Goal: Information Seeking & Learning: Learn about a topic

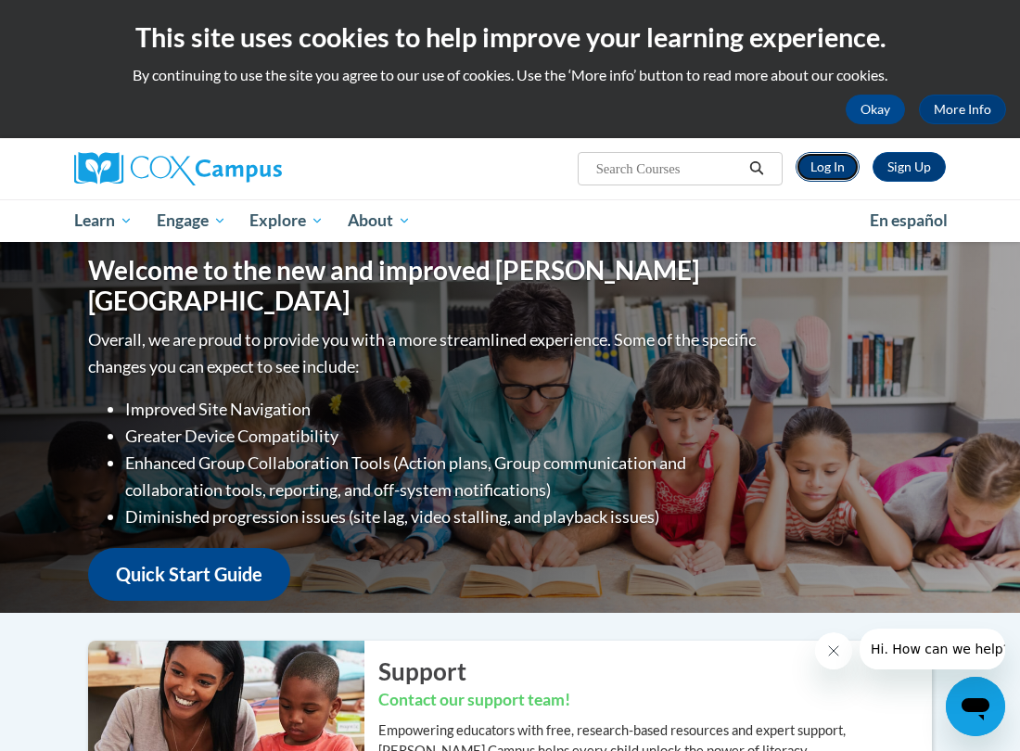
click at [832, 166] on link "Log In" at bounding box center [827, 167] width 64 height 30
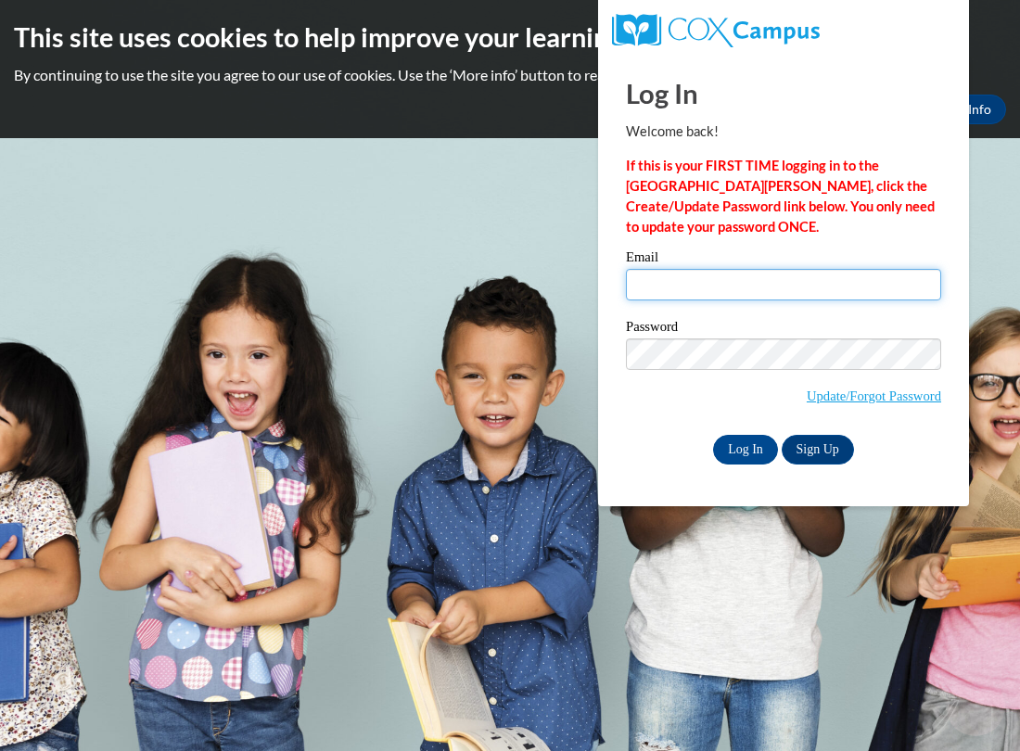
click at [734, 287] on input "Email" at bounding box center [783, 285] width 315 height 32
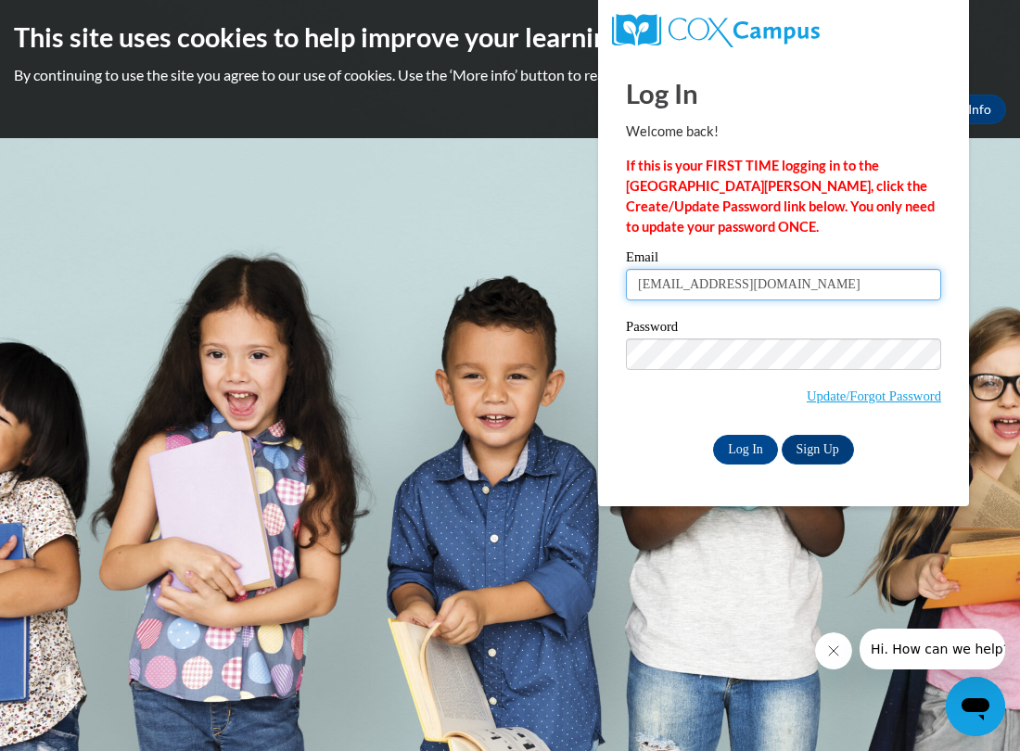
type input "porterr@prescott.k12.wi.us"
click at [793, 455] on link "Sign Up" at bounding box center [817, 450] width 72 height 30
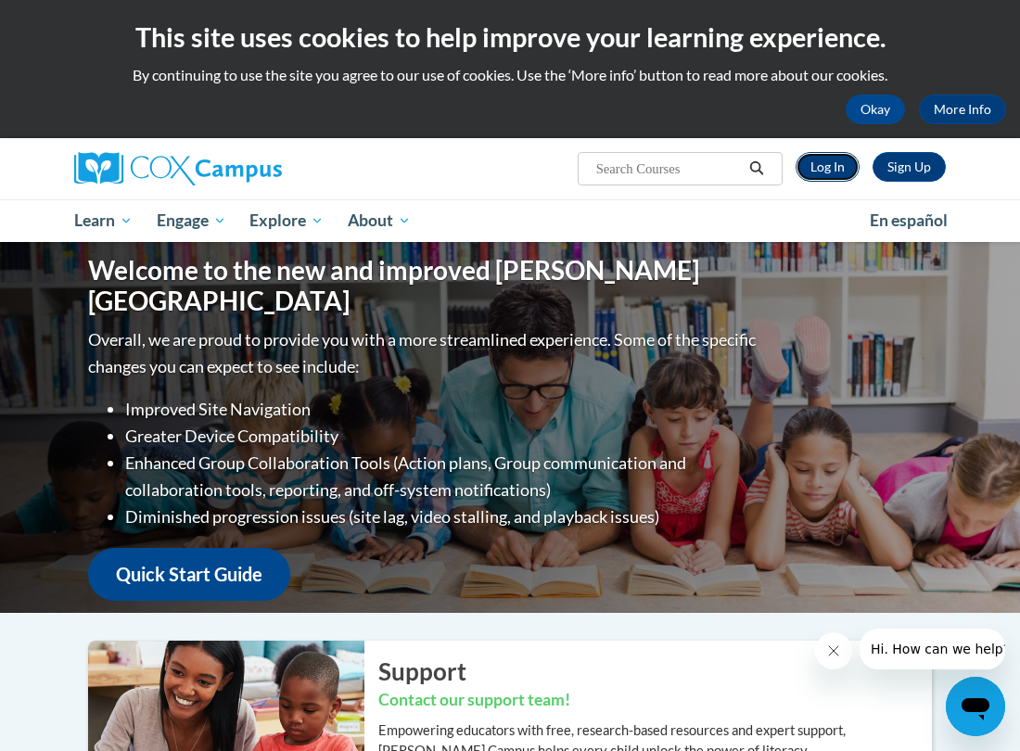
click at [818, 165] on link "Log In" at bounding box center [827, 167] width 64 height 30
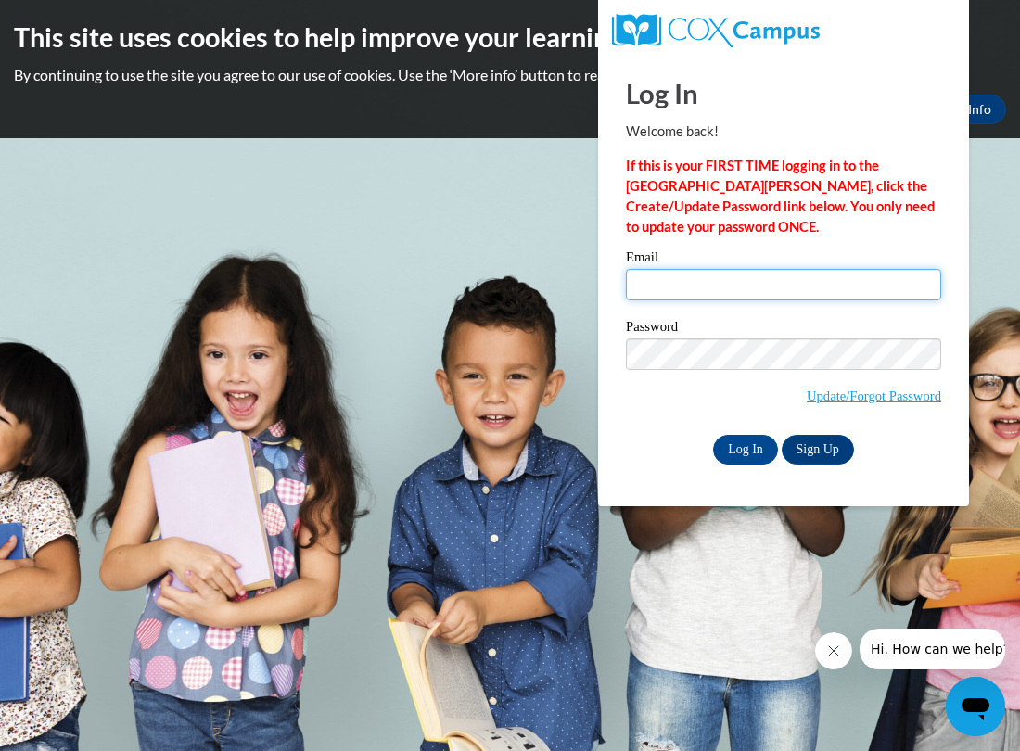
click at [675, 288] on input "Email" at bounding box center [783, 285] width 315 height 32
type input "porterr@prescott.k12.wi.us"
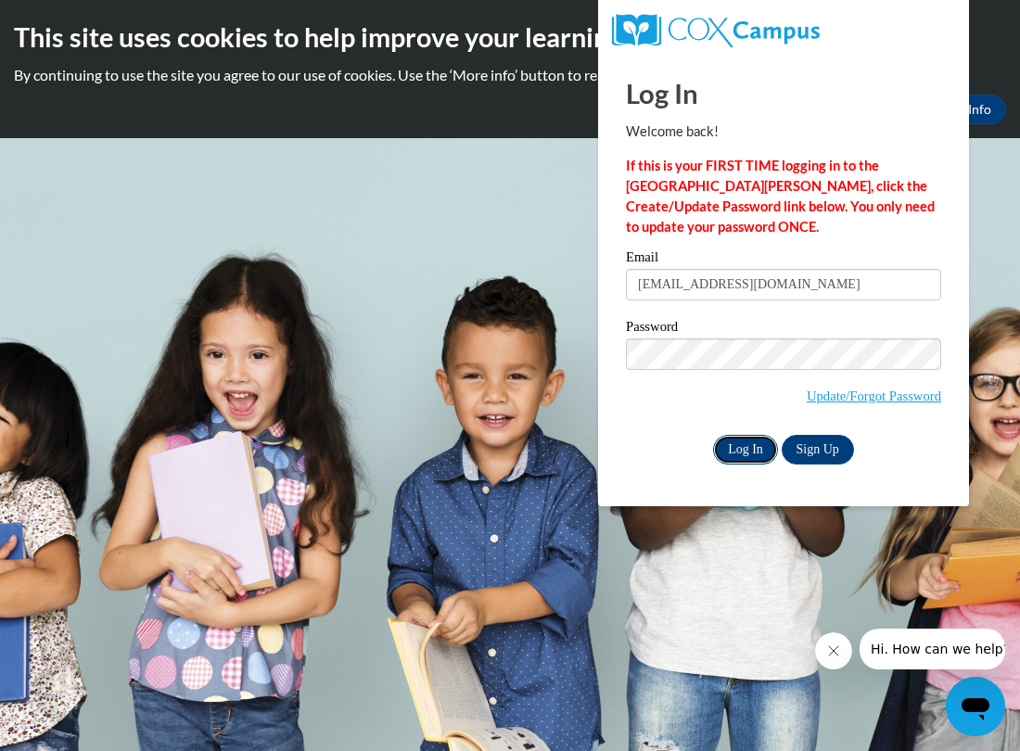
click at [753, 449] on input "Log In" at bounding box center [745, 450] width 65 height 30
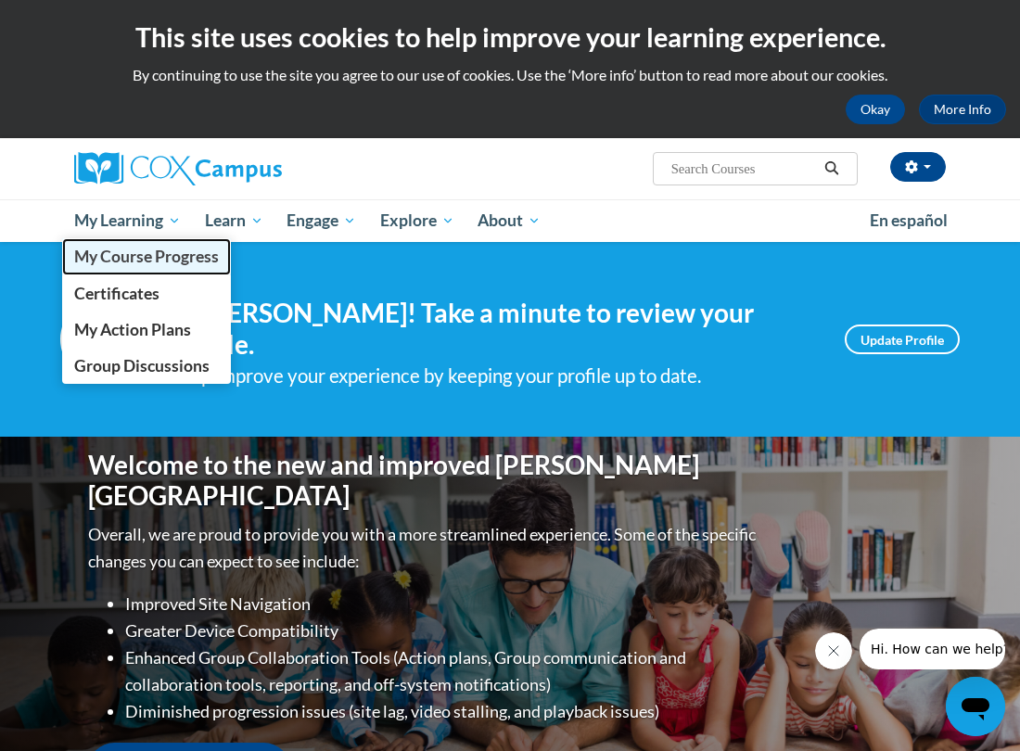
click at [108, 250] on span "My Course Progress" at bounding box center [146, 256] width 145 height 19
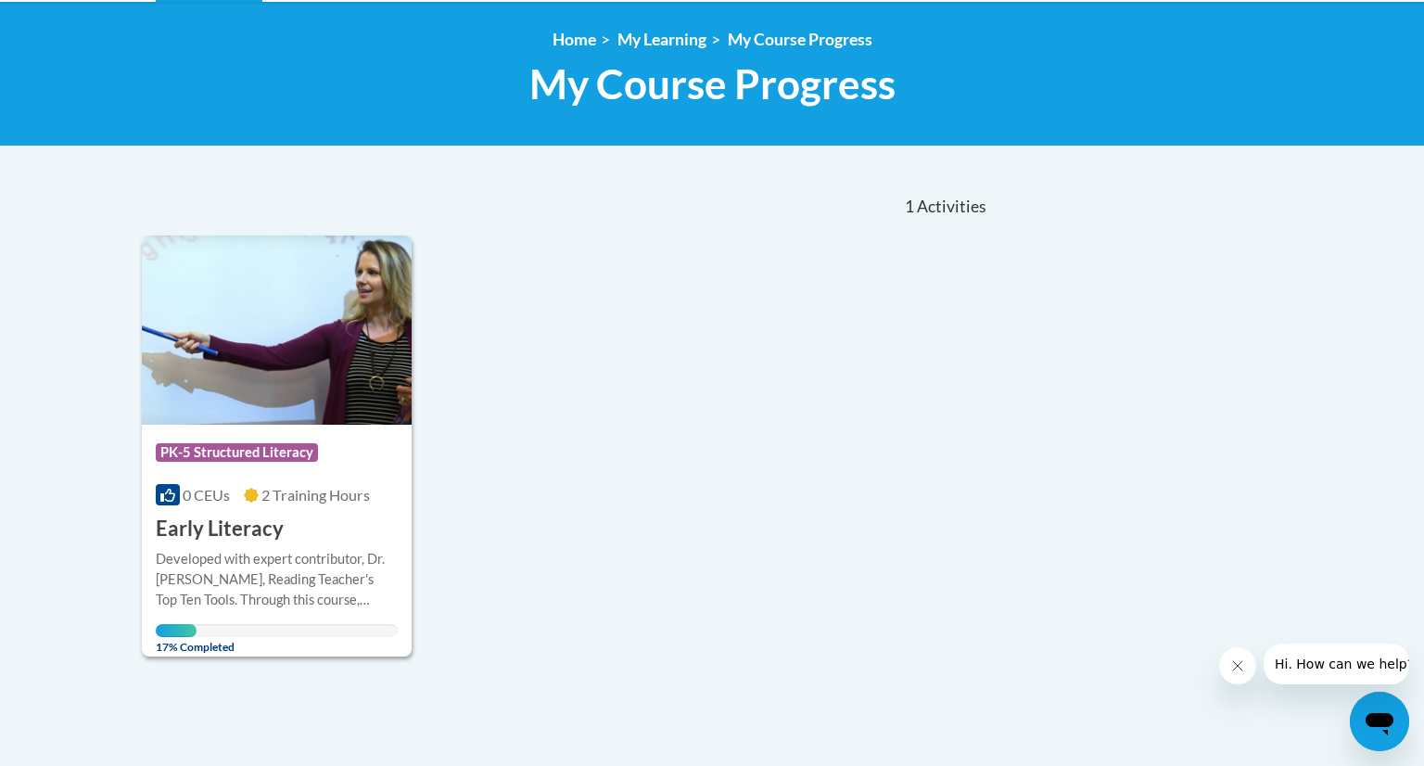
scroll to position [246, 0]
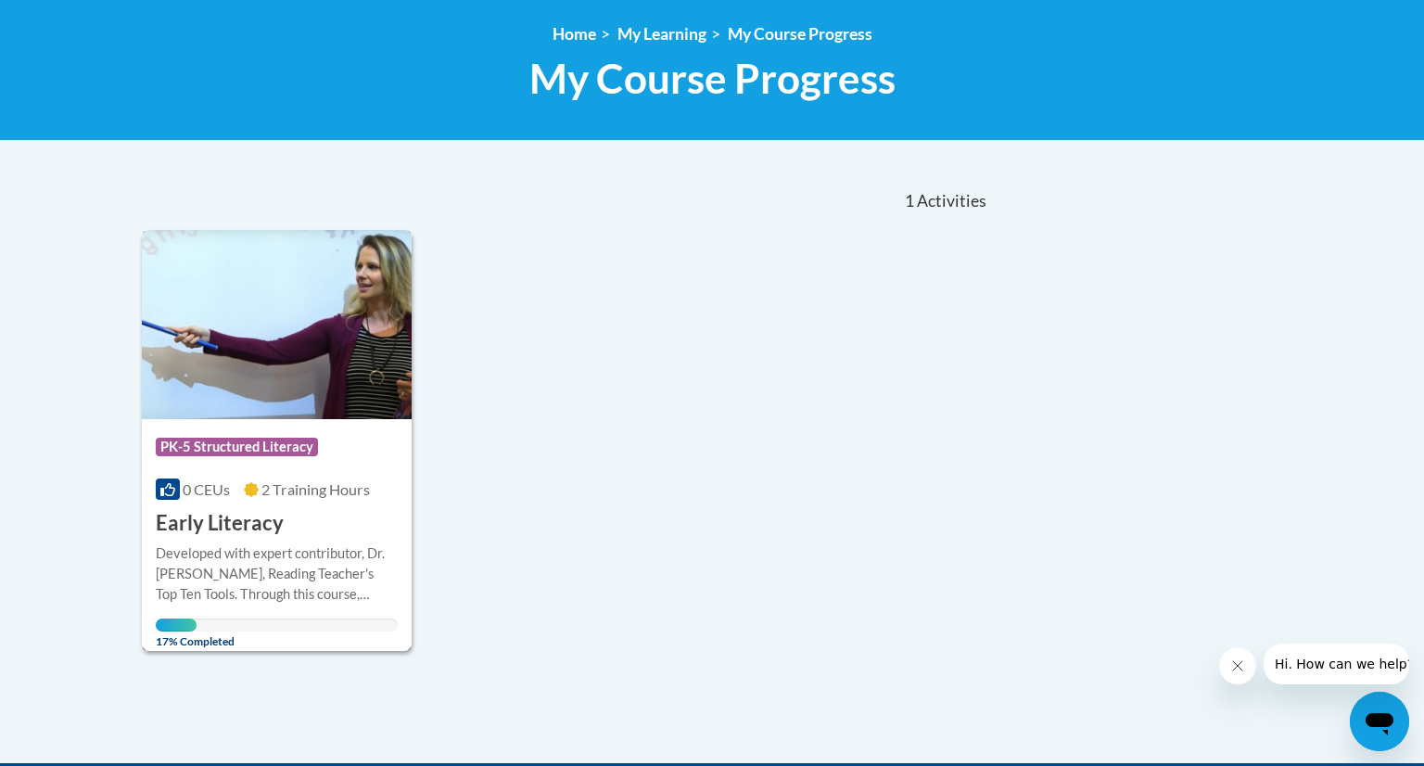
click at [244, 533] on h3 "Early Literacy" at bounding box center [220, 523] width 128 height 29
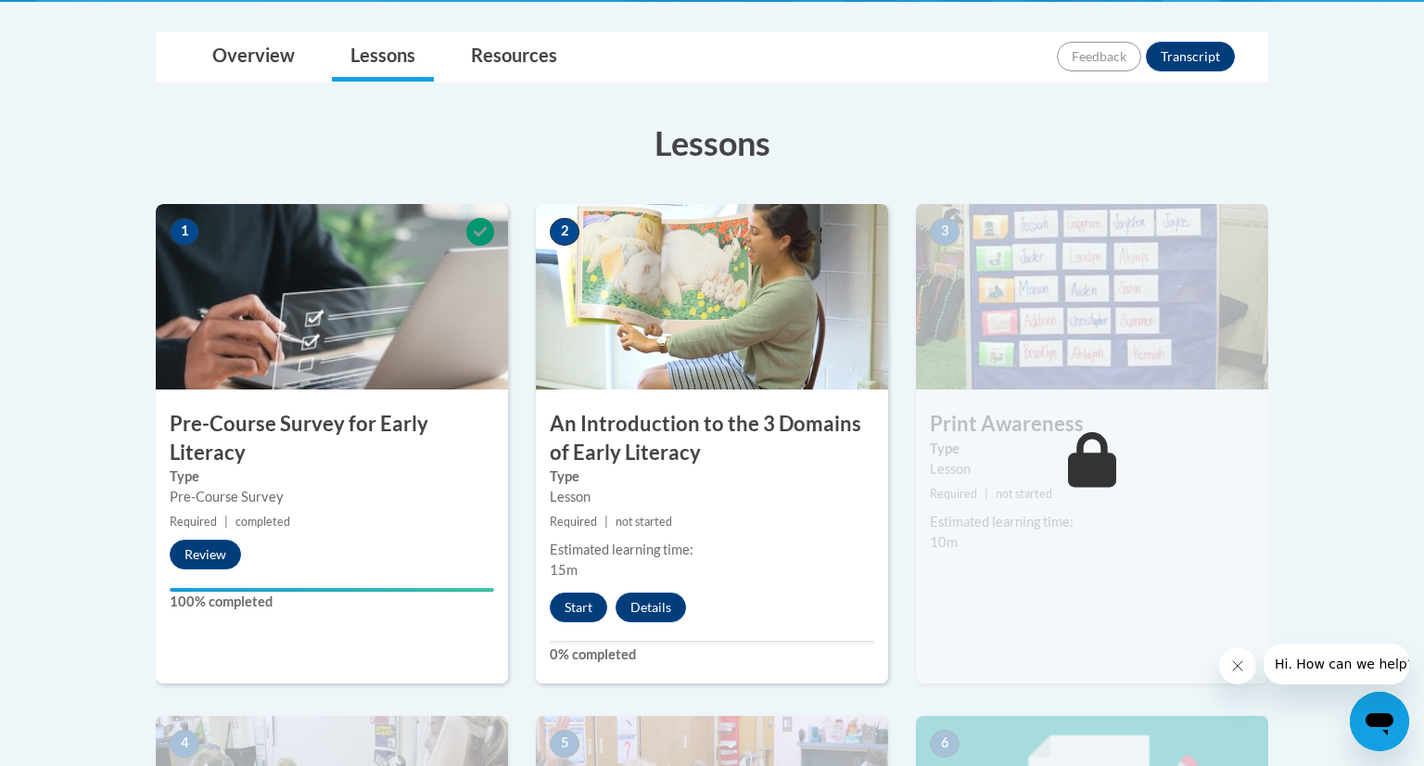
scroll to position [430, 0]
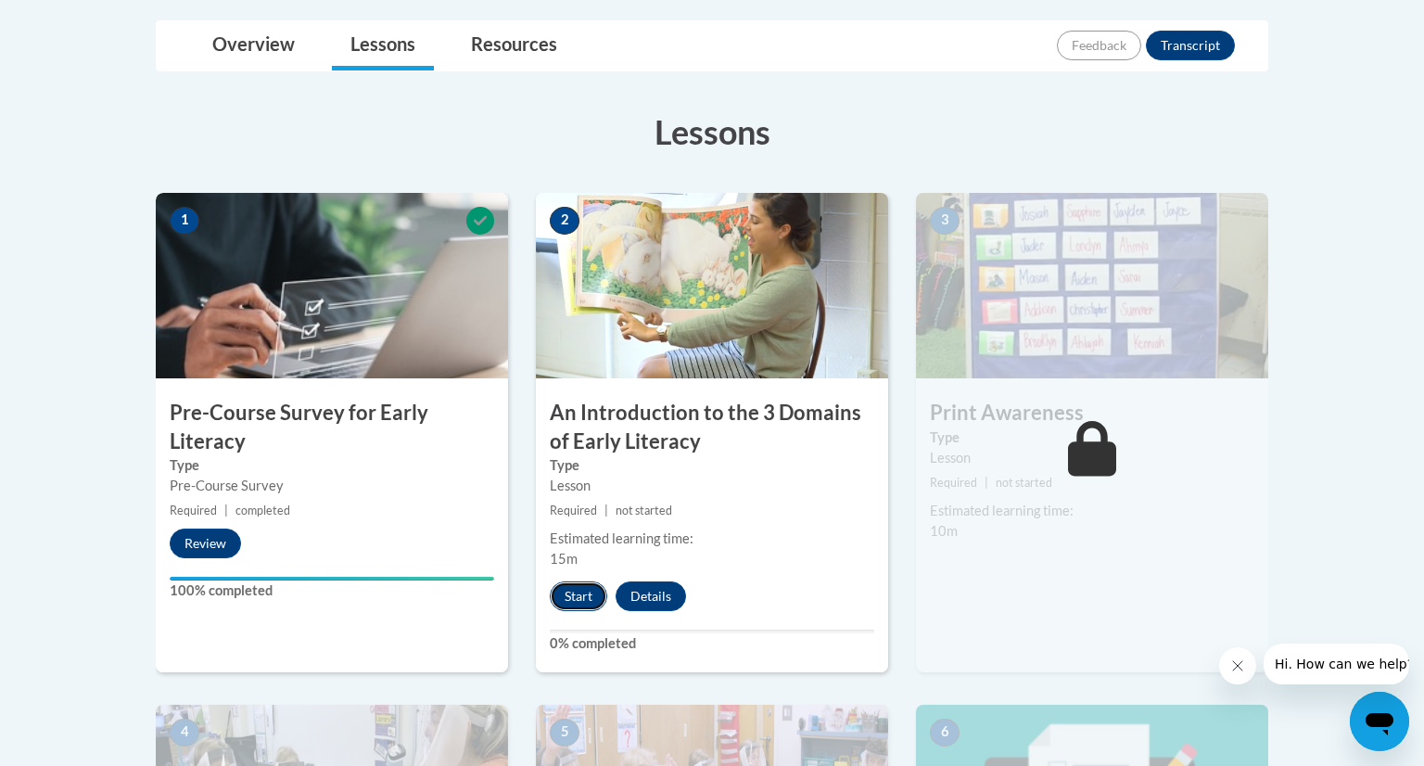
click at [585, 586] on button "Start" at bounding box center [578, 596] width 57 height 30
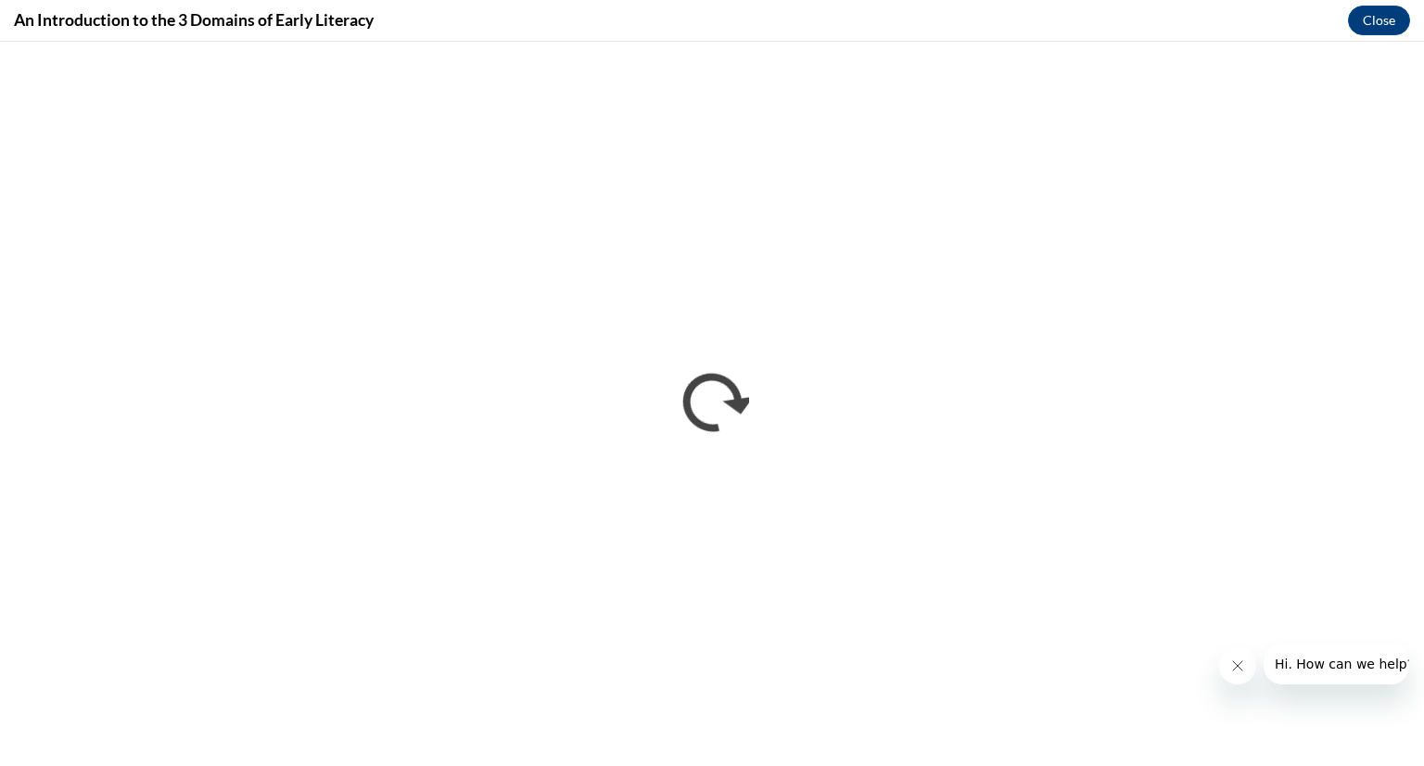
scroll to position [0, 0]
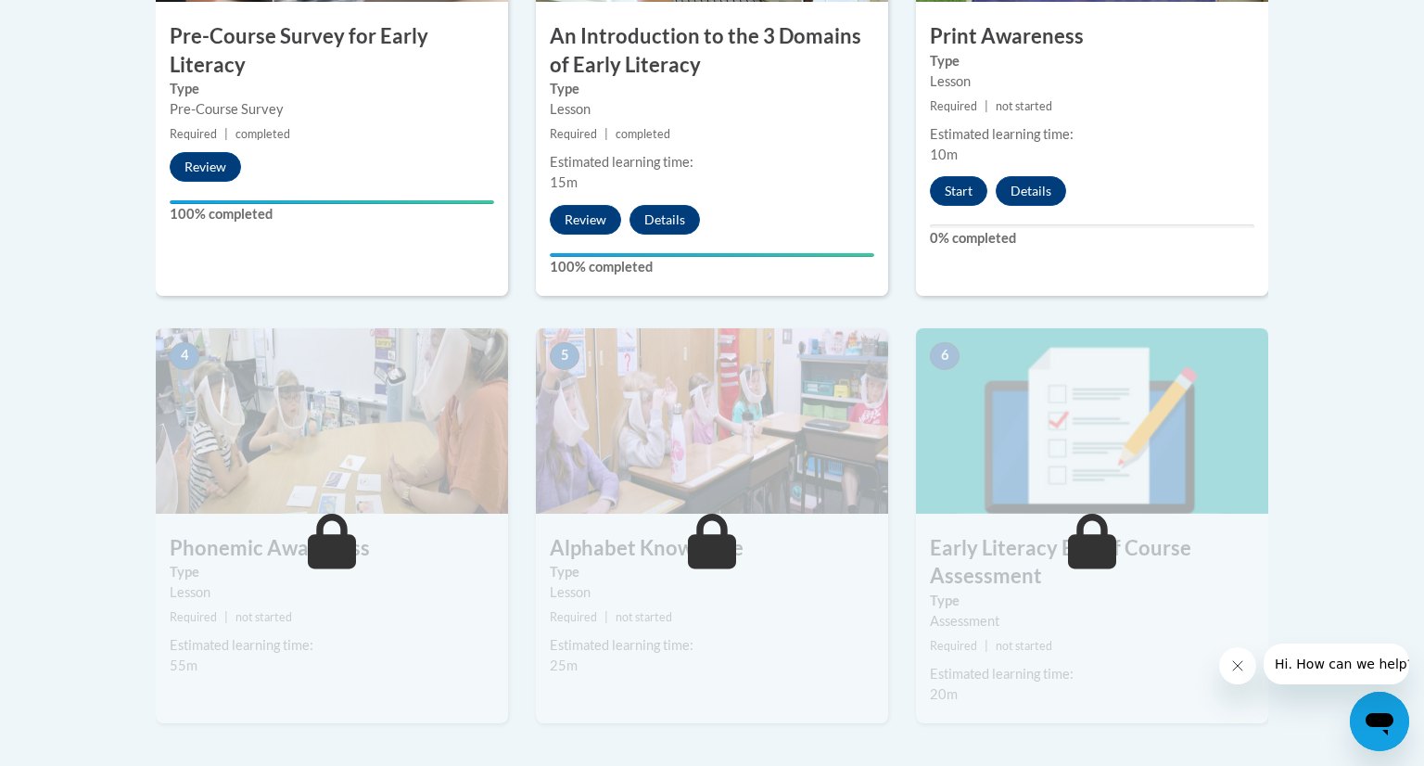
scroll to position [808, 0]
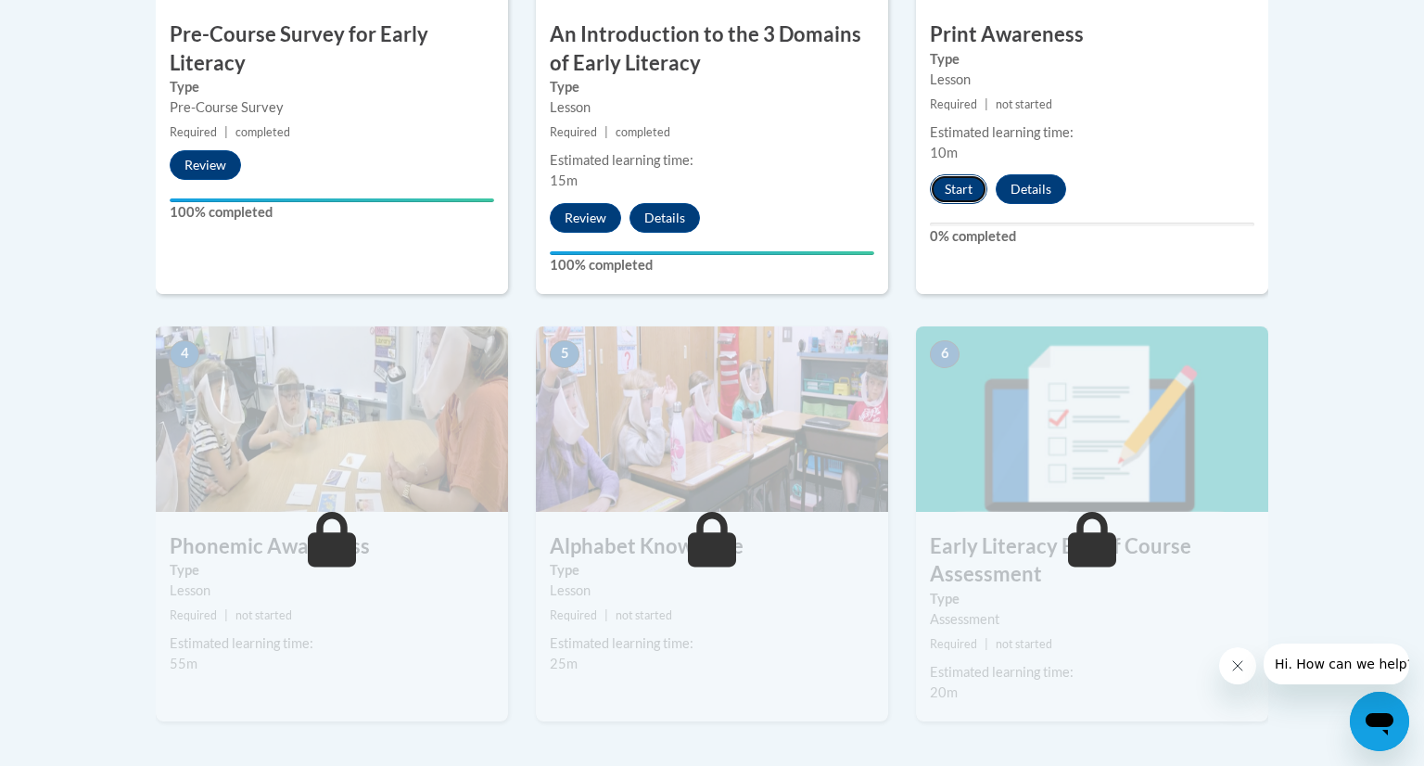
click at [953, 185] on button "Start" at bounding box center [958, 189] width 57 height 30
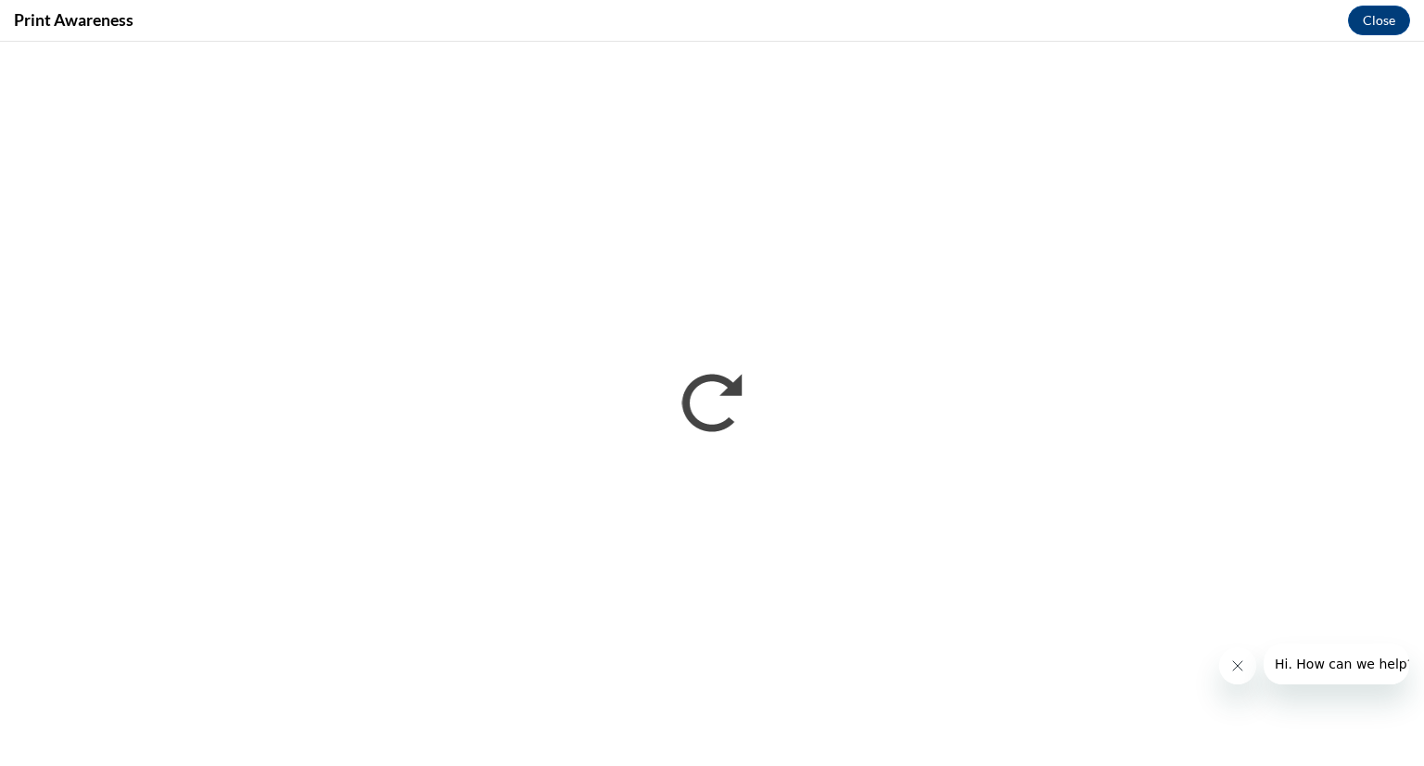
scroll to position [0, 0]
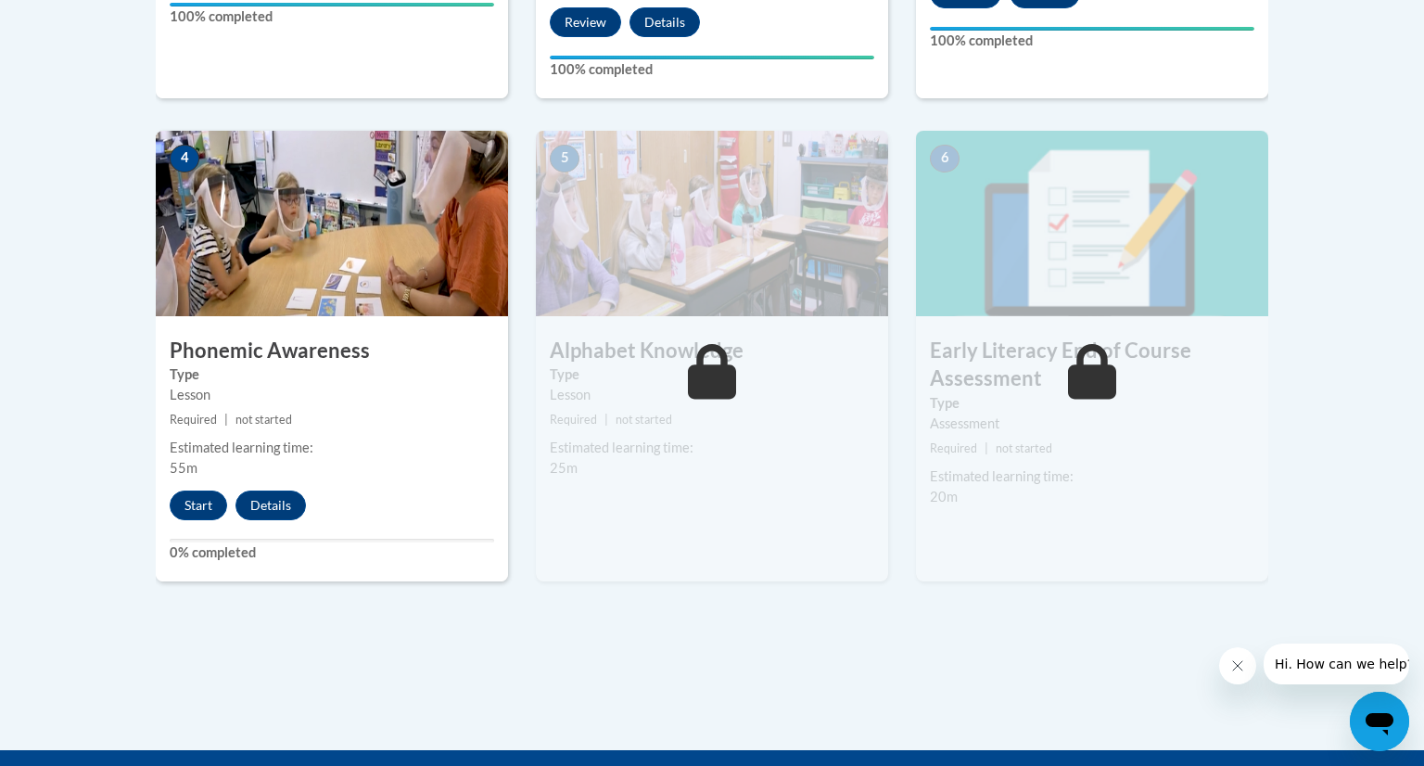
scroll to position [1025, 0]
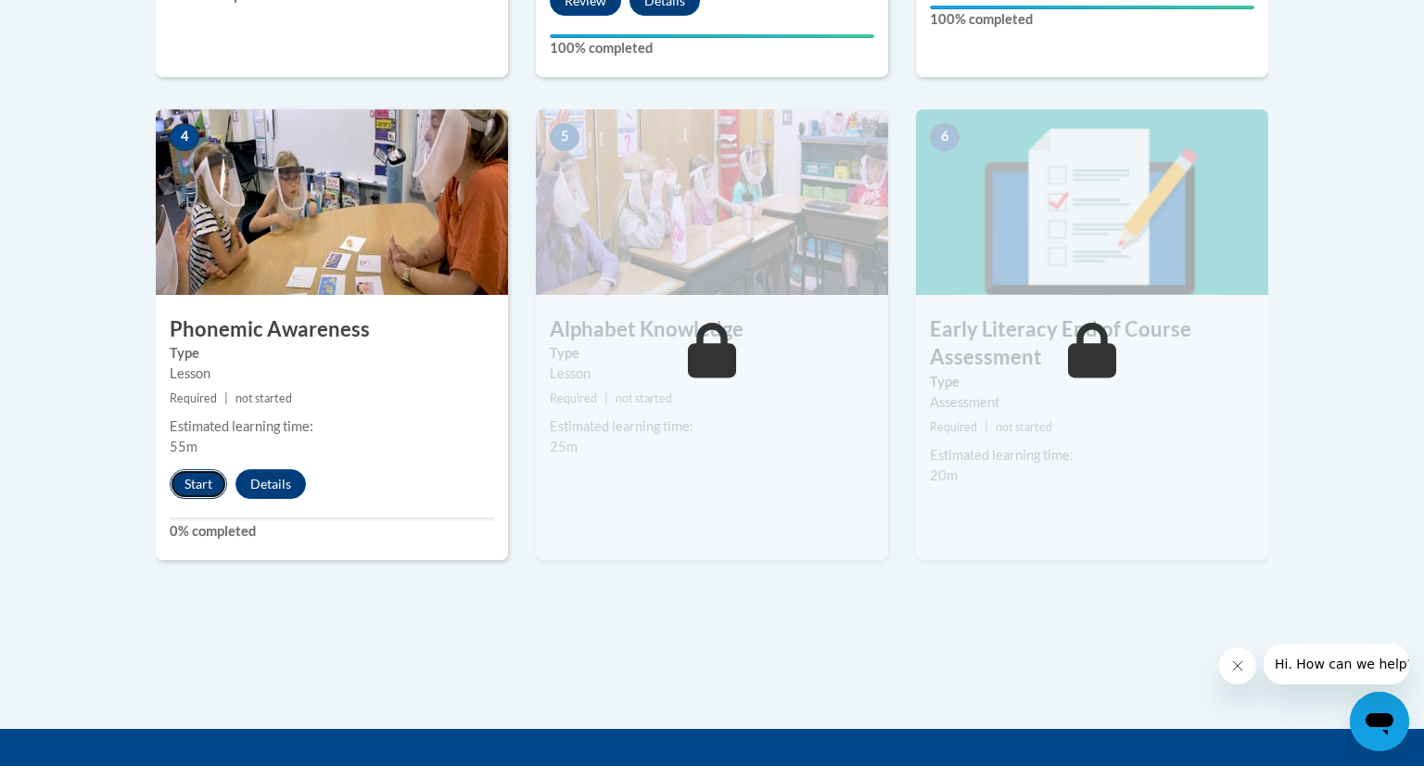
click at [197, 484] on button "Start" at bounding box center [198, 484] width 57 height 30
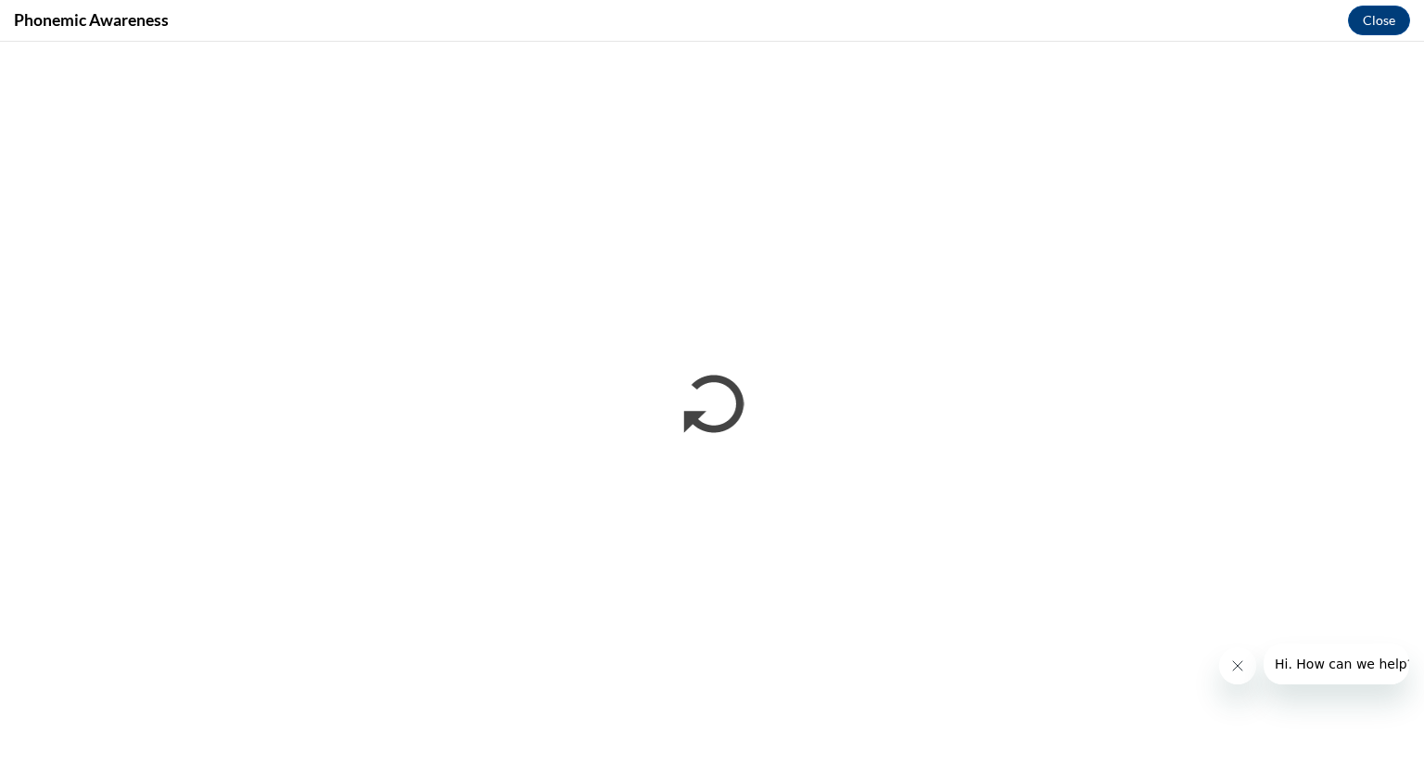
scroll to position [0, 0]
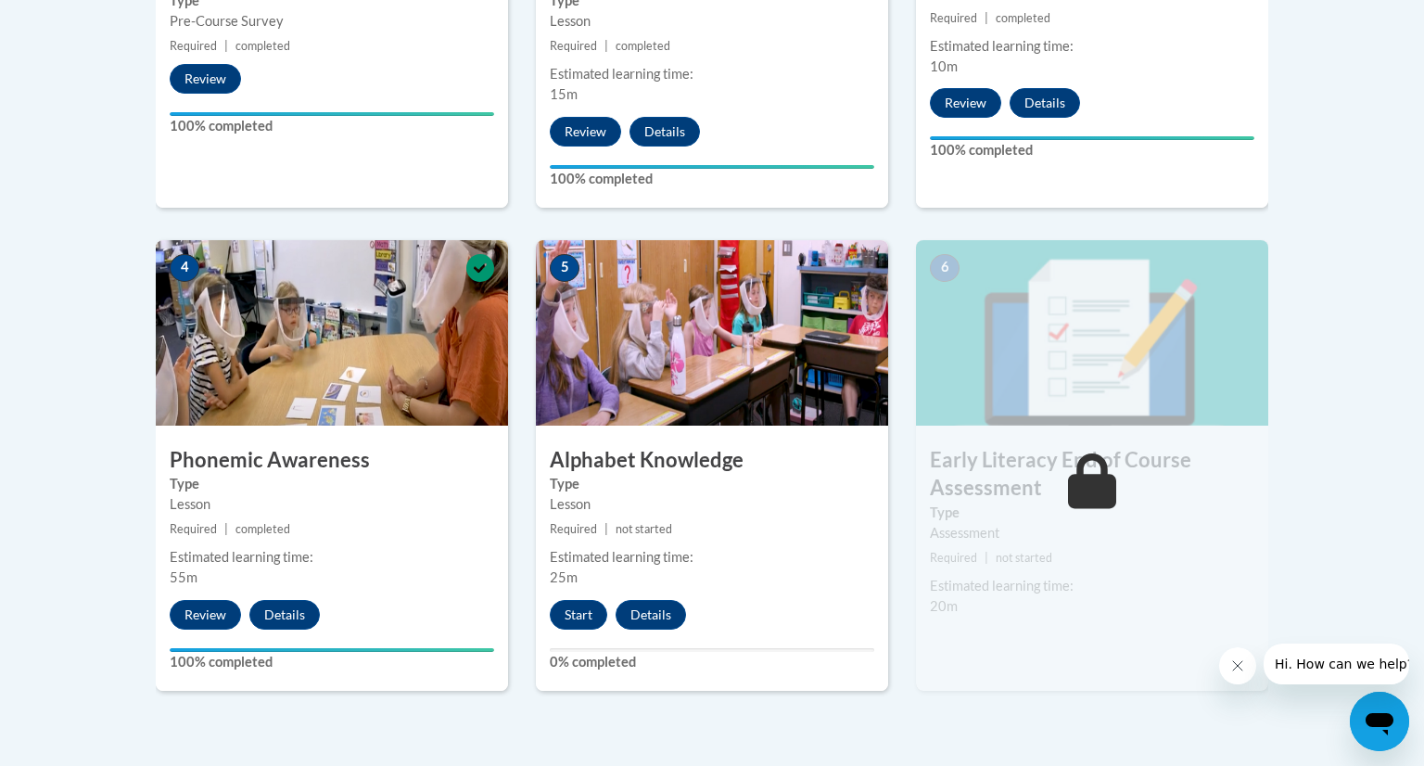
scroll to position [912, 0]
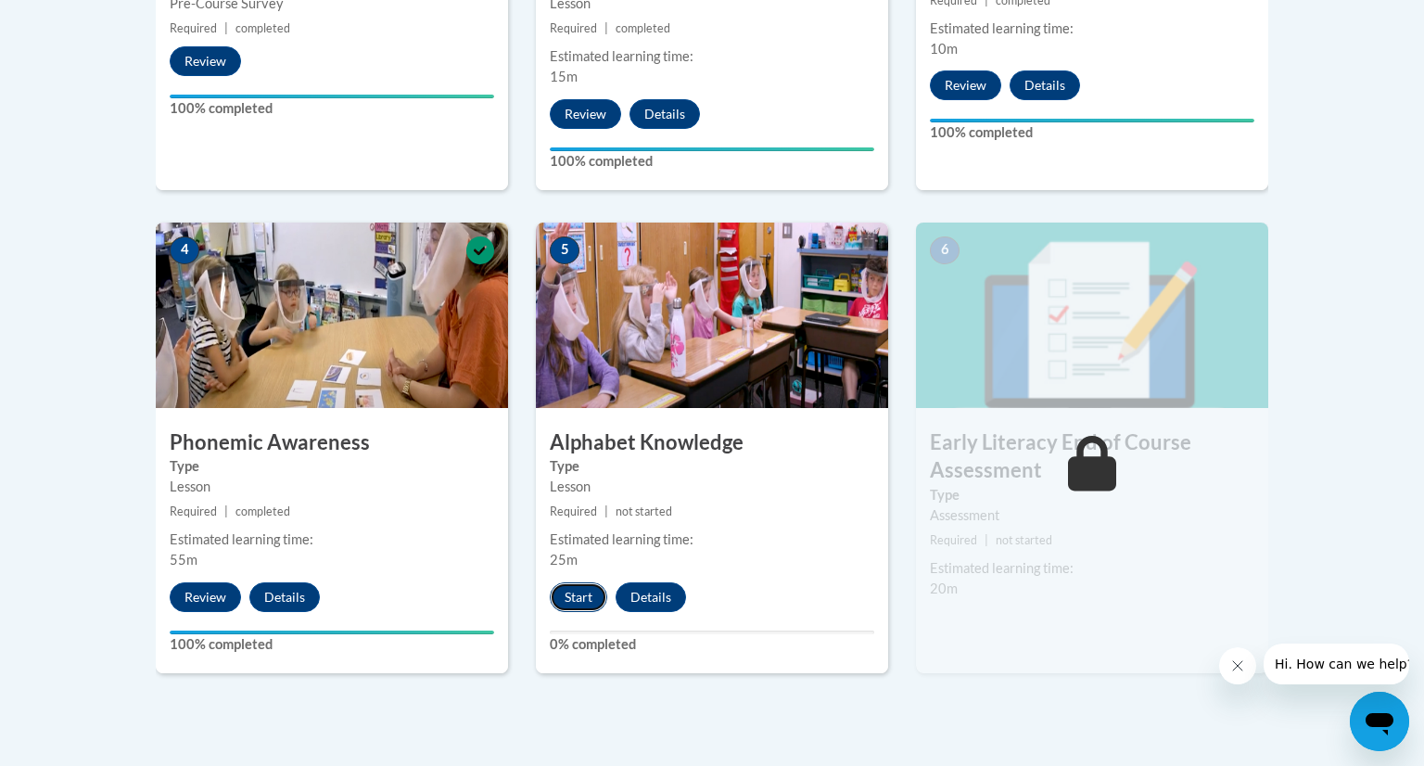
click at [590, 598] on button "Start" at bounding box center [578, 597] width 57 height 30
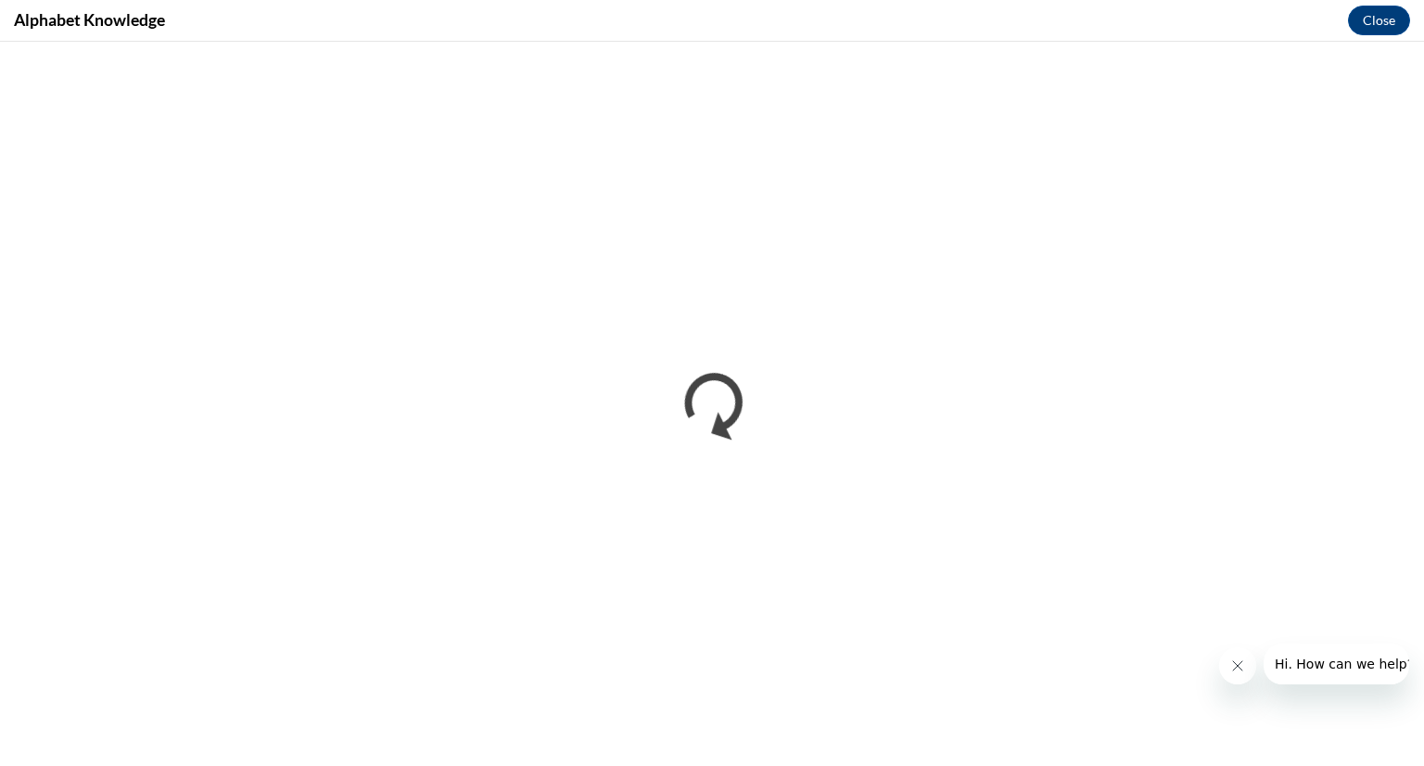
scroll to position [0, 0]
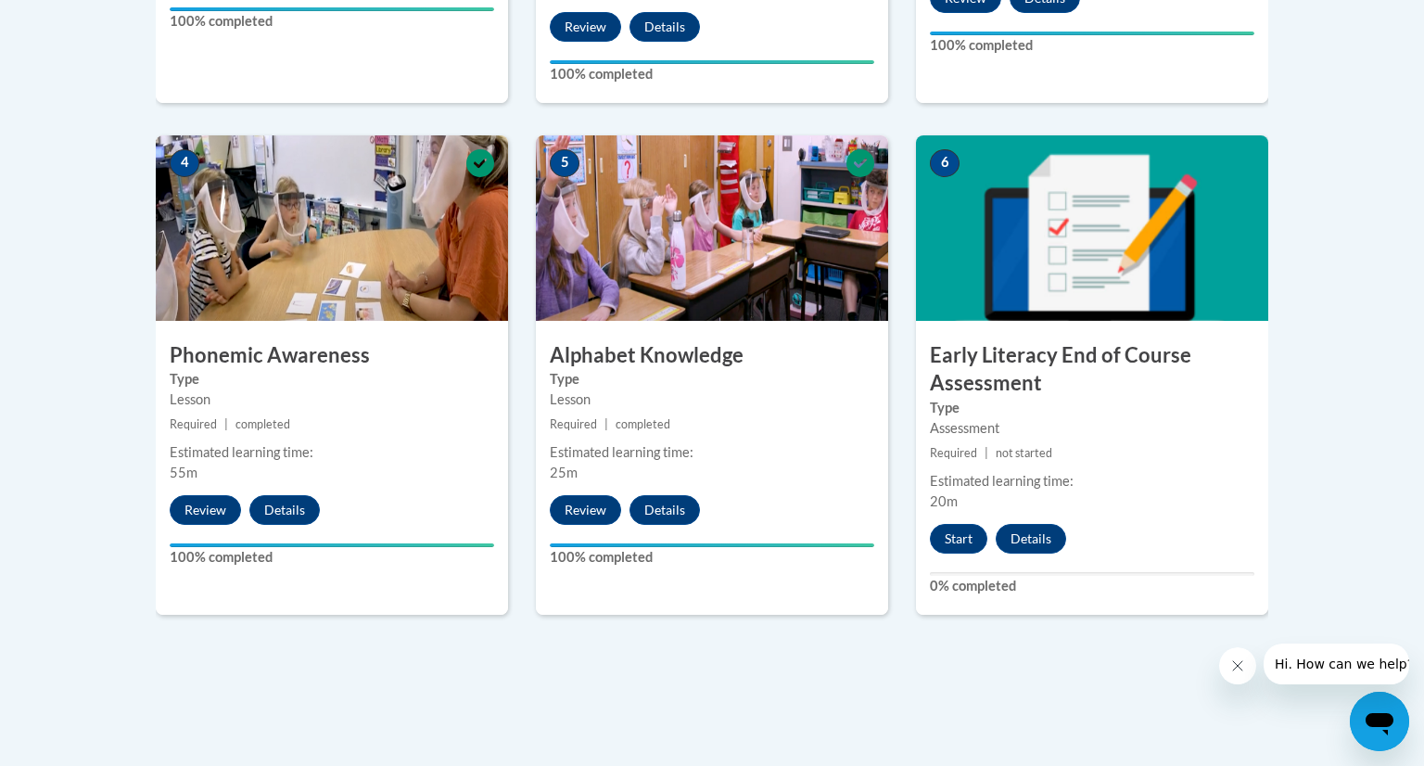
scroll to position [1001, 0]
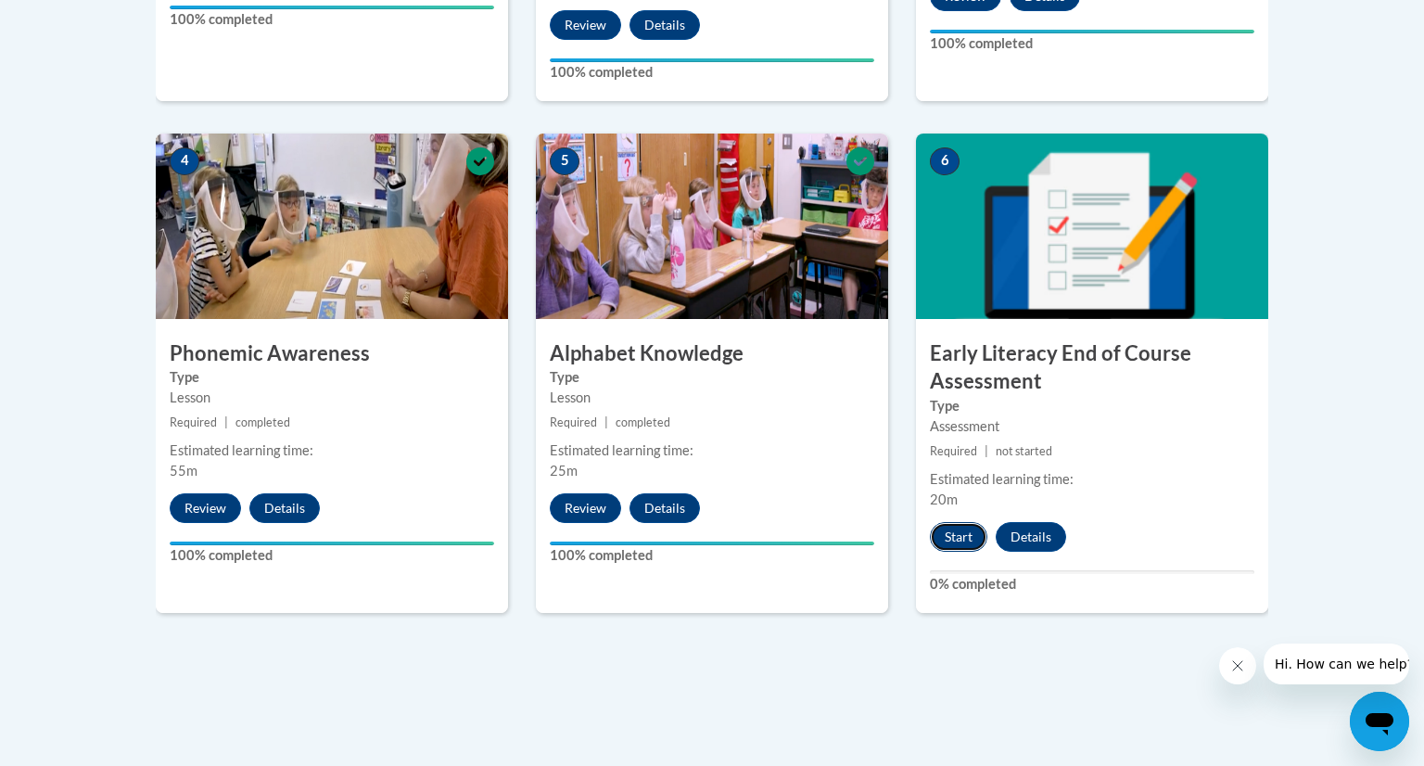
click at [967, 547] on button "Start" at bounding box center [958, 537] width 57 height 30
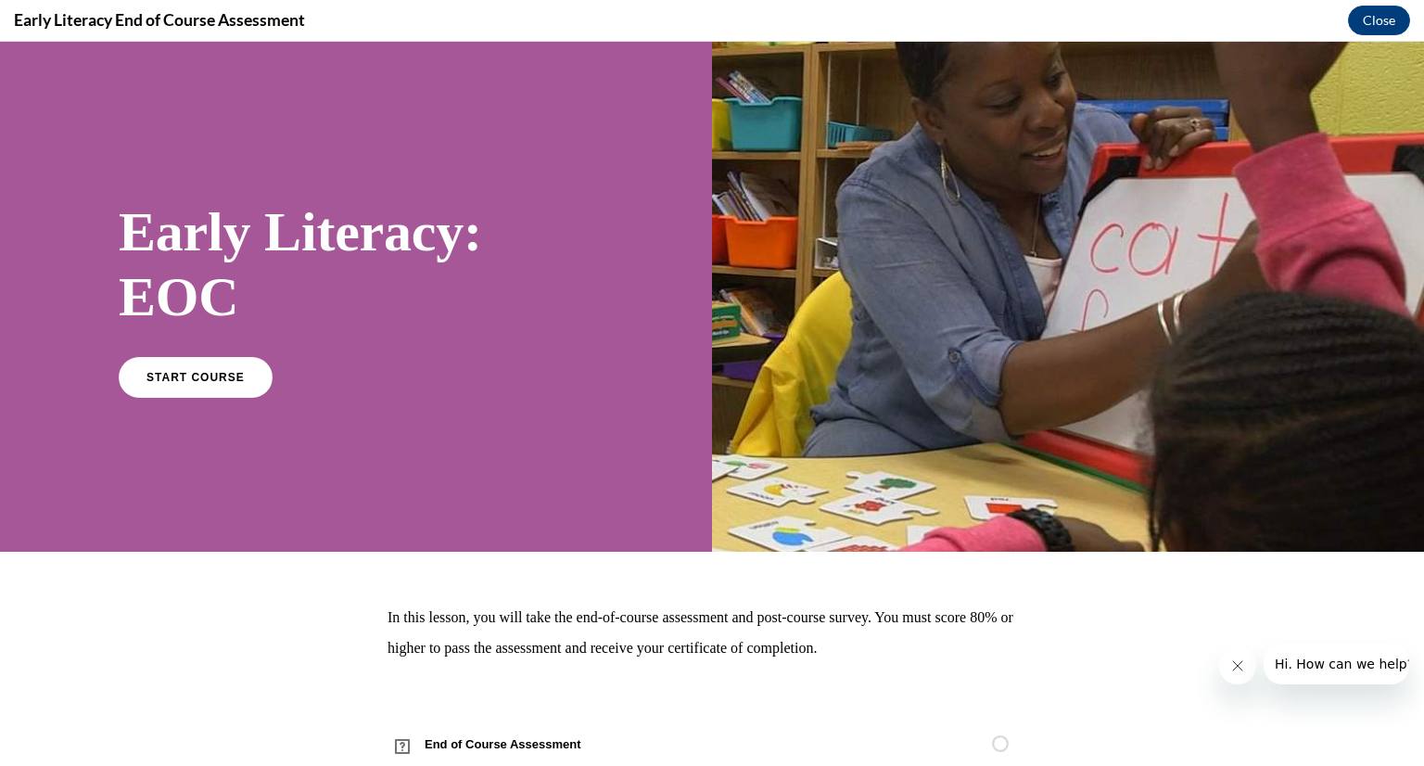
scroll to position [0, 0]
click at [191, 386] on link "START COURSE" at bounding box center [195, 376] width 161 height 43
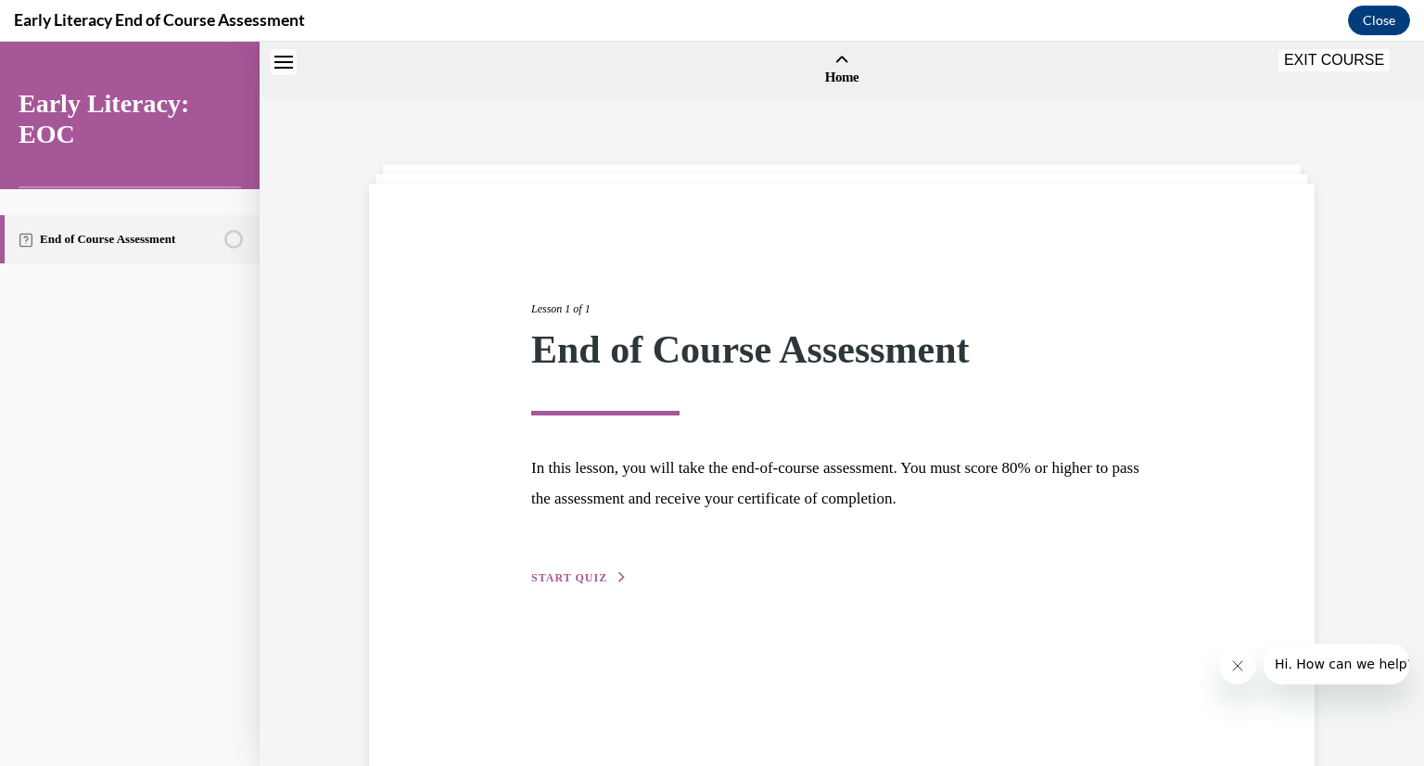
scroll to position [57, 0]
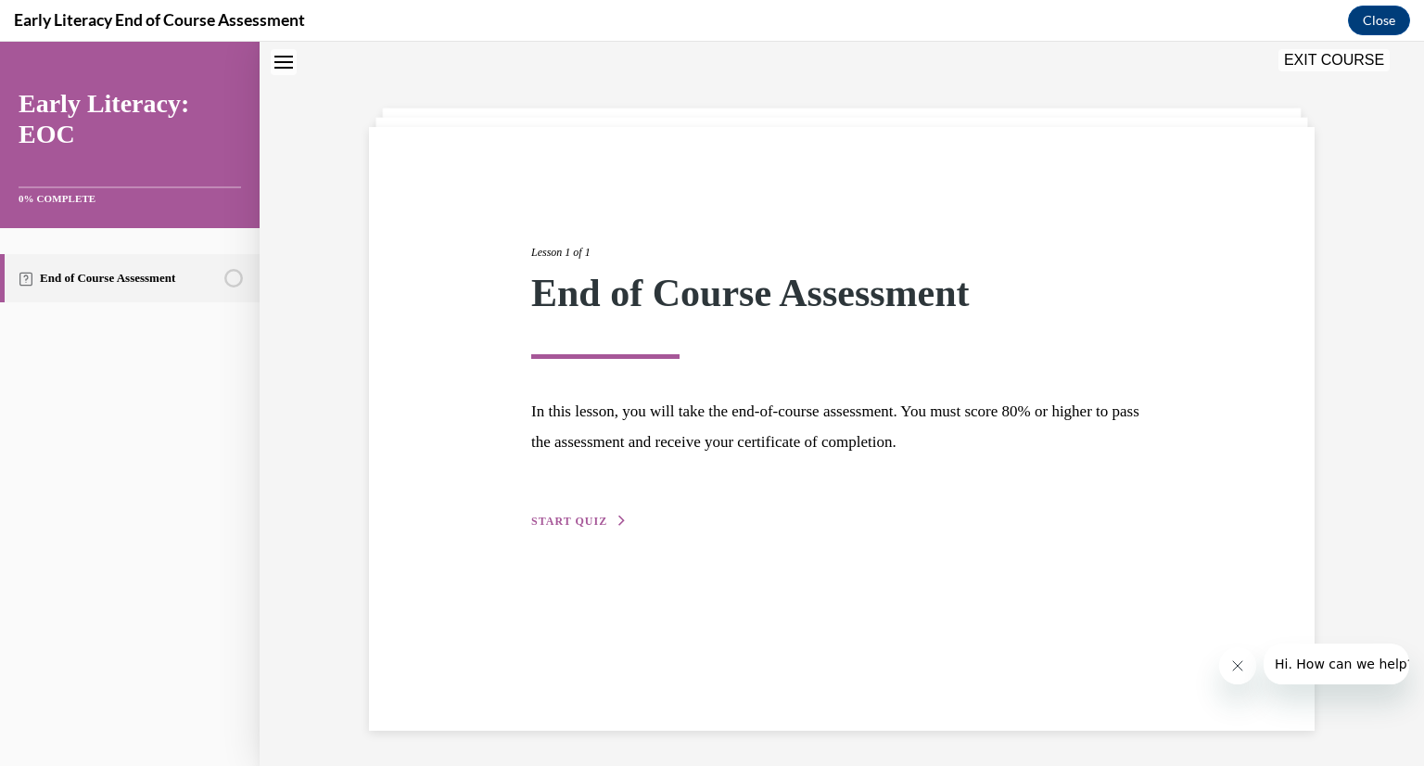
click at [583, 516] on span "START QUIZ" at bounding box center [569, 520] width 76 height 13
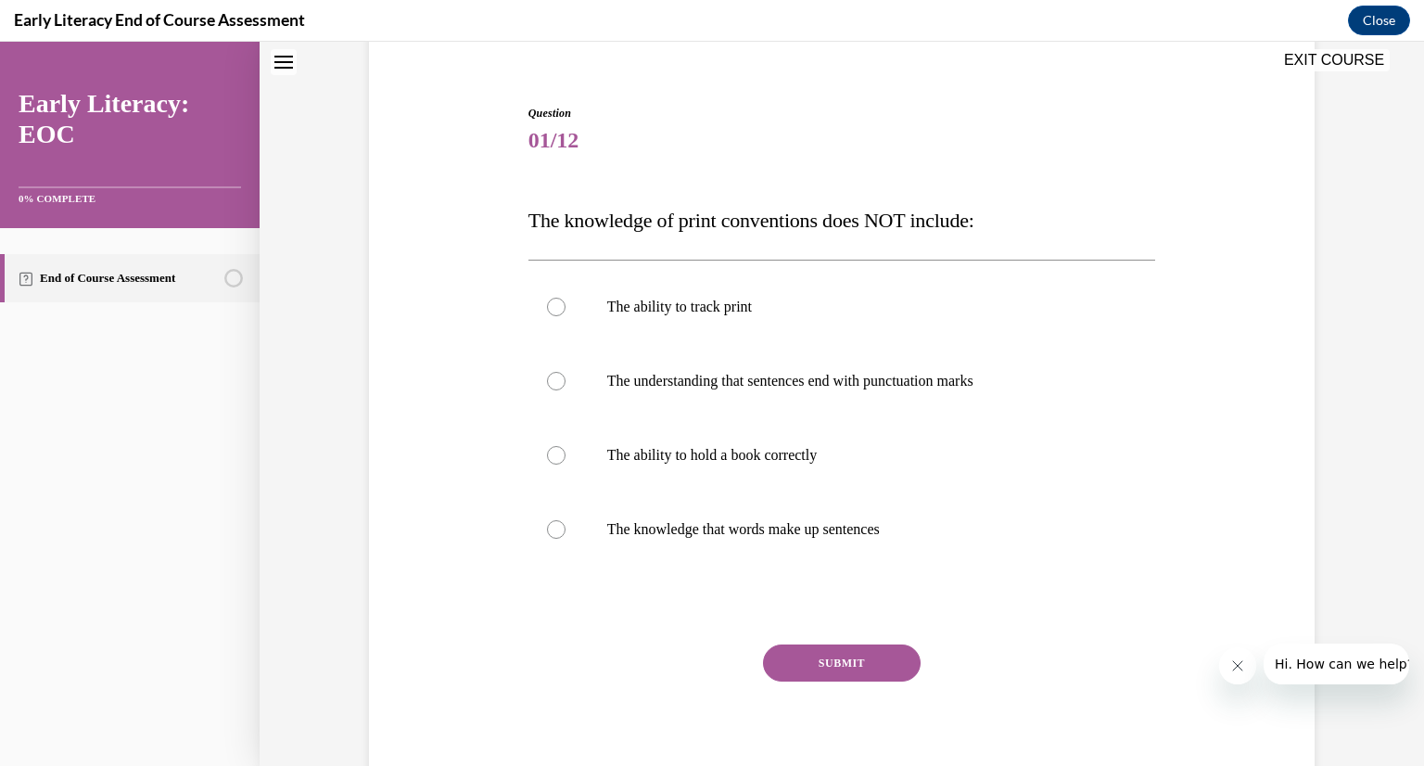
scroll to position [156, 0]
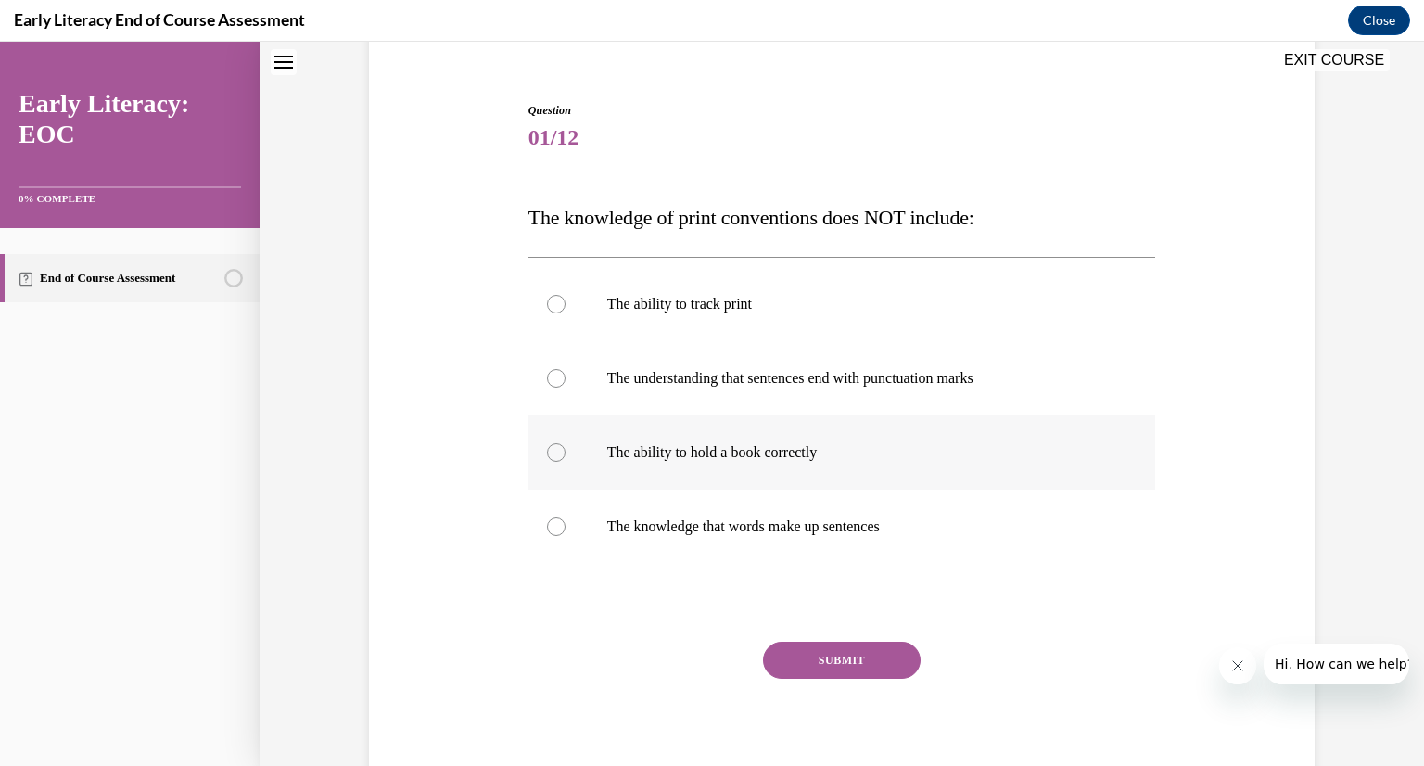
click at [556, 457] on div at bounding box center [556, 452] width 19 height 19
click at [898, 669] on button "SUBMIT" at bounding box center [842, 659] width 158 height 37
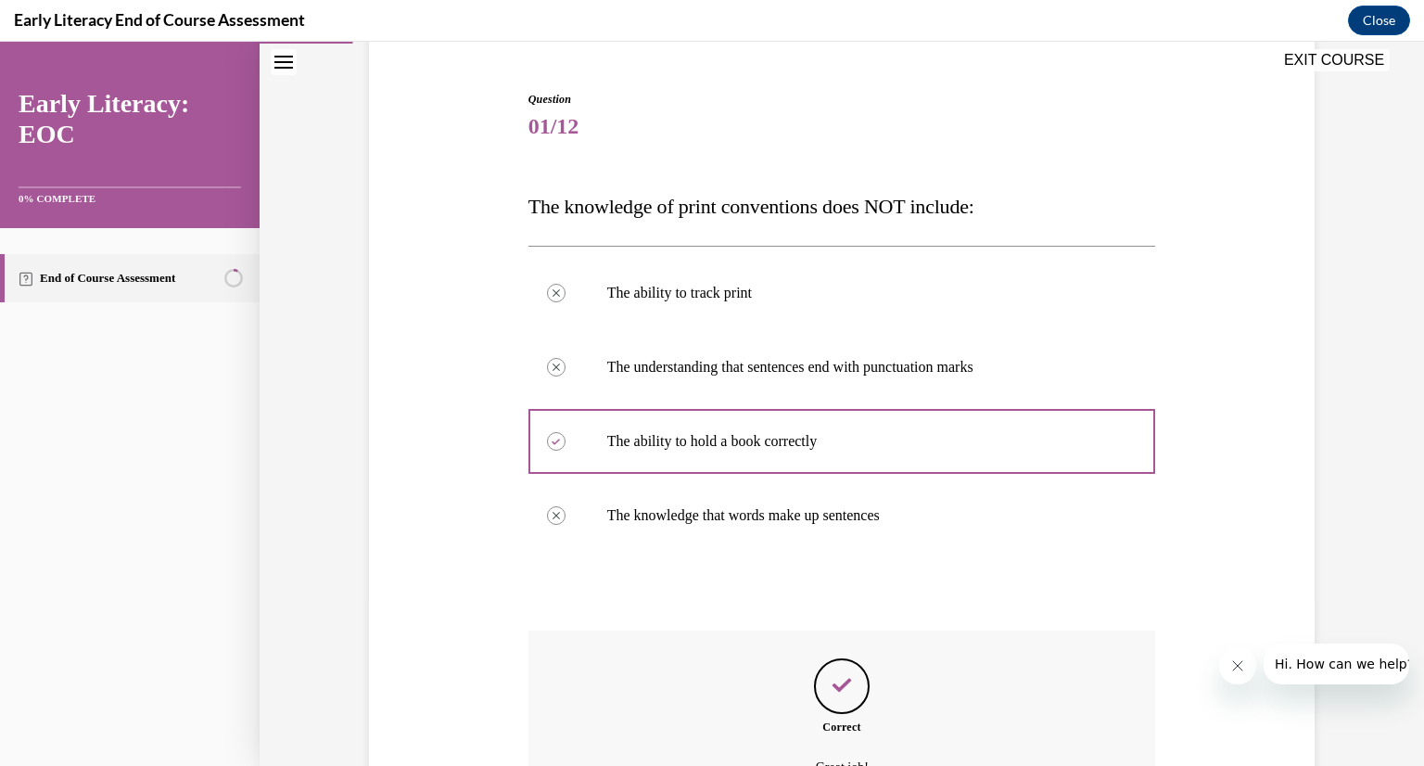
scroll to position [371, 0]
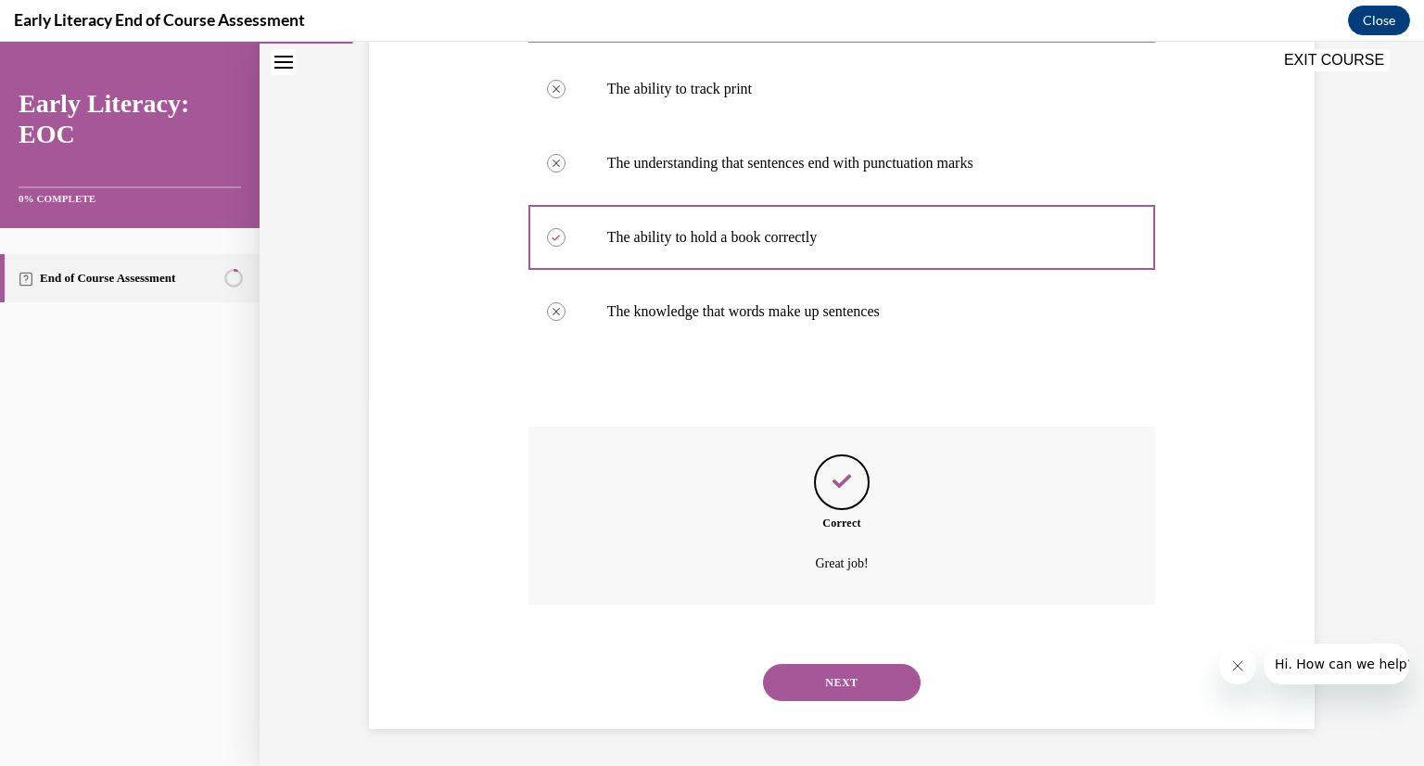
click at [876, 682] on button "NEXT" at bounding box center [842, 682] width 158 height 37
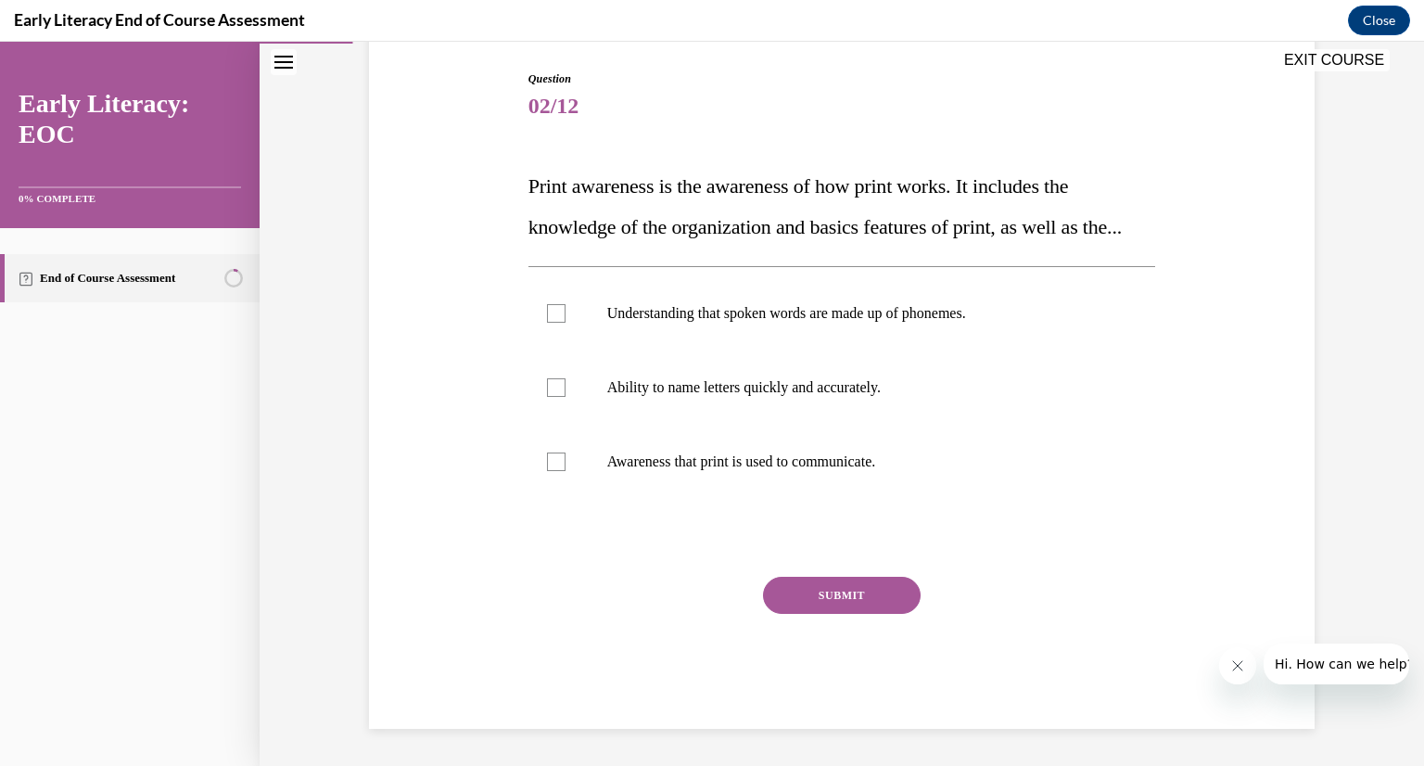
scroll to position [207, 0]
click at [558, 323] on div at bounding box center [556, 313] width 19 height 19
click at [837, 614] on button "SUBMIT" at bounding box center [842, 595] width 158 height 37
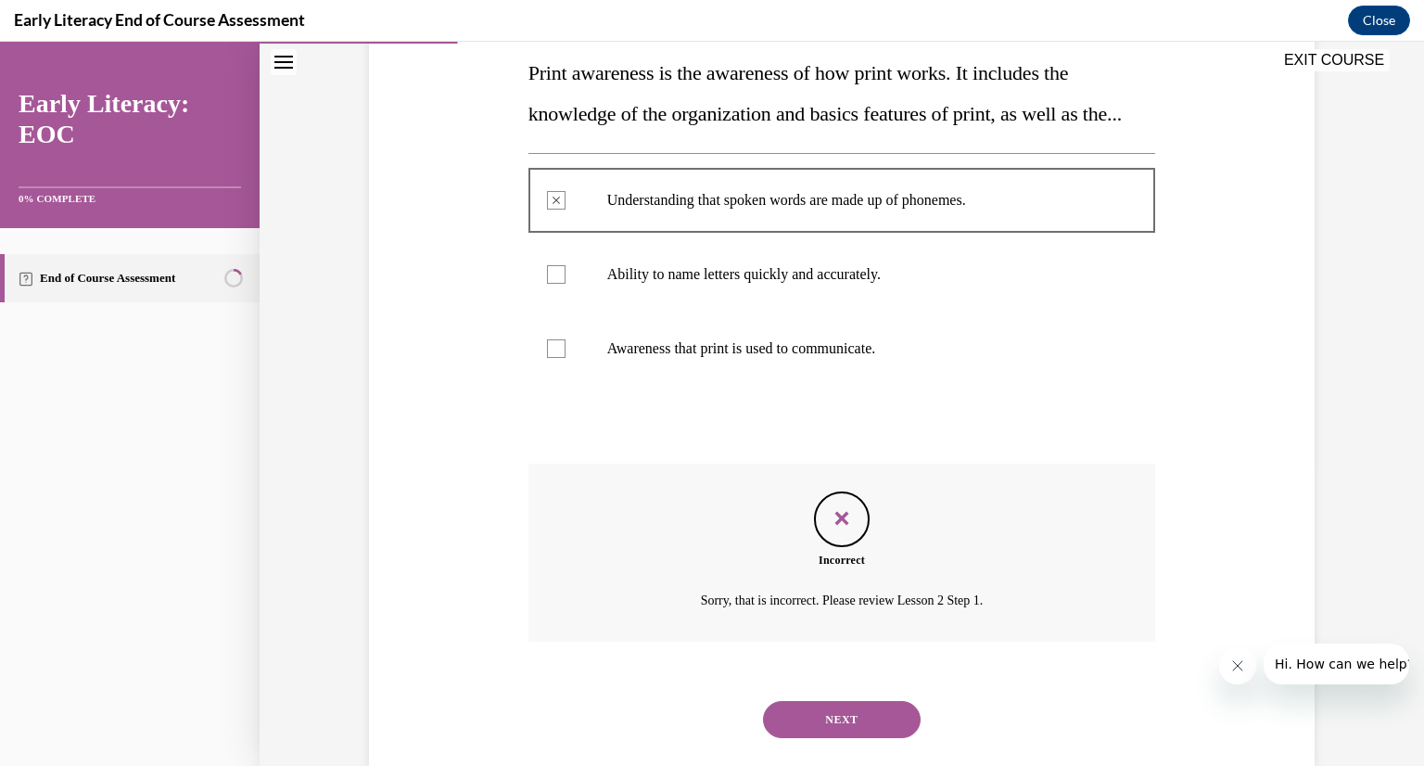
scroll to position [301, 0]
click at [855, 737] on button "NEXT" at bounding box center [842, 718] width 158 height 37
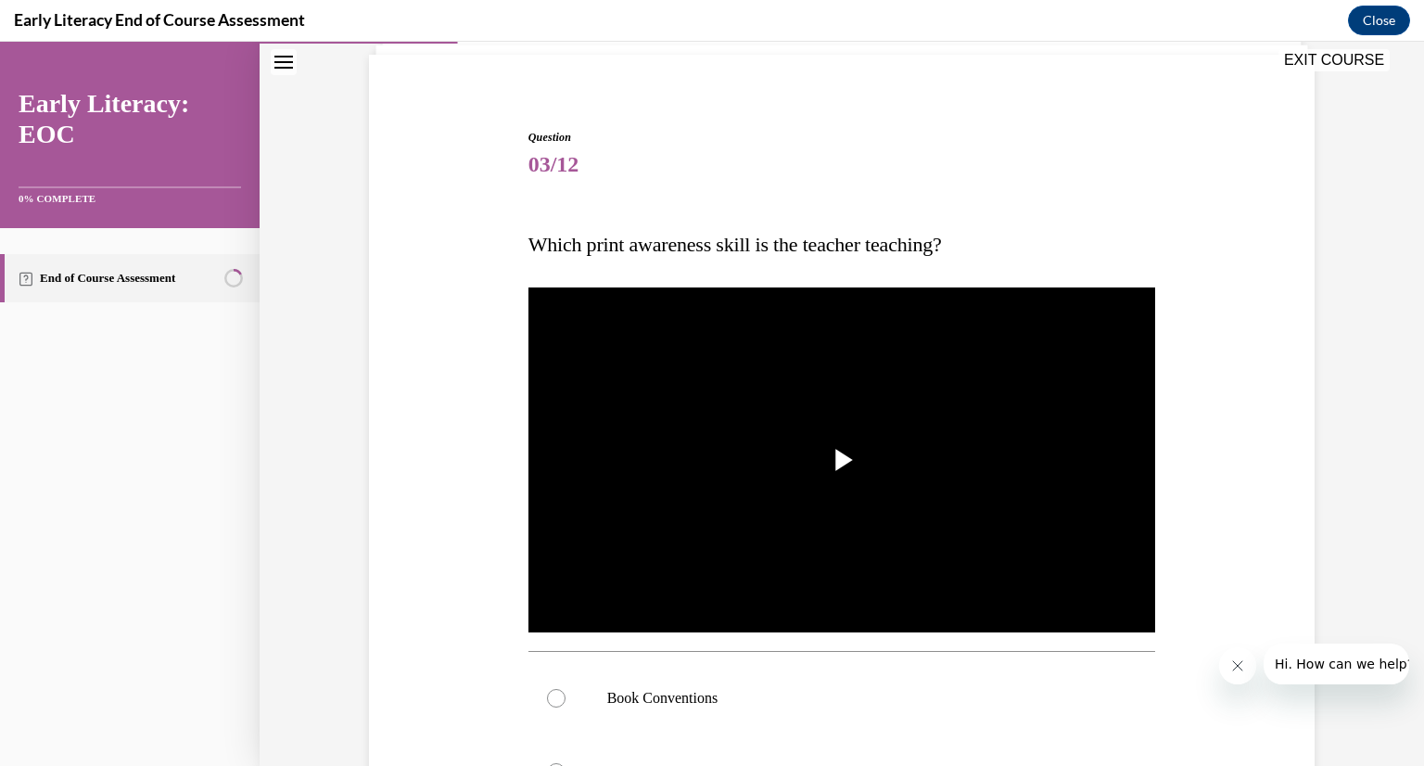
scroll to position [258, 0]
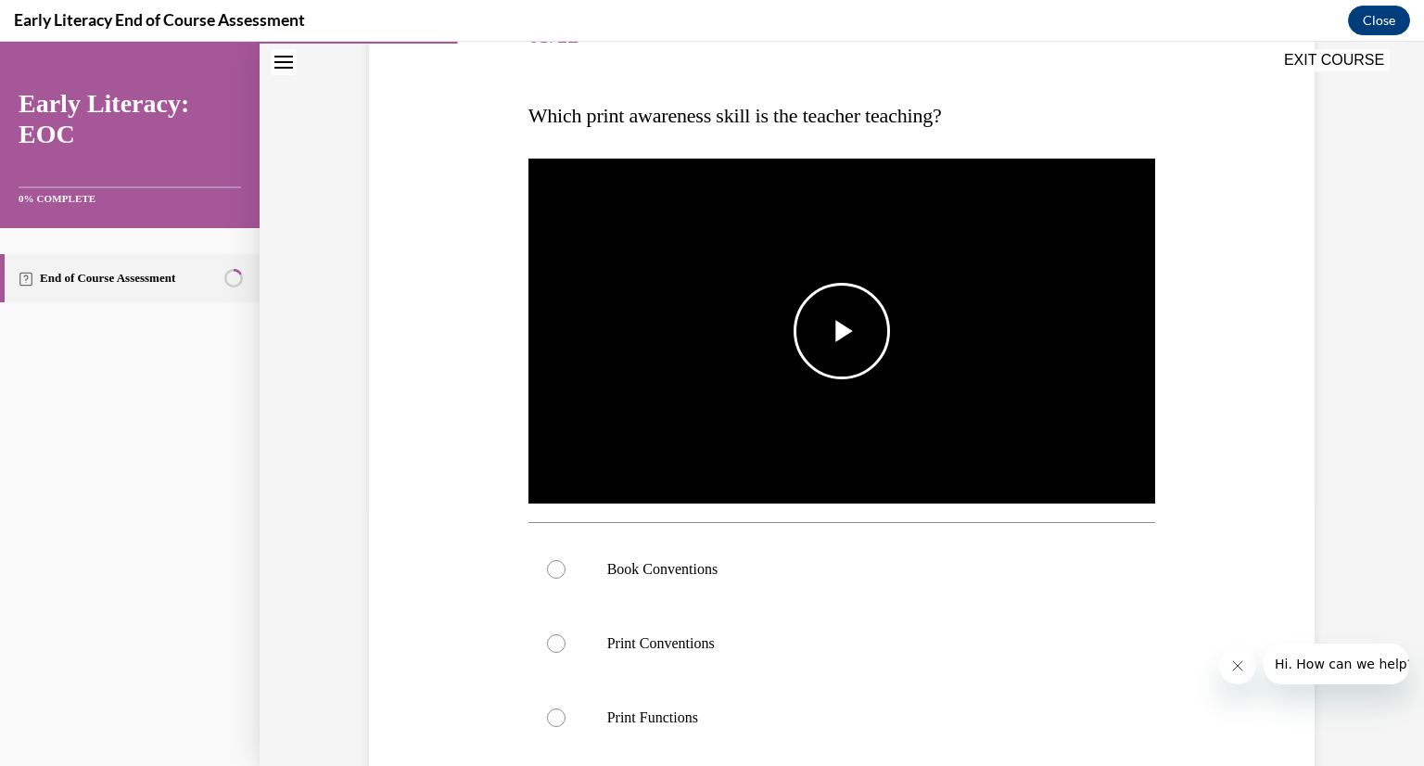
click at [842, 331] on span "Video player" at bounding box center [842, 331] width 0 height 0
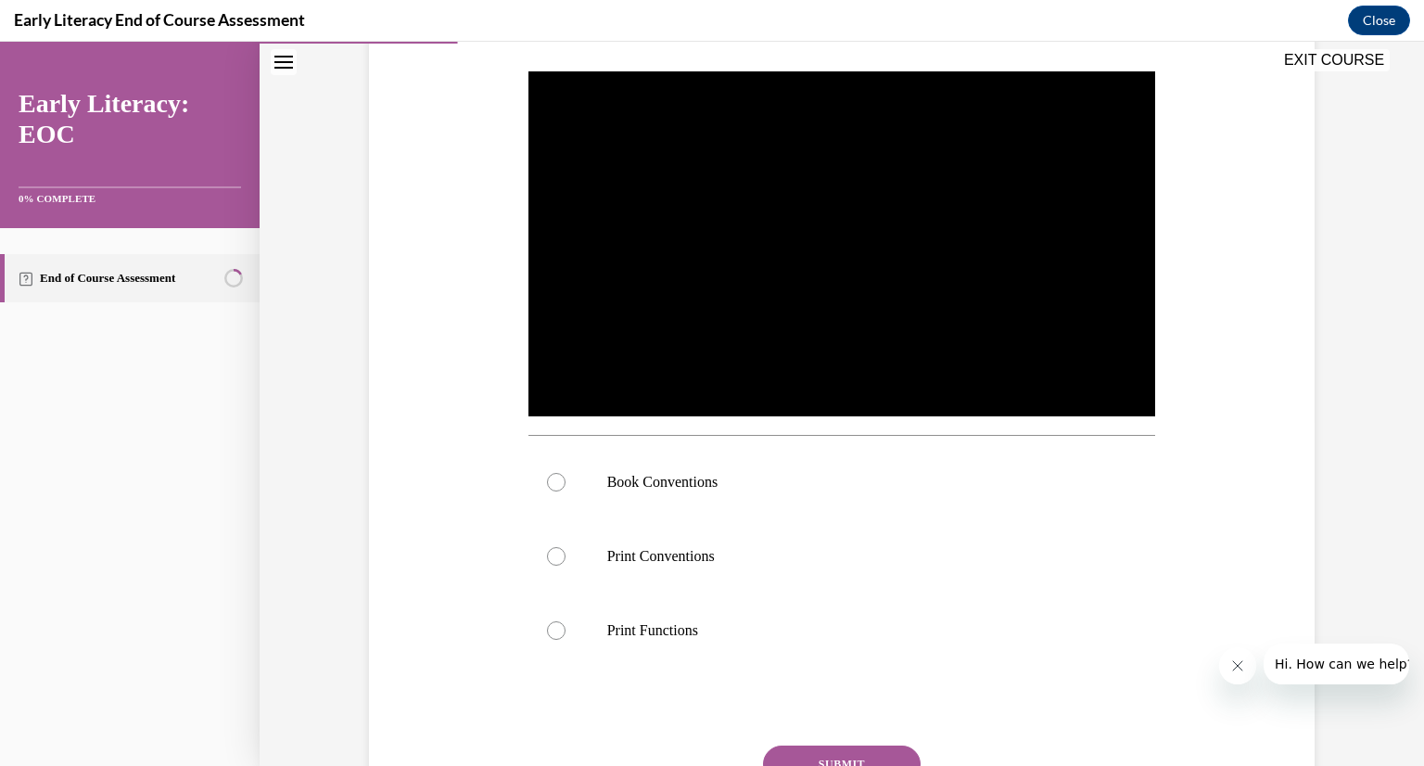
scroll to position [412, 0]
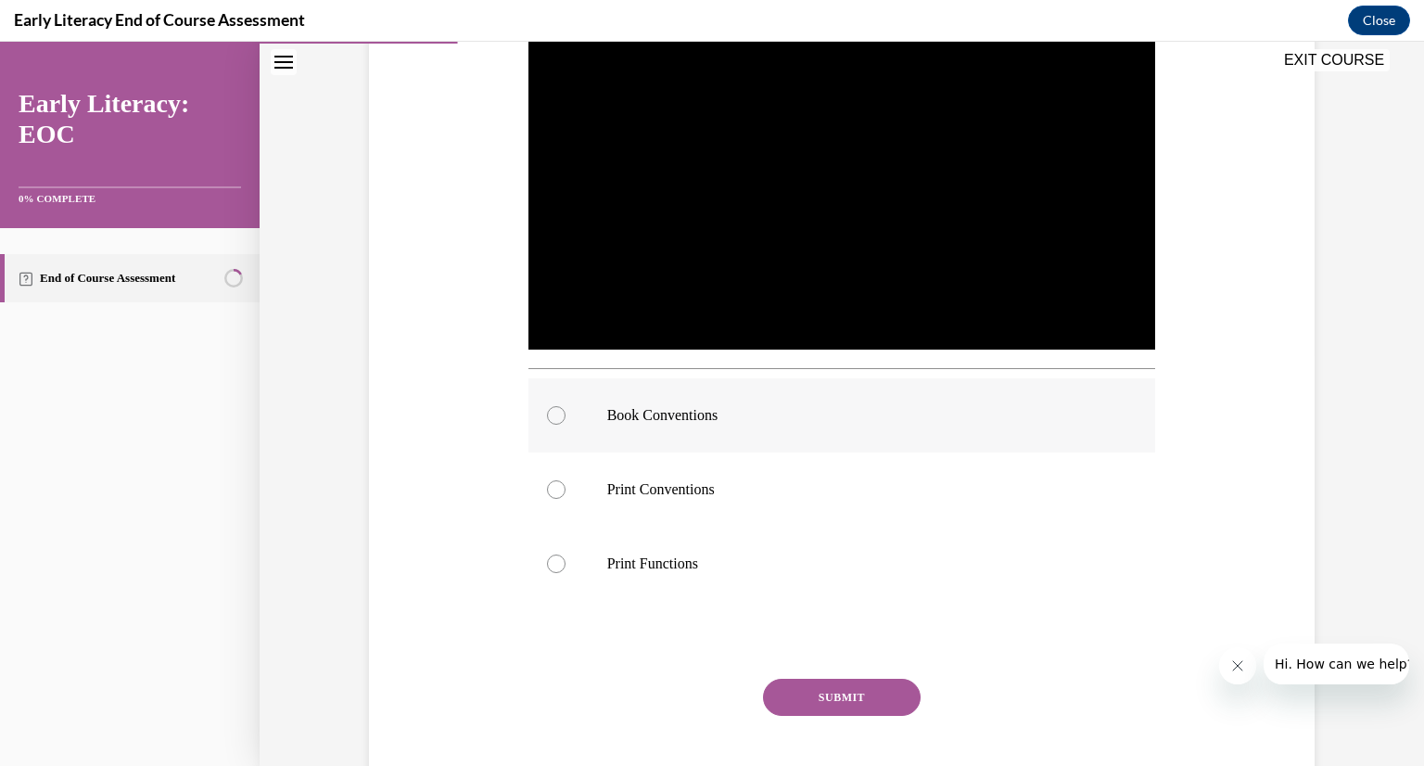
click at [565, 412] on div at bounding box center [842, 415] width 628 height 74
click at [836, 698] on button "SUBMIT" at bounding box center [842, 697] width 158 height 37
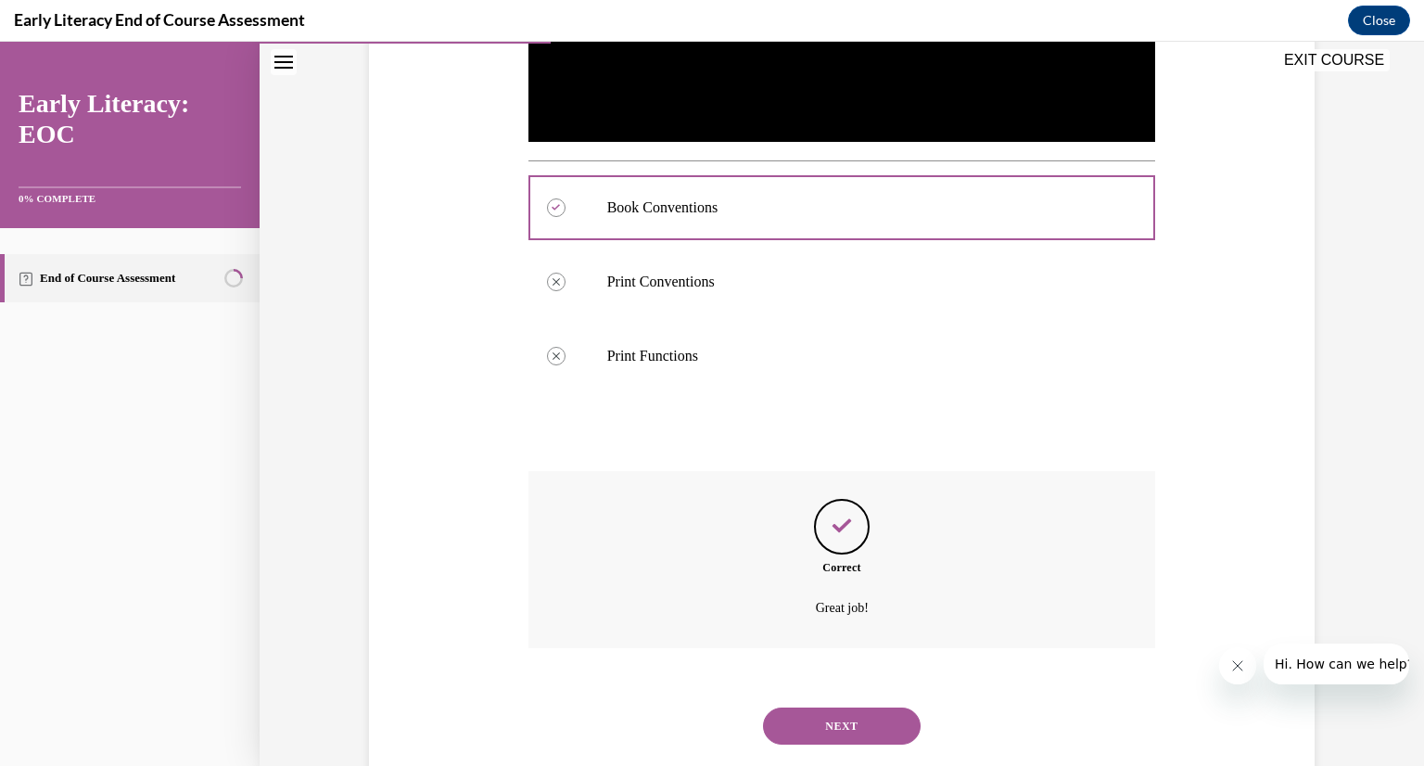
scroll to position [663, 0]
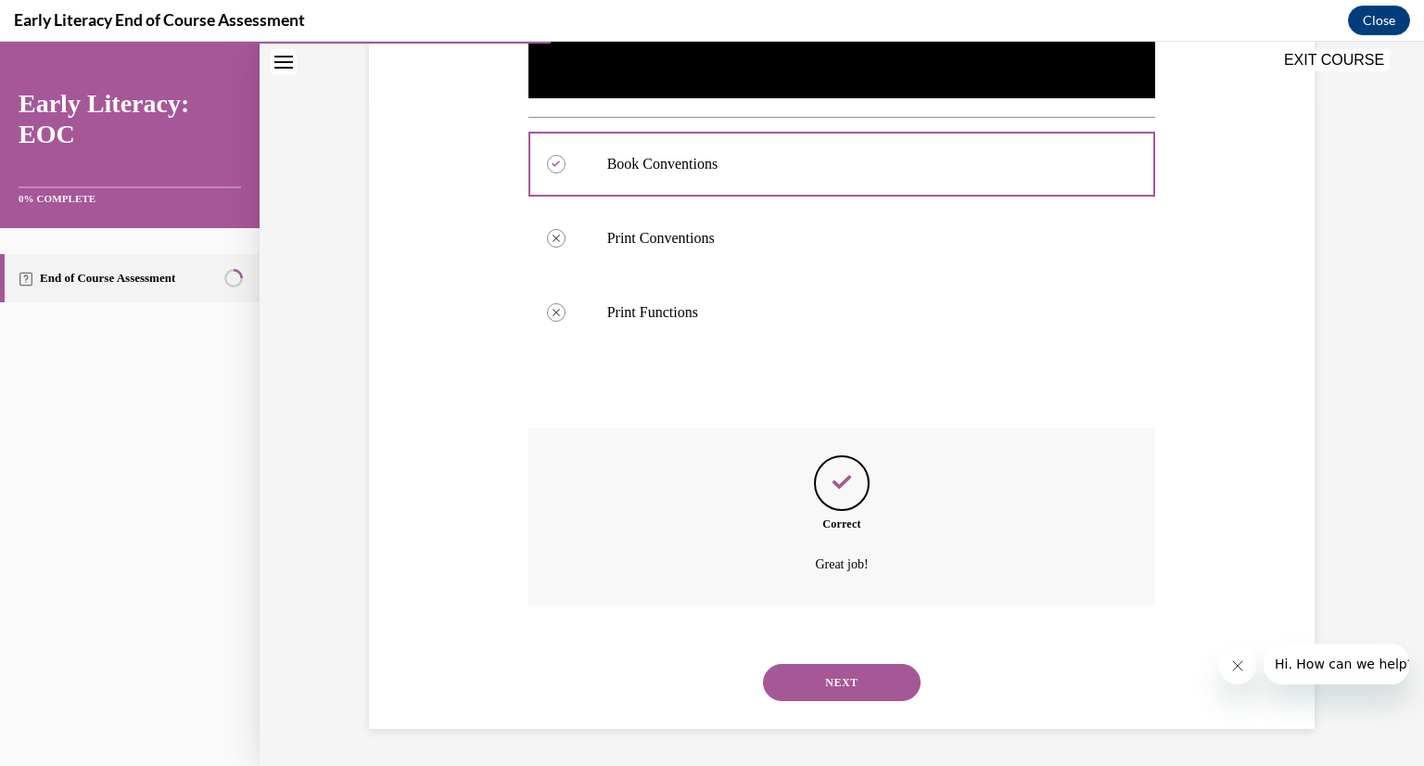
click at [866, 686] on button "NEXT" at bounding box center [842, 682] width 158 height 37
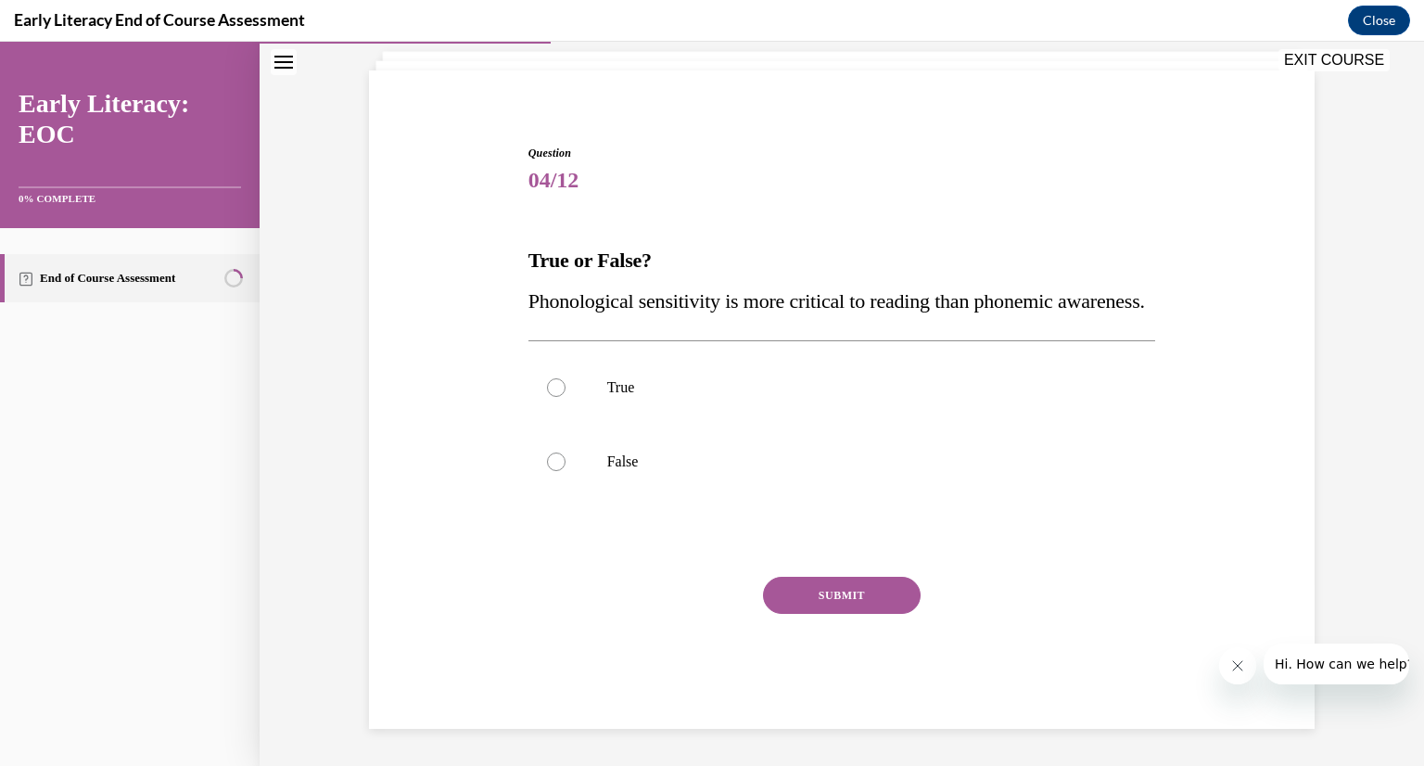
scroll to position [154, 0]
click at [557, 470] on div at bounding box center [842, 462] width 628 height 74
click at [897, 600] on button "SUBMIT" at bounding box center [842, 595] width 158 height 37
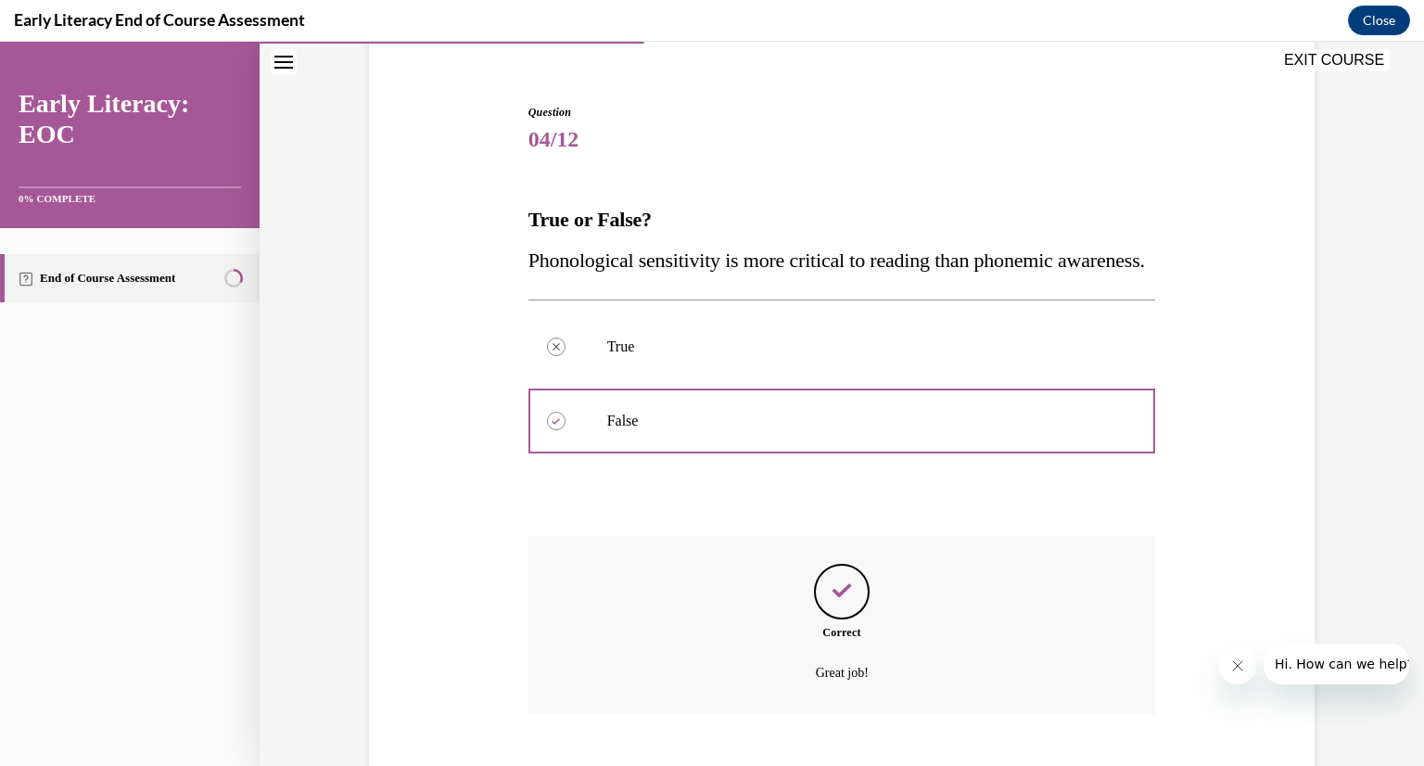
scroll to position [304, 0]
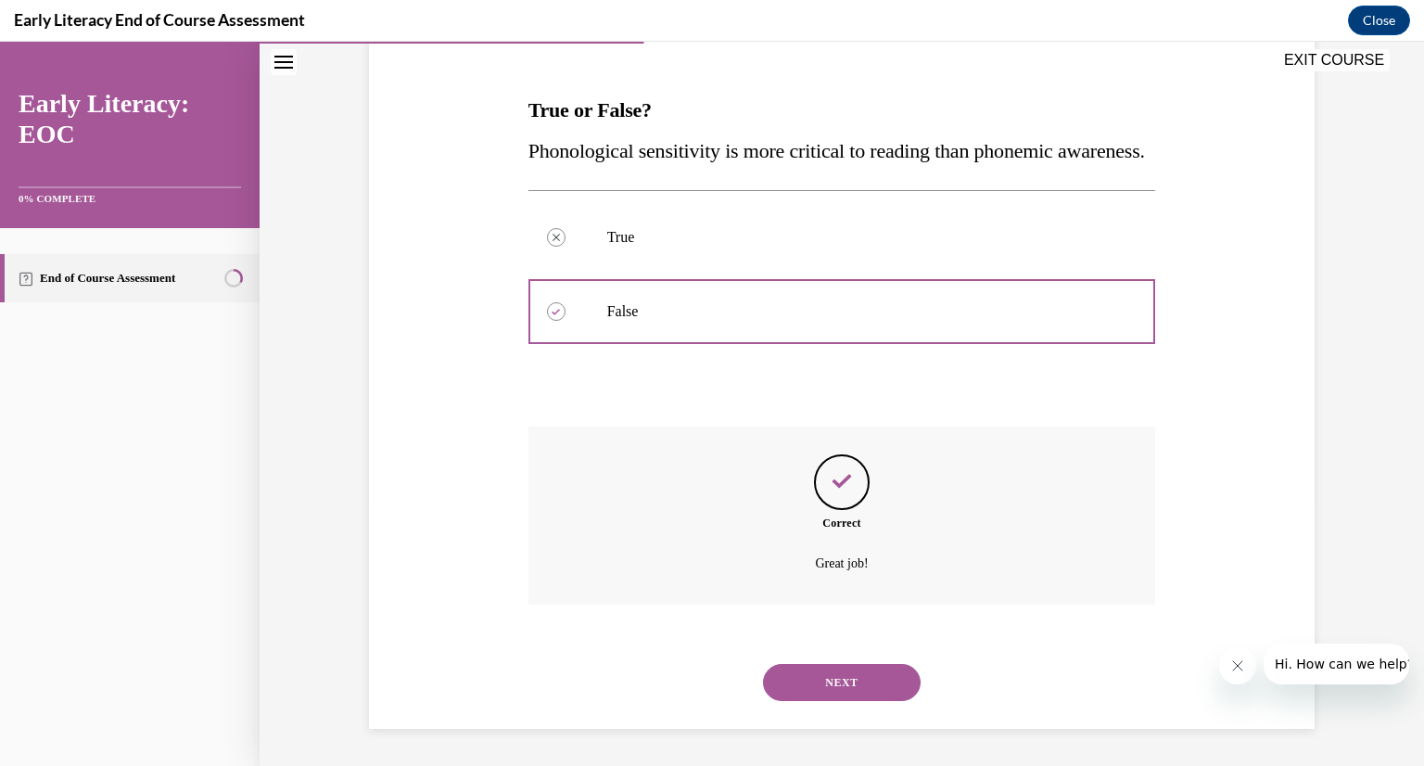
click at [787, 683] on button "NEXT" at bounding box center [842, 682] width 158 height 37
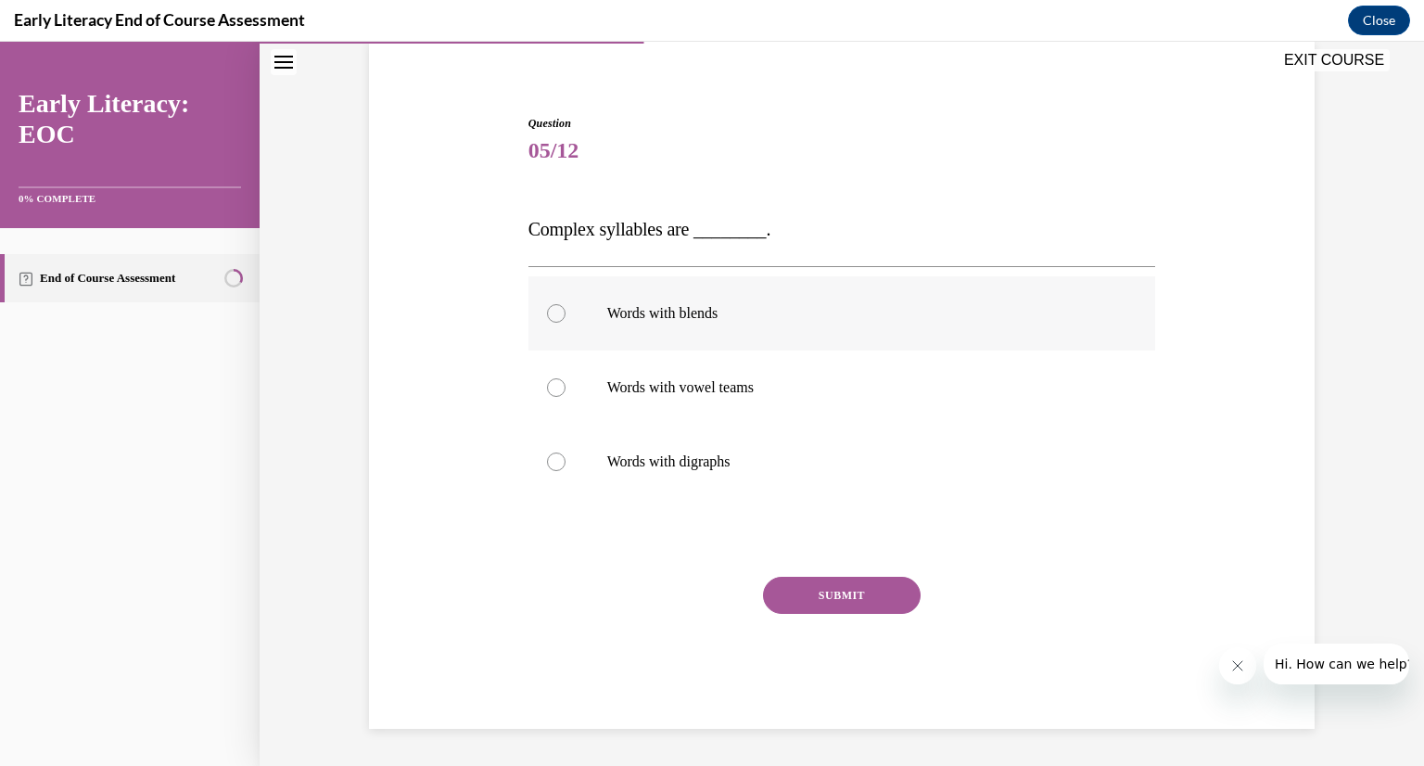
click at [629, 308] on p "Words with blends" at bounding box center [858, 313] width 502 height 19
click at [815, 603] on button "SUBMIT" at bounding box center [842, 595] width 158 height 37
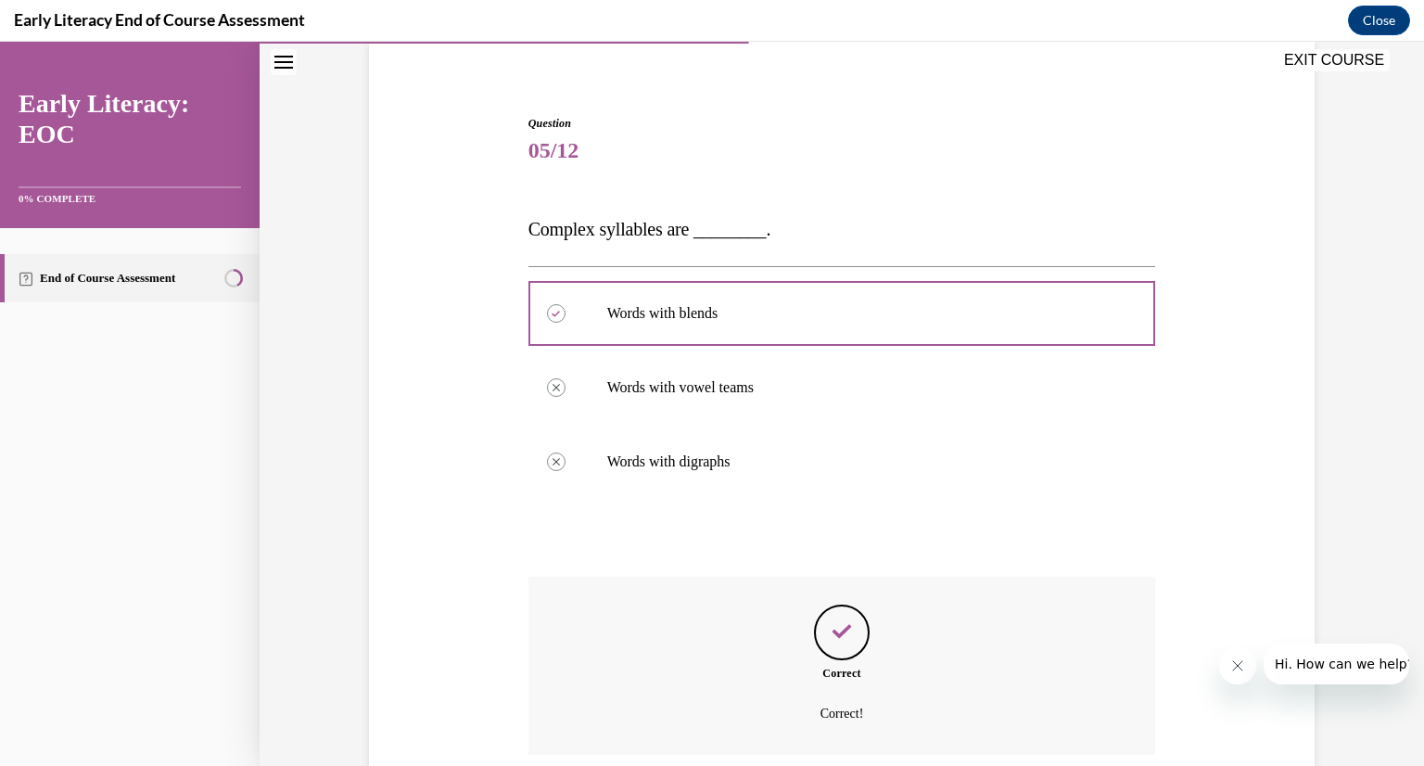
scroll to position [293, 0]
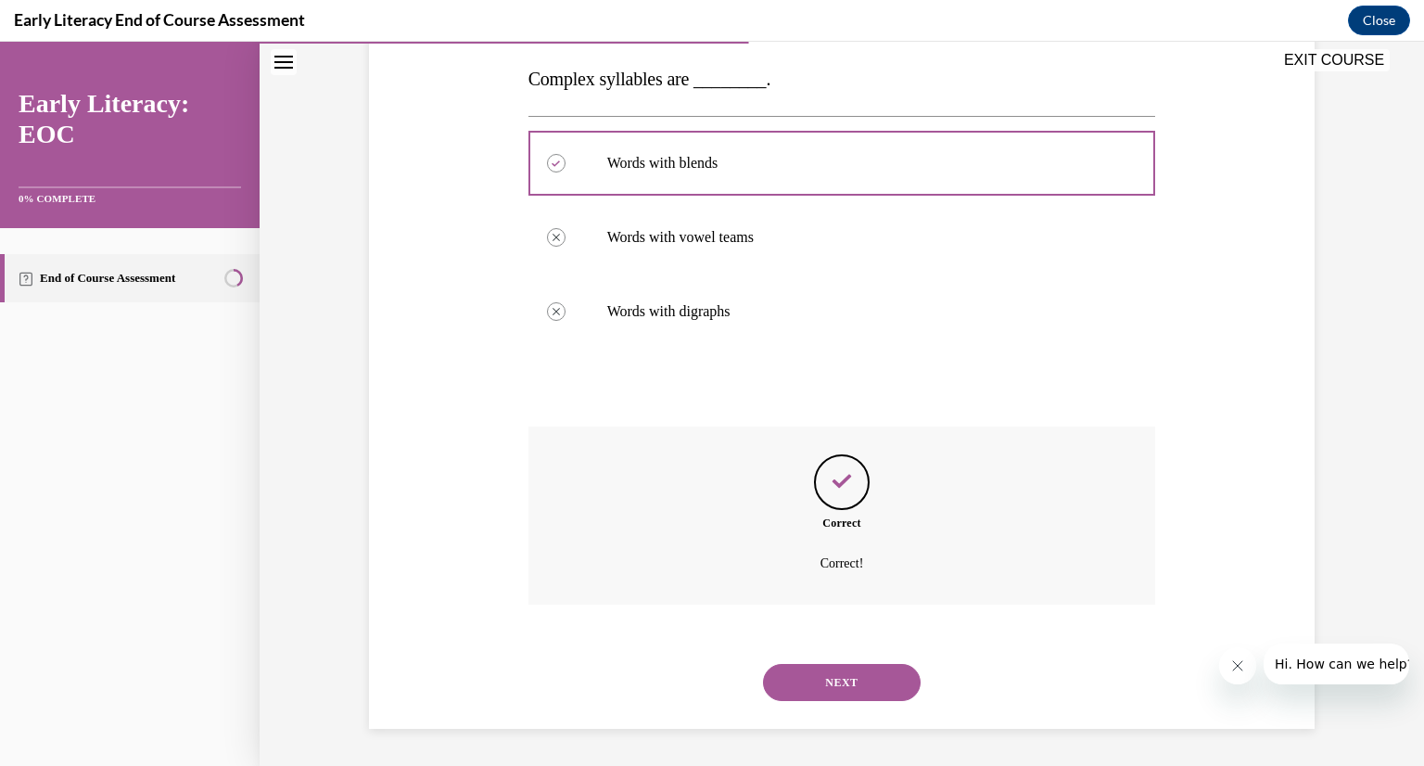
click at [820, 684] on button "NEXT" at bounding box center [842, 682] width 158 height 37
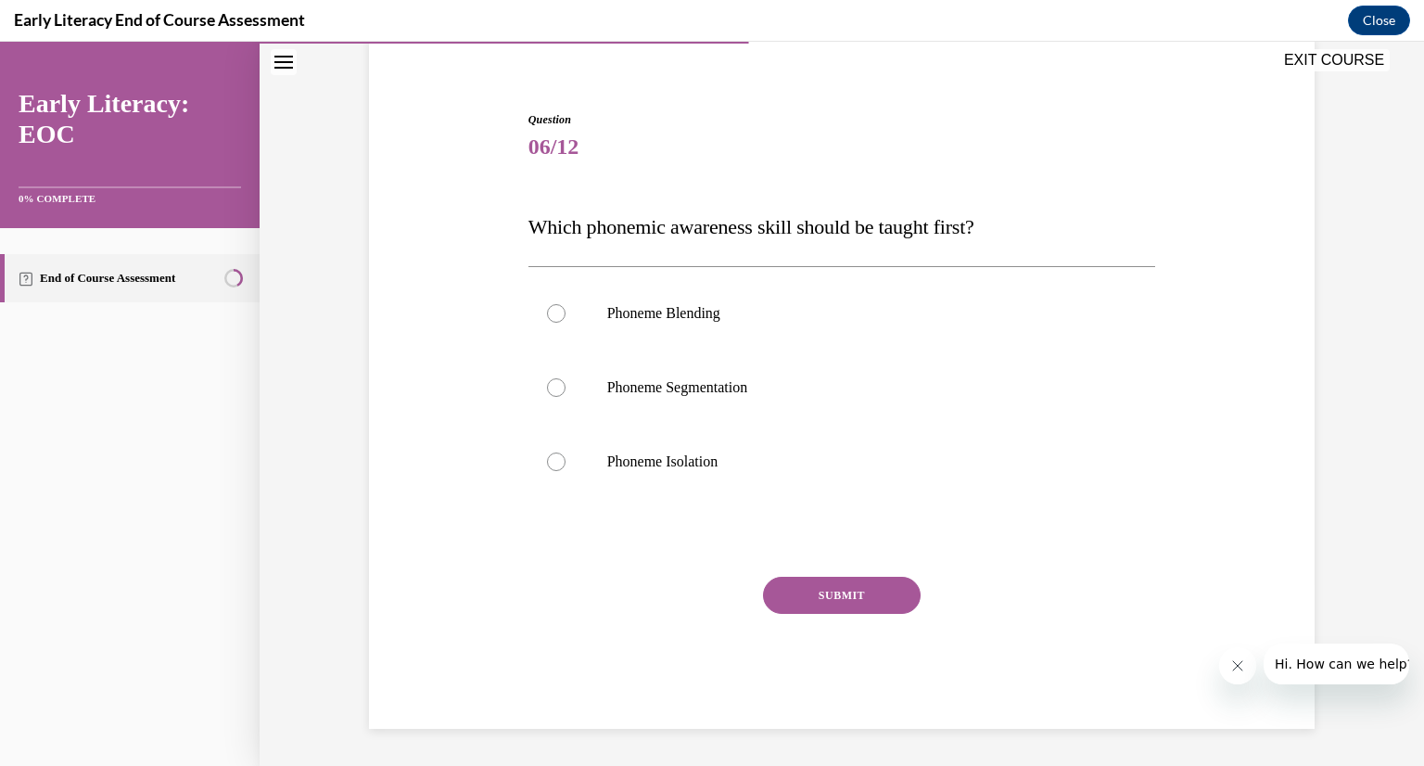
scroll to position [146, 0]
click at [828, 389] on p "Phoneme Segmentation" at bounding box center [858, 387] width 502 height 19
click at [831, 592] on button "SUBMIT" at bounding box center [842, 595] width 158 height 37
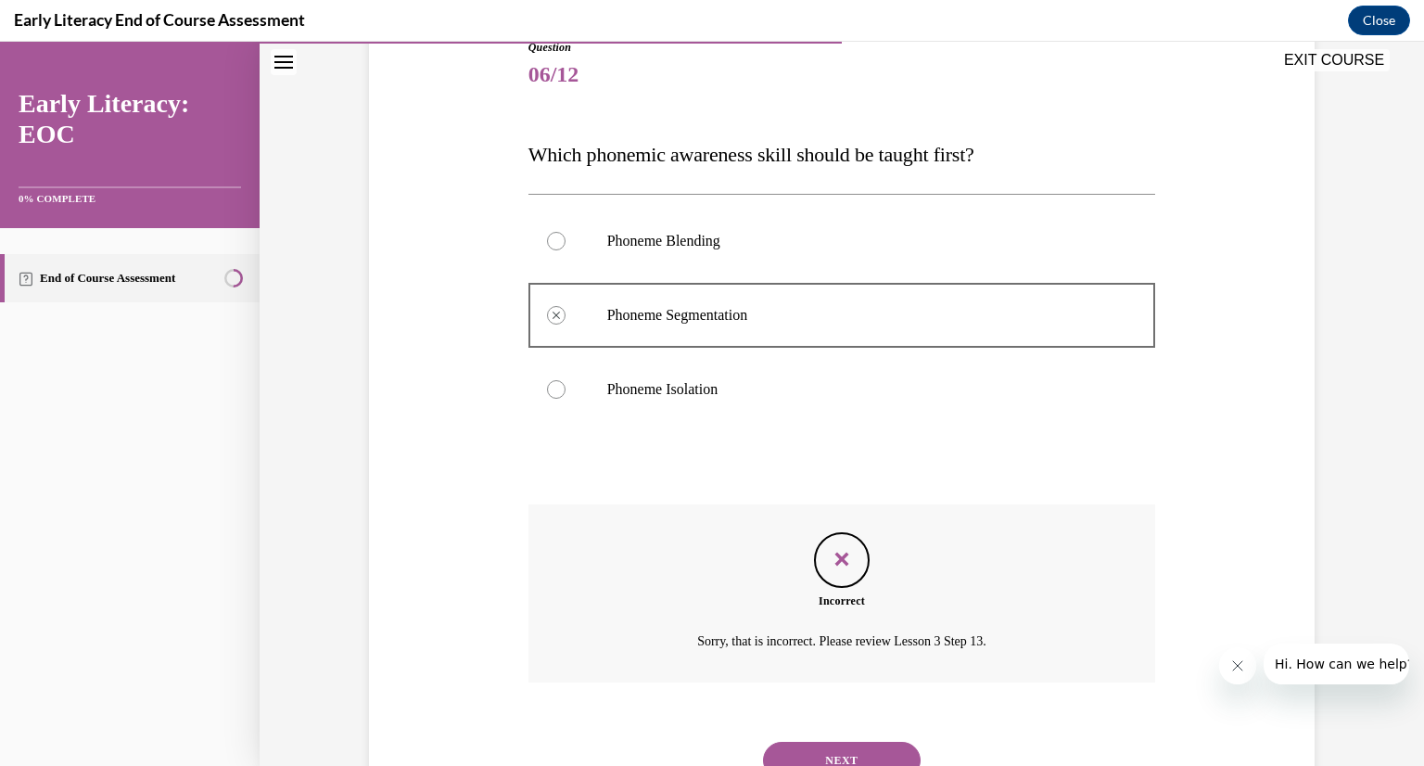
scroll to position [297, 0]
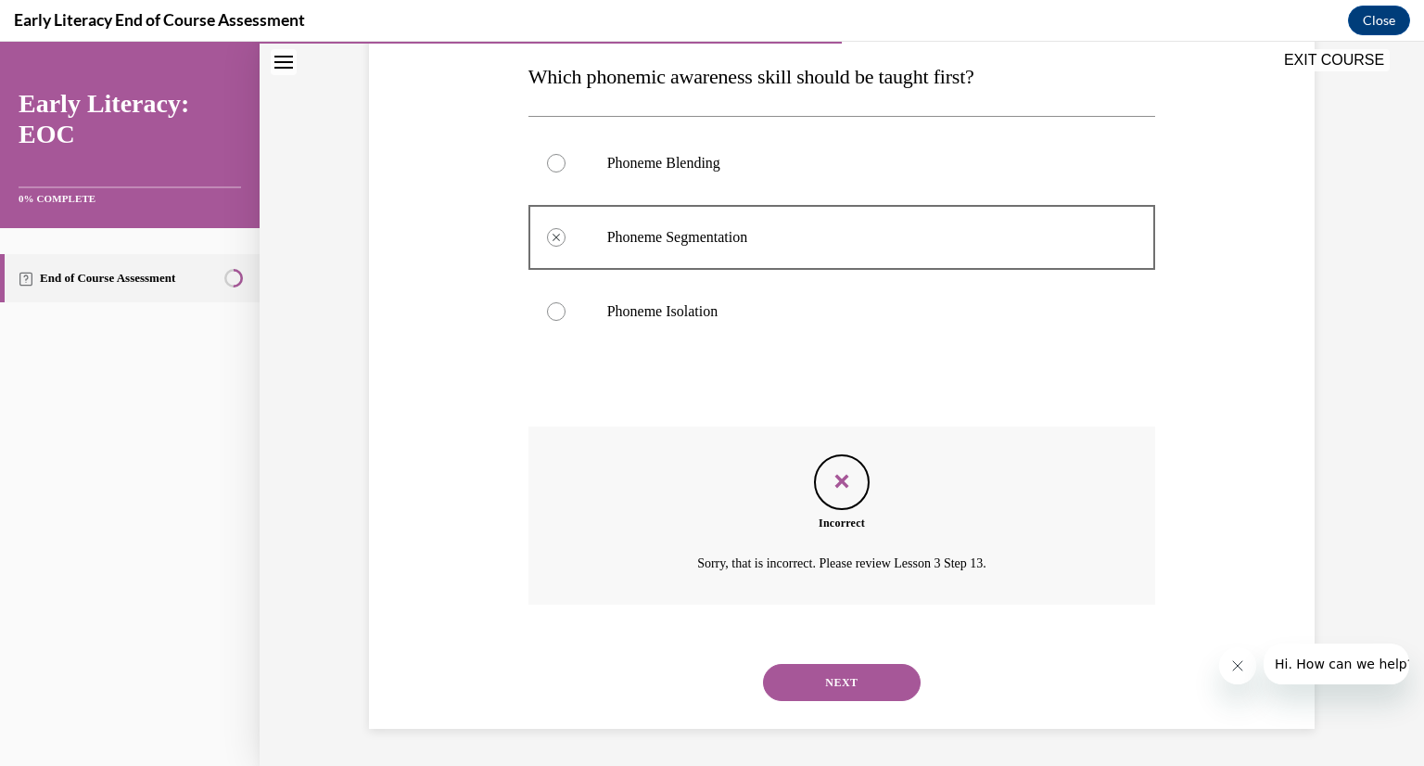
click at [831, 592] on div "Incorrect Sorry, that is incorrect. Please review Lesson 3 Step 13." at bounding box center [842, 515] width 628 height 178
click at [852, 679] on button "NEXT" at bounding box center [842, 682] width 158 height 37
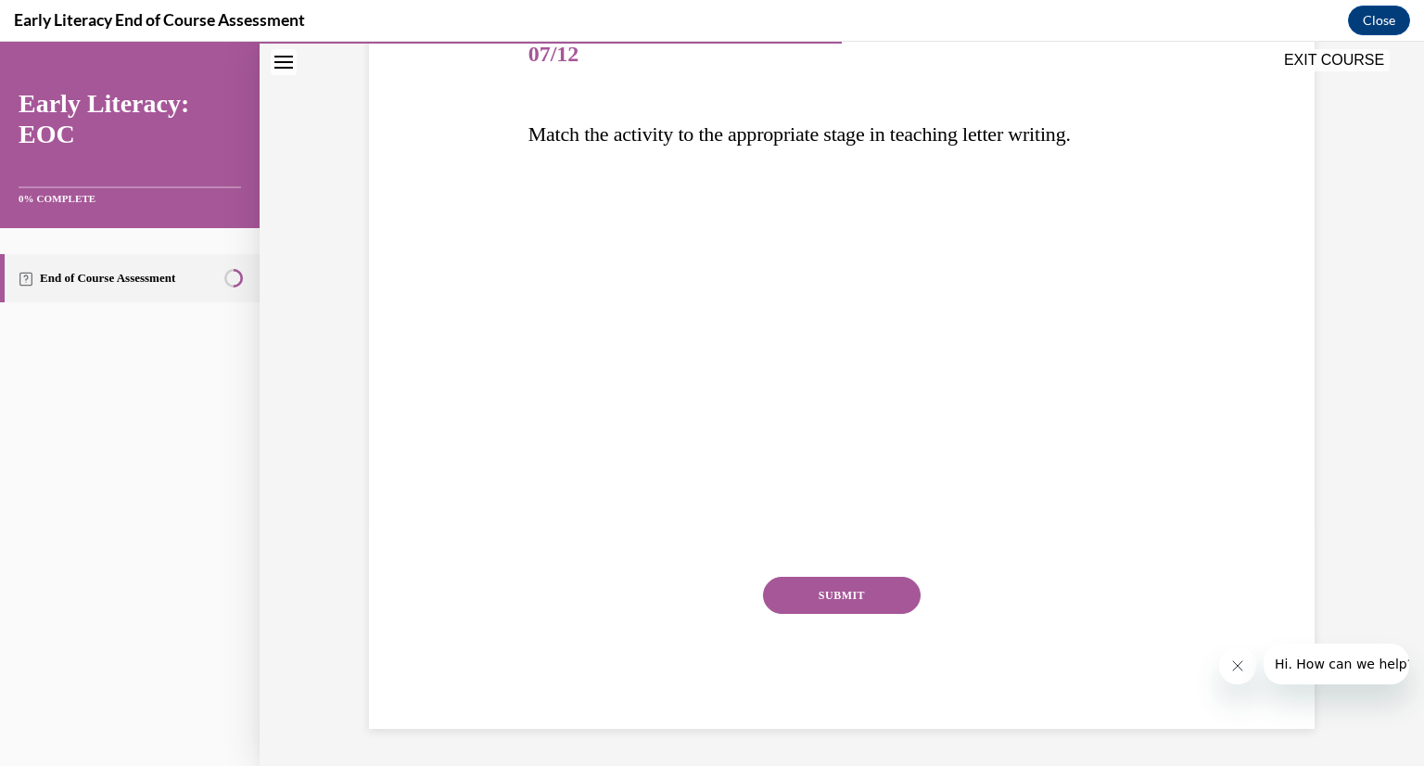
scroll to position [207, 0]
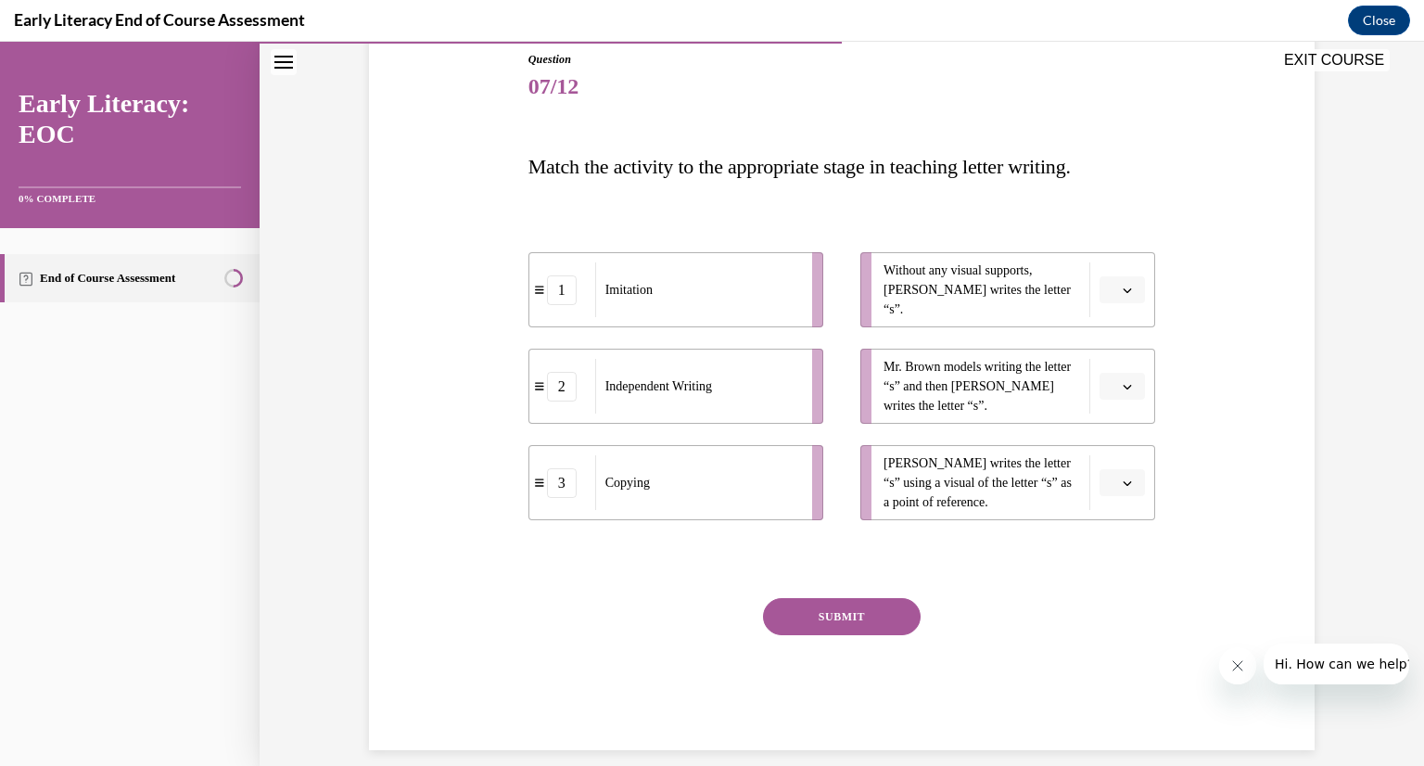
click at [1130, 291] on icon "button" at bounding box center [1127, 290] width 9 height 9
click at [1116, 404] on span "2" at bounding box center [1115, 405] width 6 height 15
click at [1131, 391] on span "button" at bounding box center [1127, 386] width 13 height 13
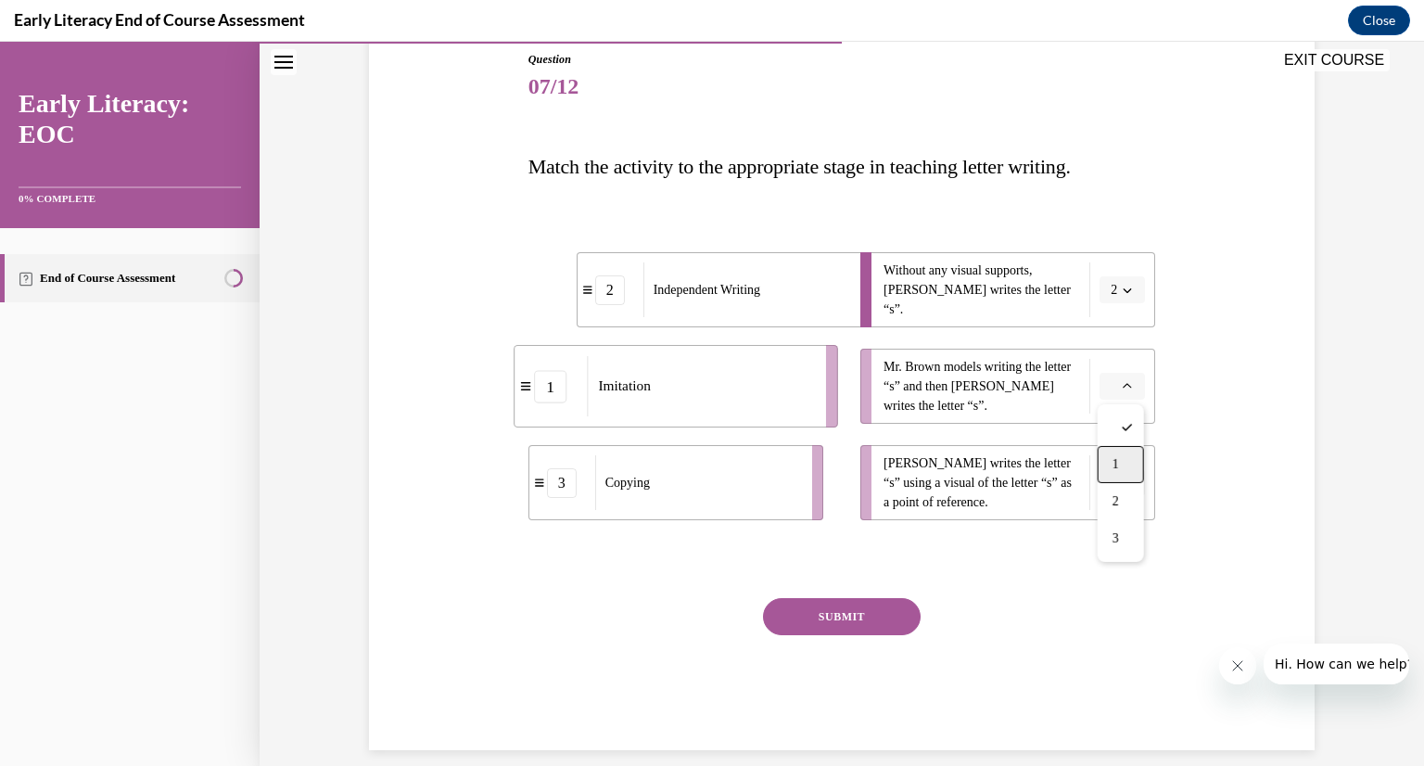
click at [1123, 459] on div "1" at bounding box center [1121, 464] width 46 height 37
click at [1128, 492] on button "button" at bounding box center [1121, 483] width 45 height 28
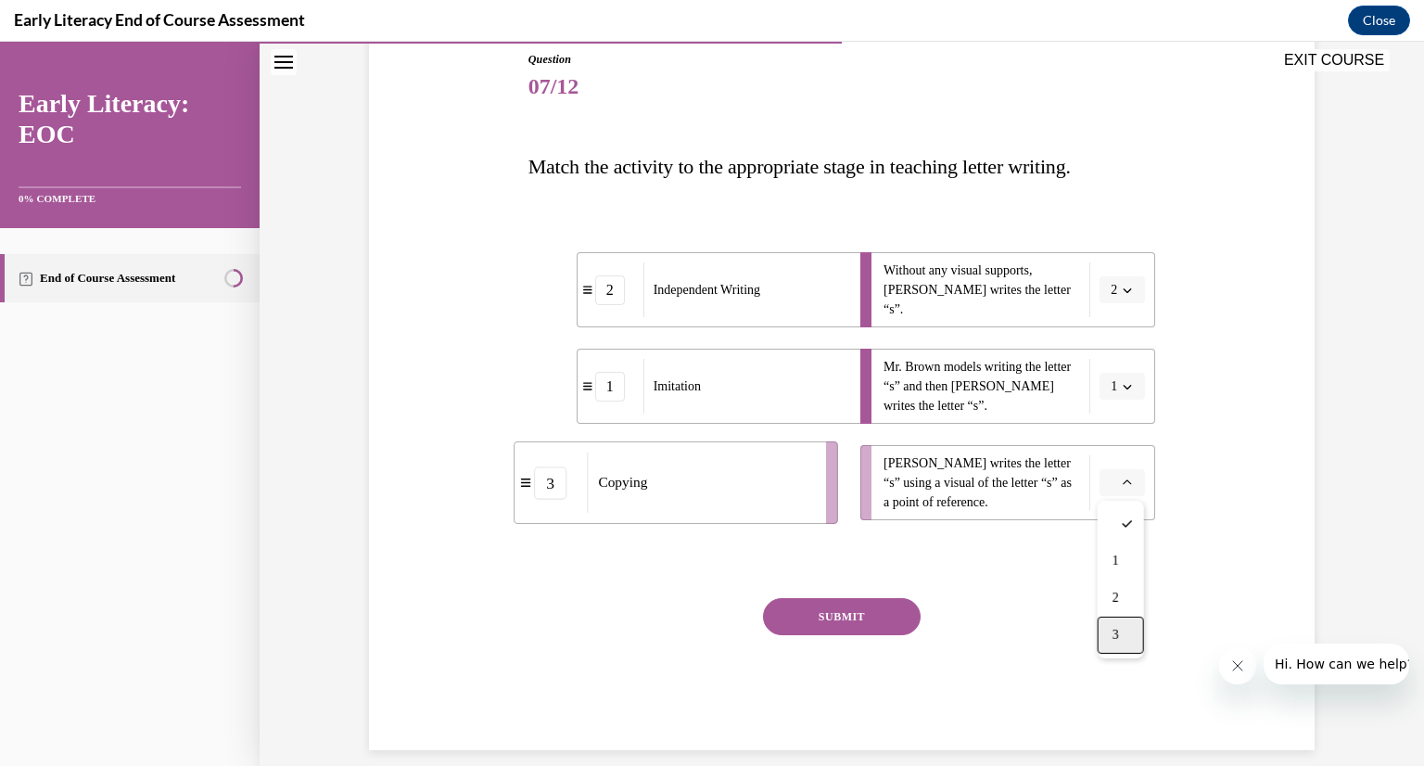
click at [1116, 628] on span "3" at bounding box center [1115, 635] width 6 height 15
click at [813, 625] on button "SUBMIT" at bounding box center [842, 616] width 158 height 37
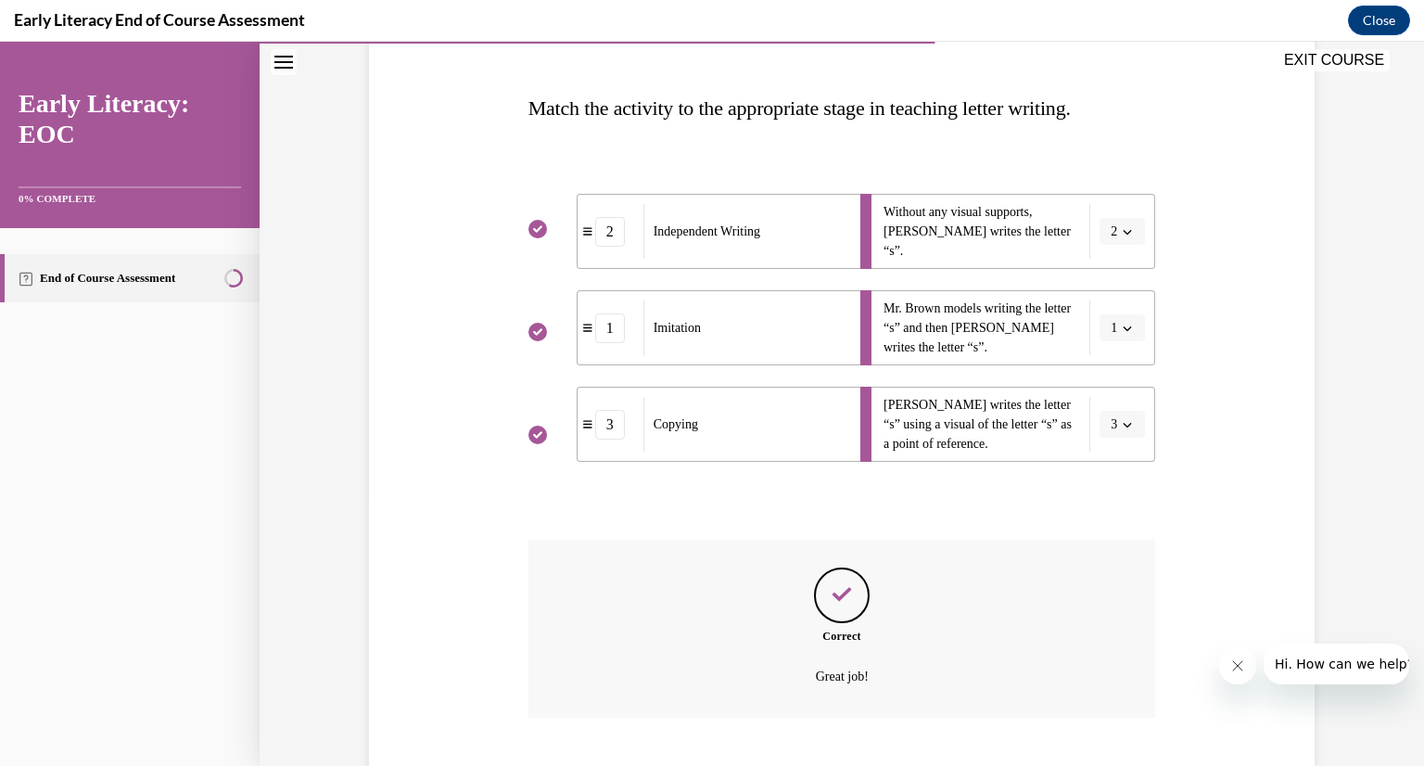
scroll to position [378, 0]
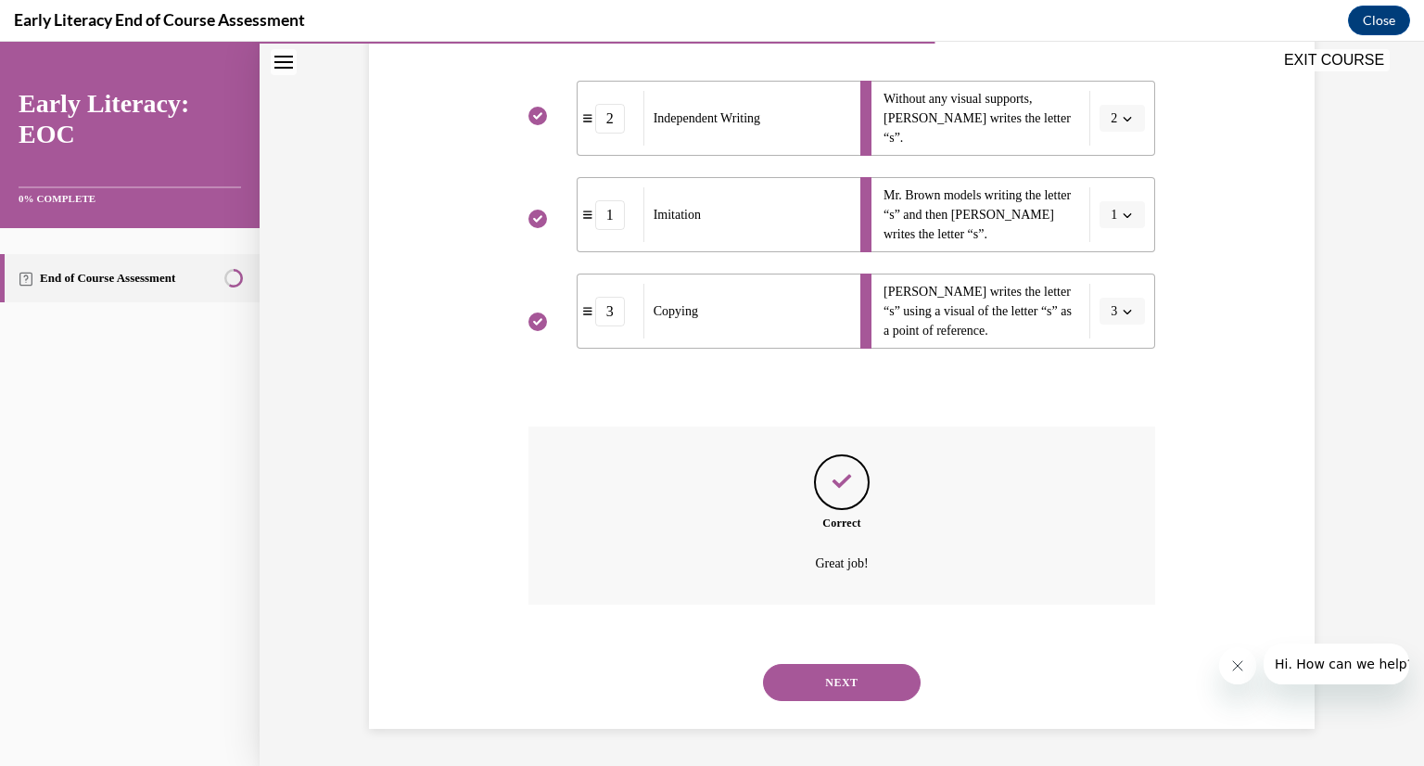
click at [857, 691] on button "NEXT" at bounding box center [842, 682] width 158 height 37
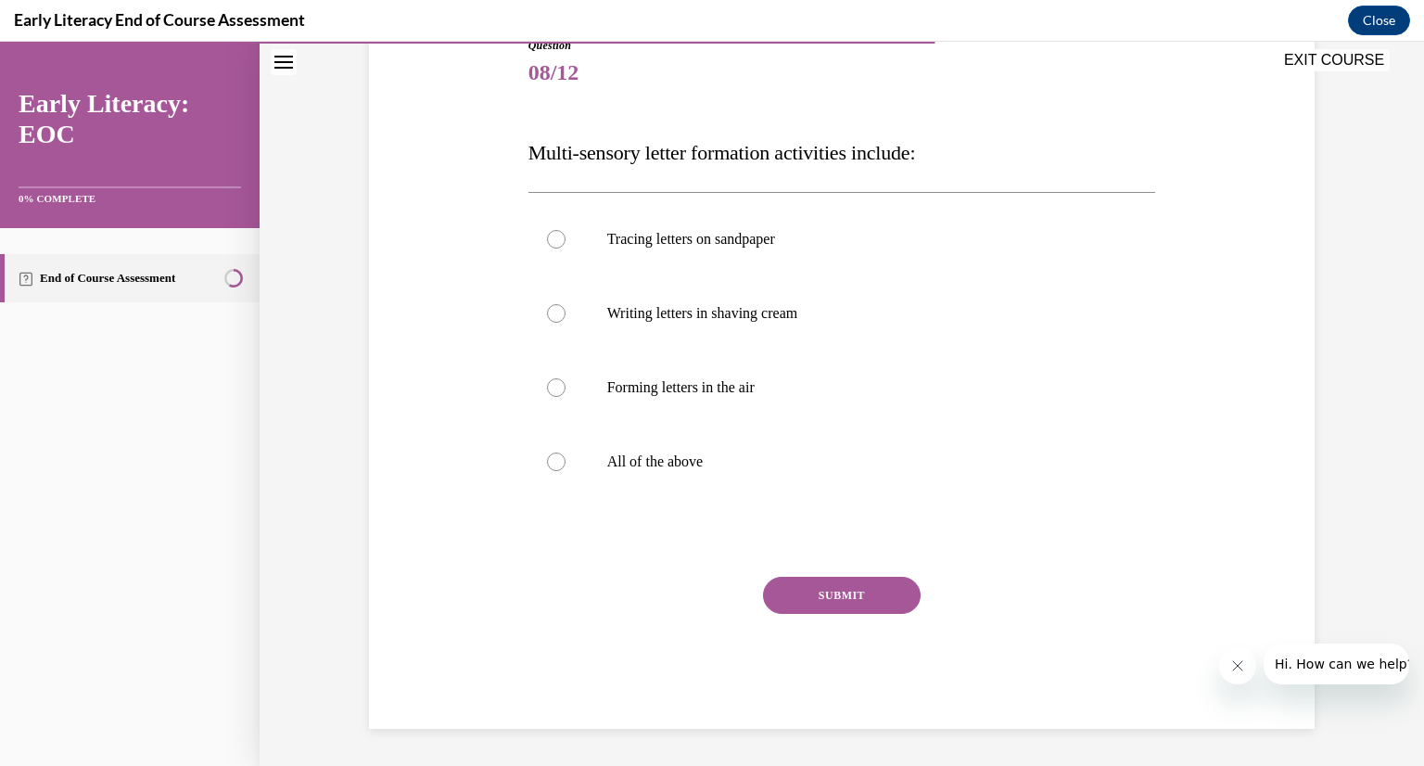
scroll to position [206, 0]
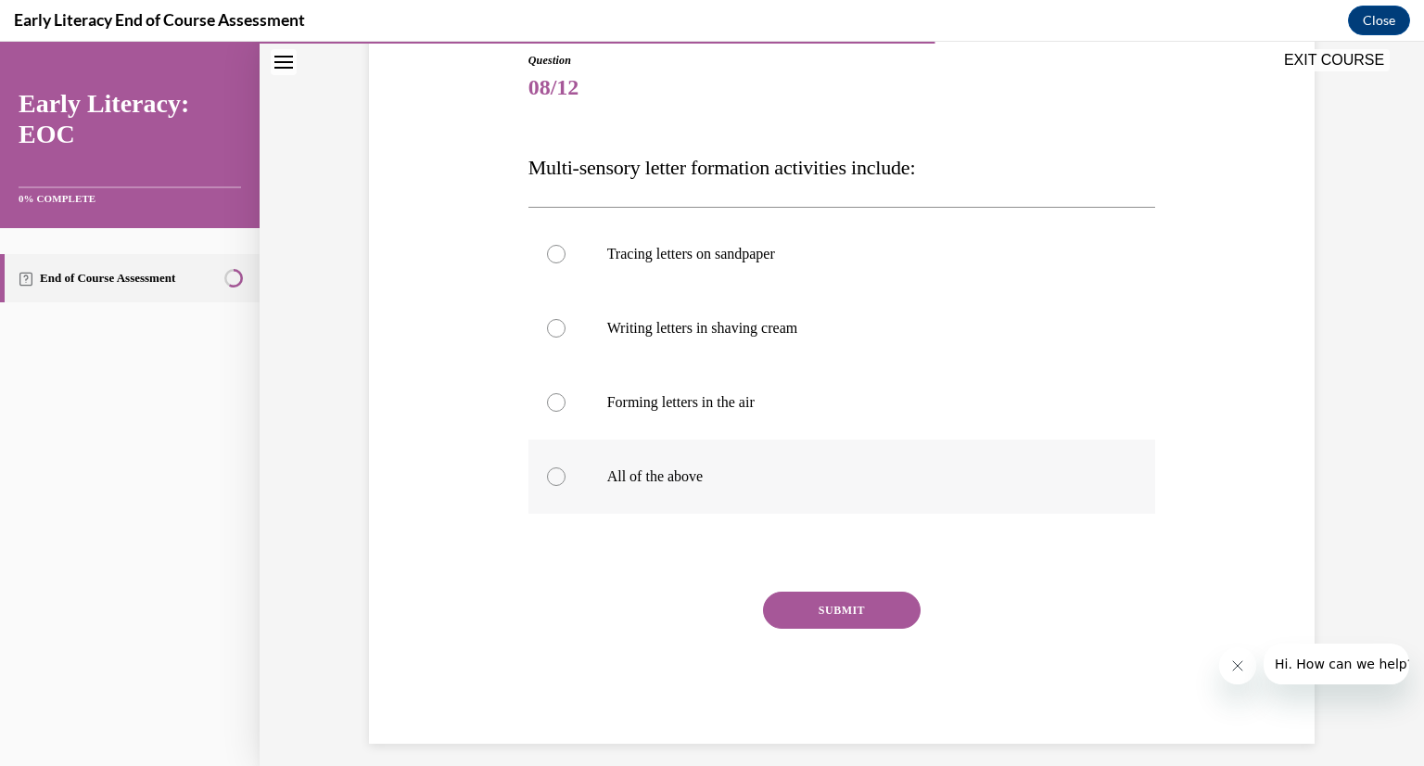
click at [563, 485] on div at bounding box center [842, 476] width 628 height 74
click at [832, 616] on button "SUBMIT" at bounding box center [842, 609] width 158 height 37
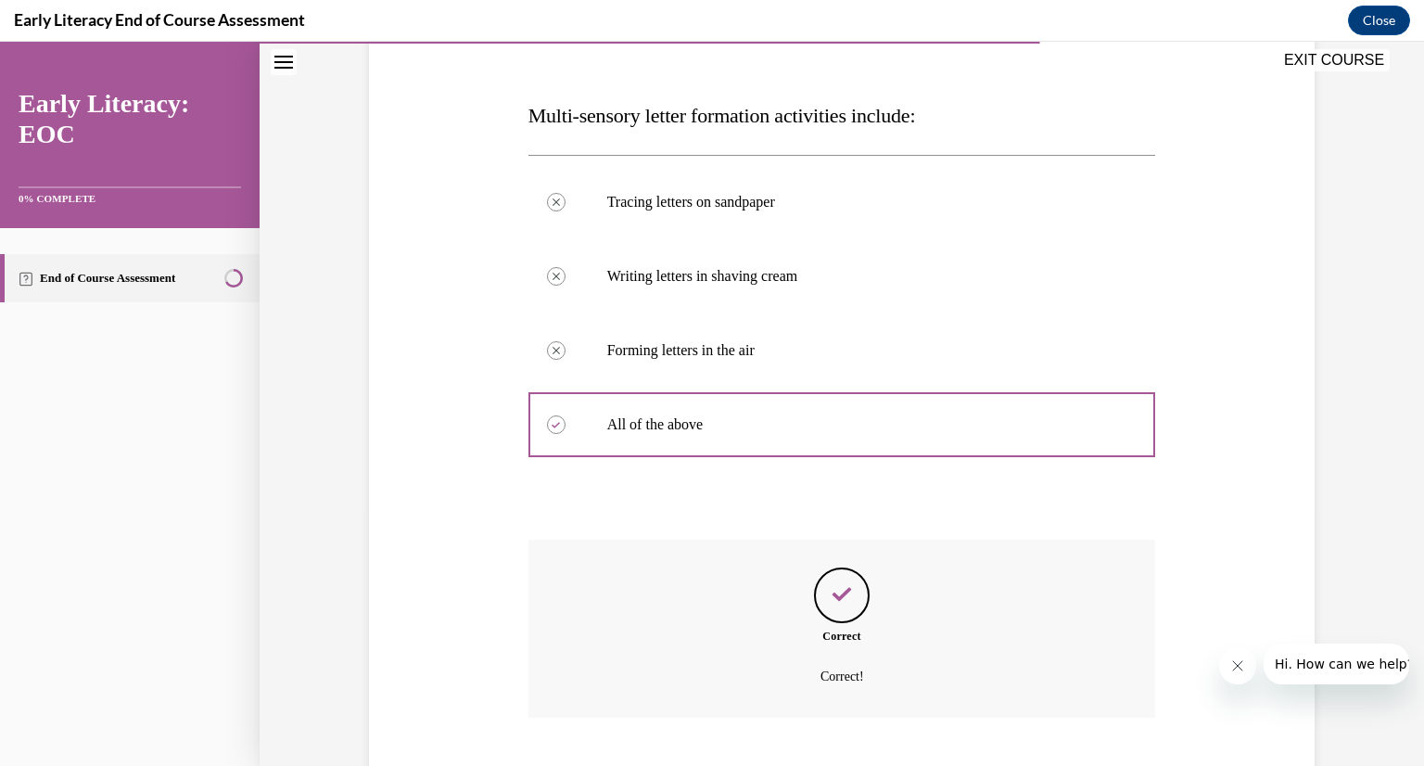
scroll to position [371, 0]
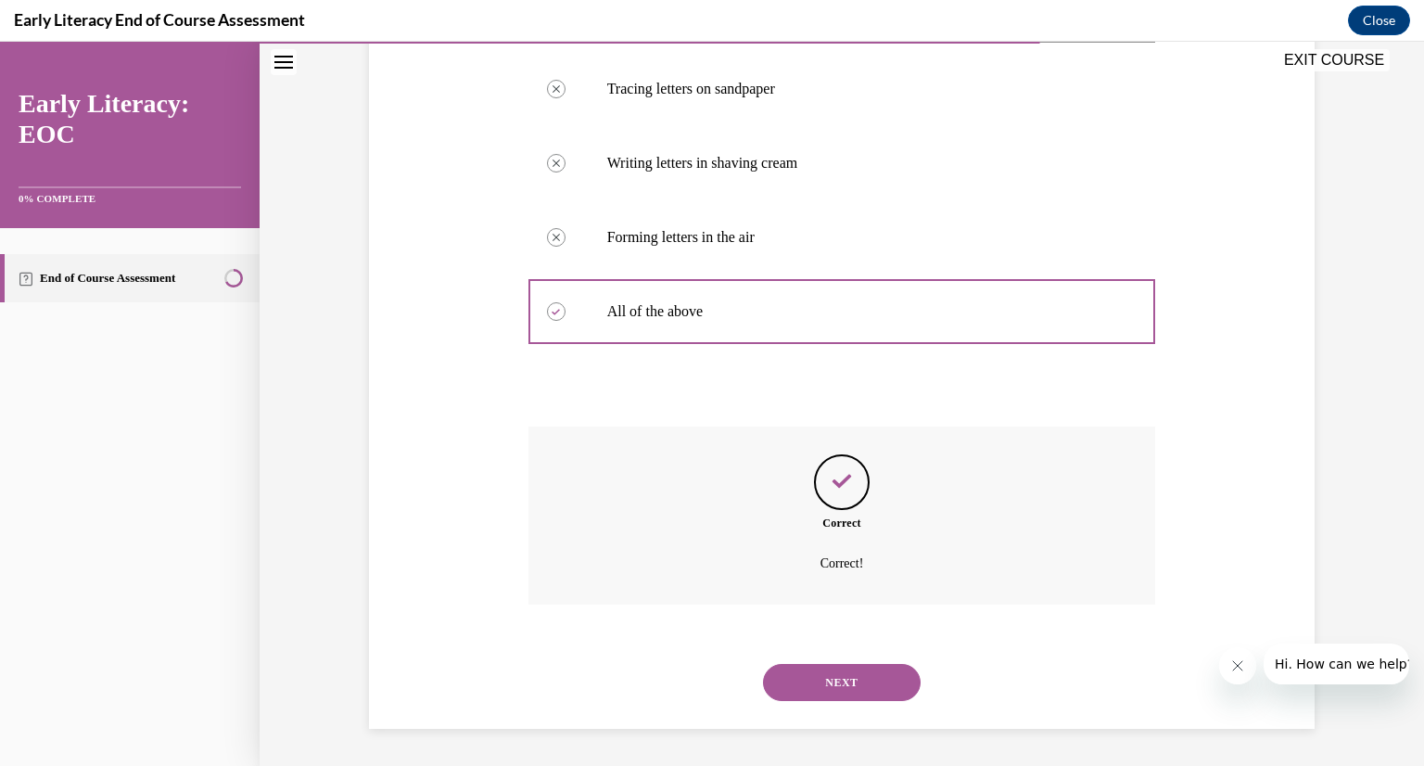
click at [834, 688] on button "NEXT" at bounding box center [842, 682] width 158 height 37
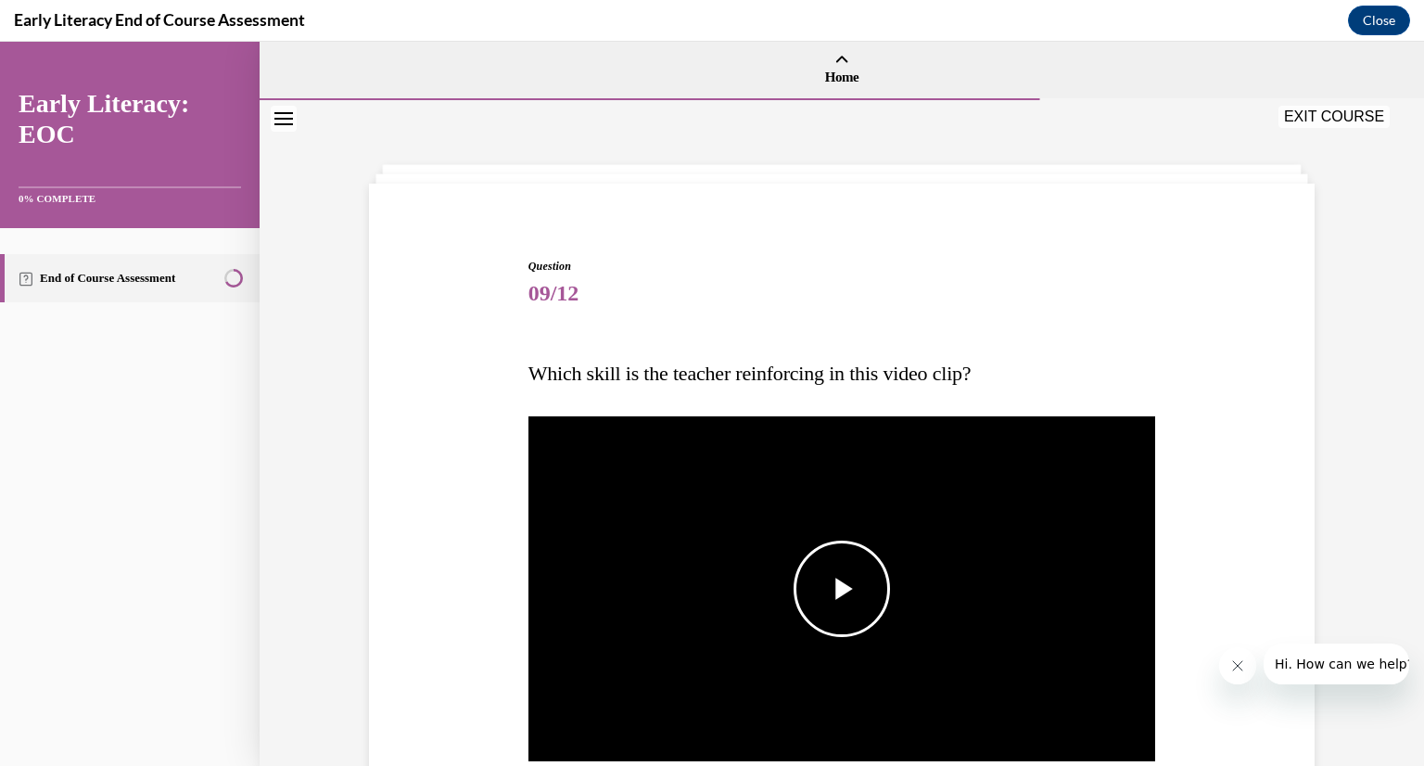
click at [842, 589] on span "Video player" at bounding box center [842, 589] width 0 height 0
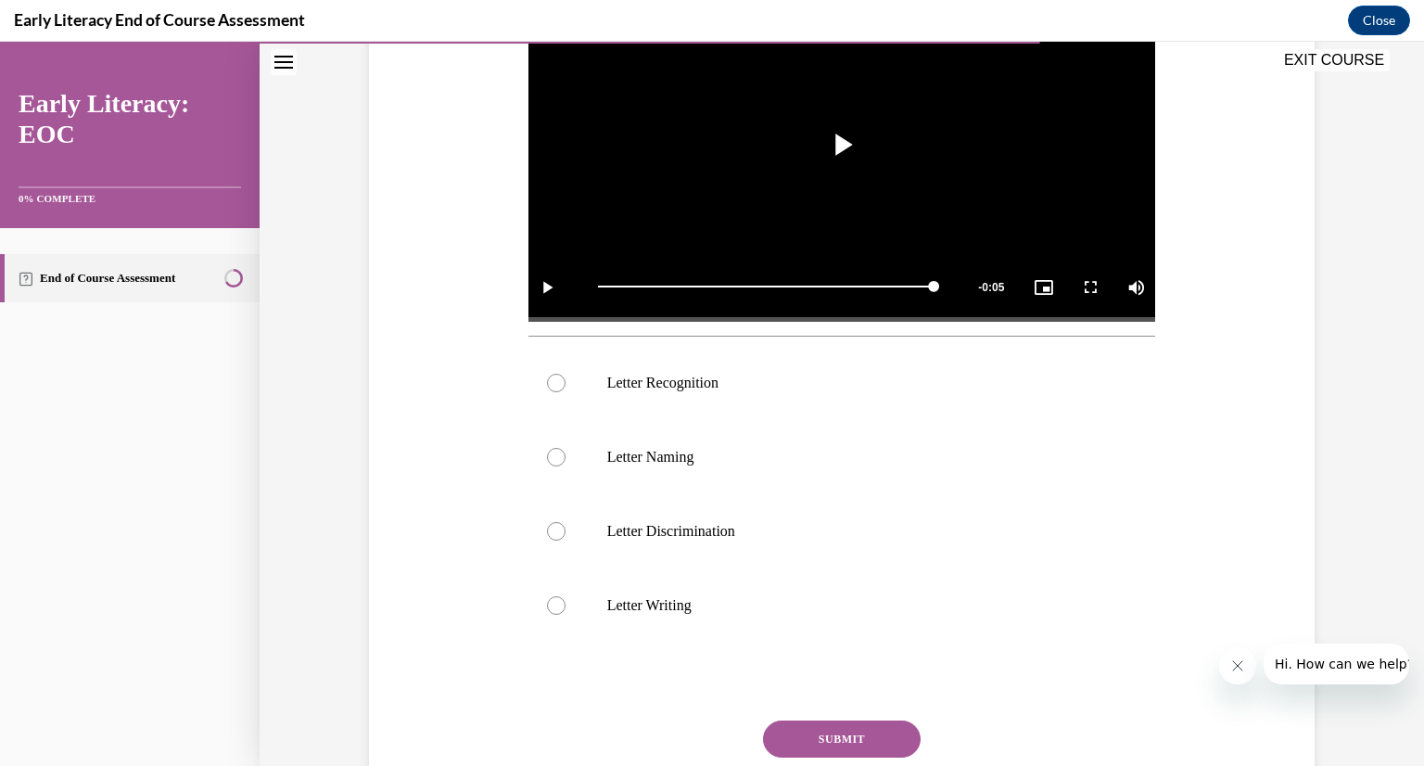
scroll to position [449, 0]
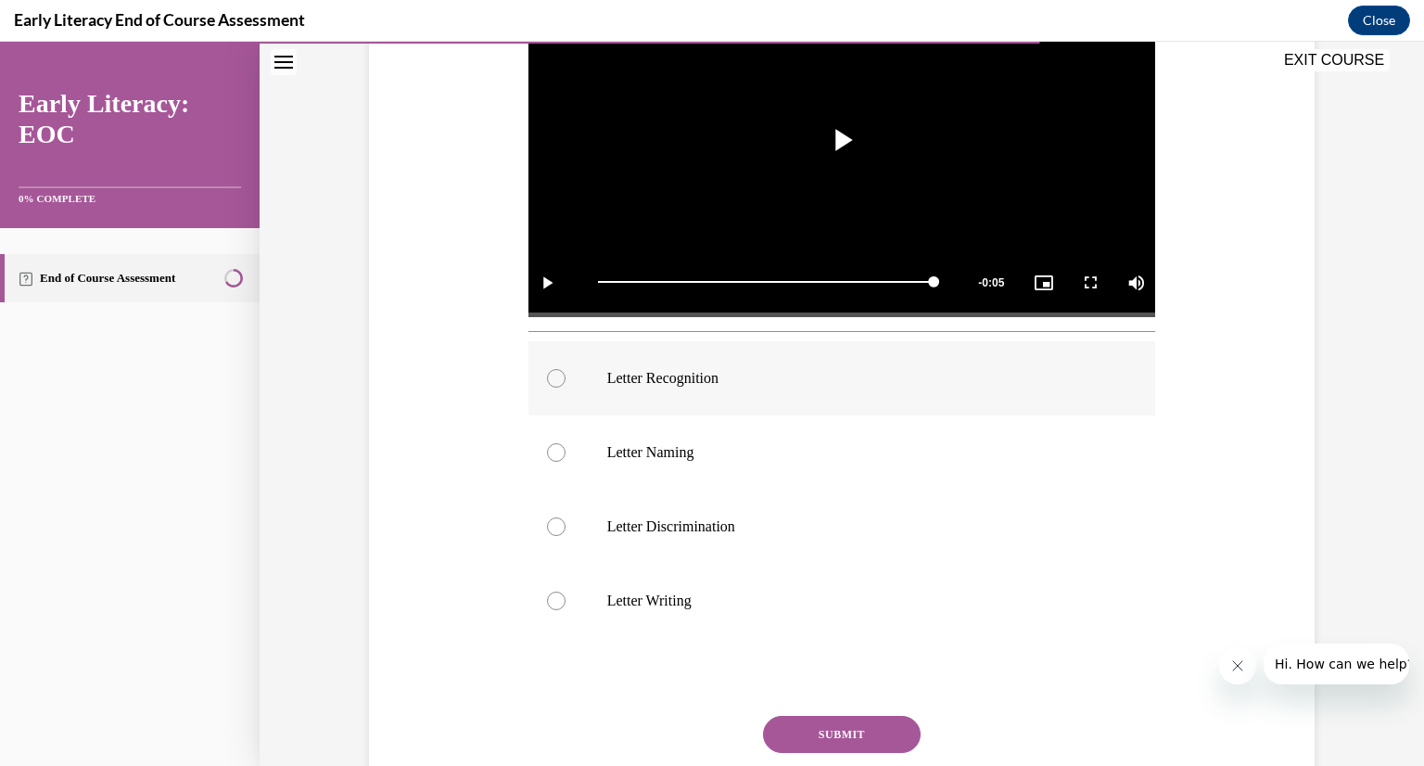
click at [559, 376] on div at bounding box center [556, 378] width 19 height 19
click at [844, 740] on button "SUBMIT" at bounding box center [842, 734] width 158 height 37
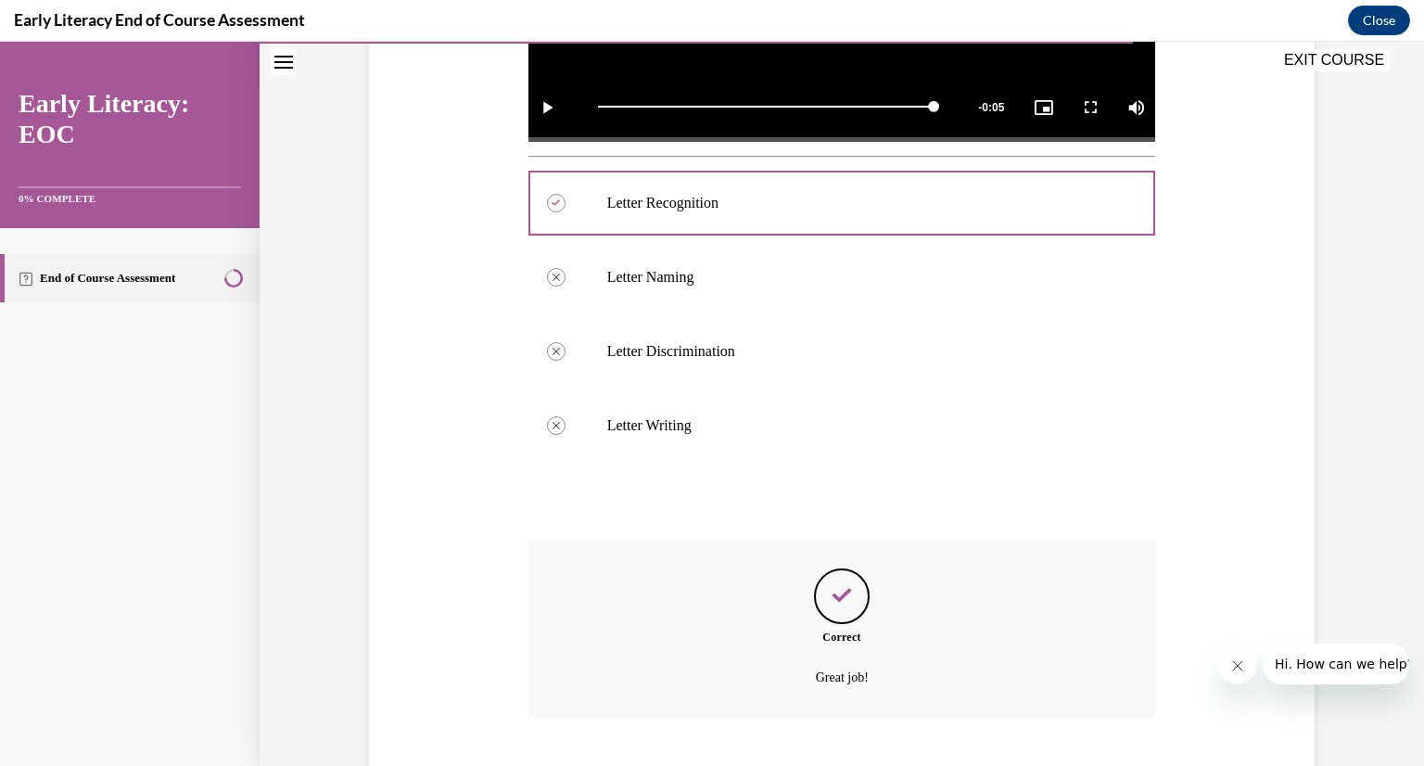
scroll to position [737, 0]
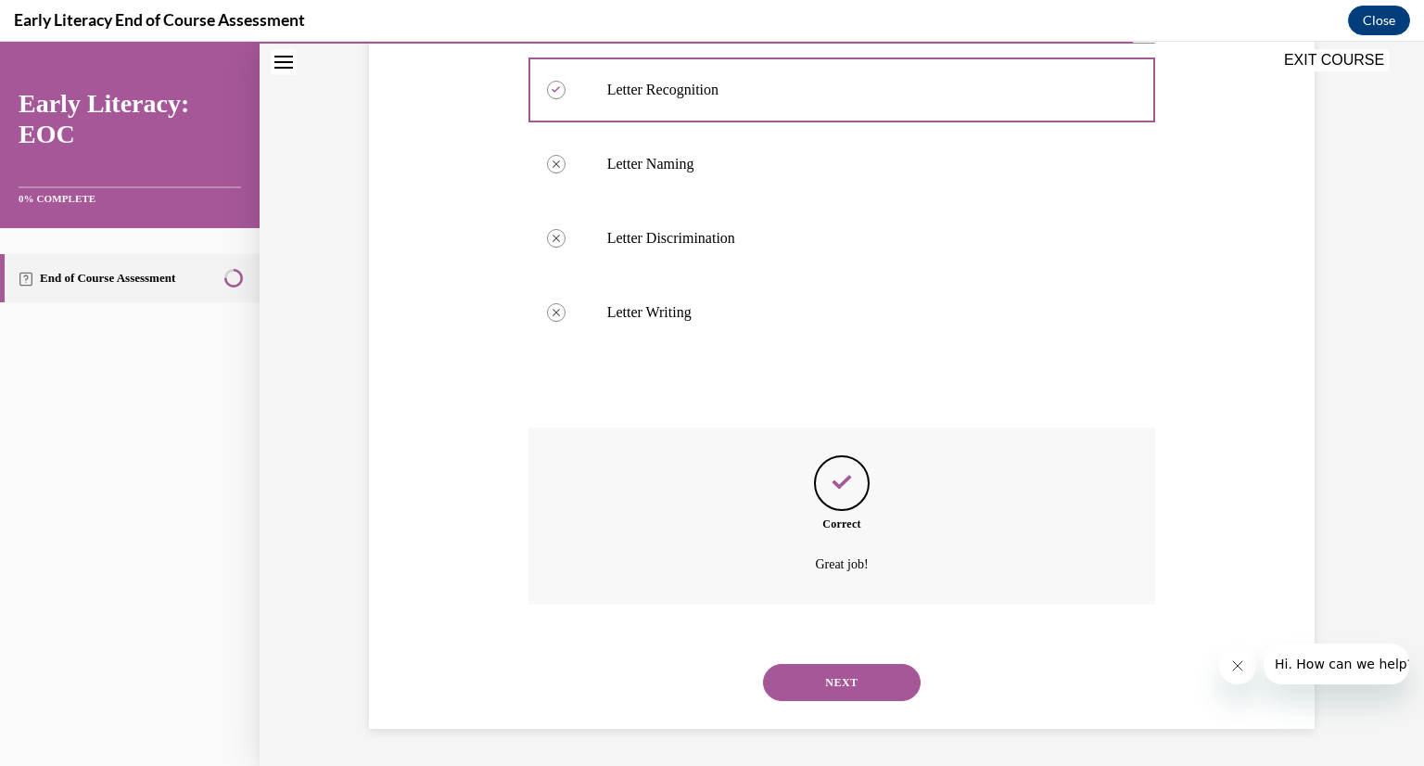
click at [857, 674] on button "NEXT" at bounding box center [842, 682] width 158 height 37
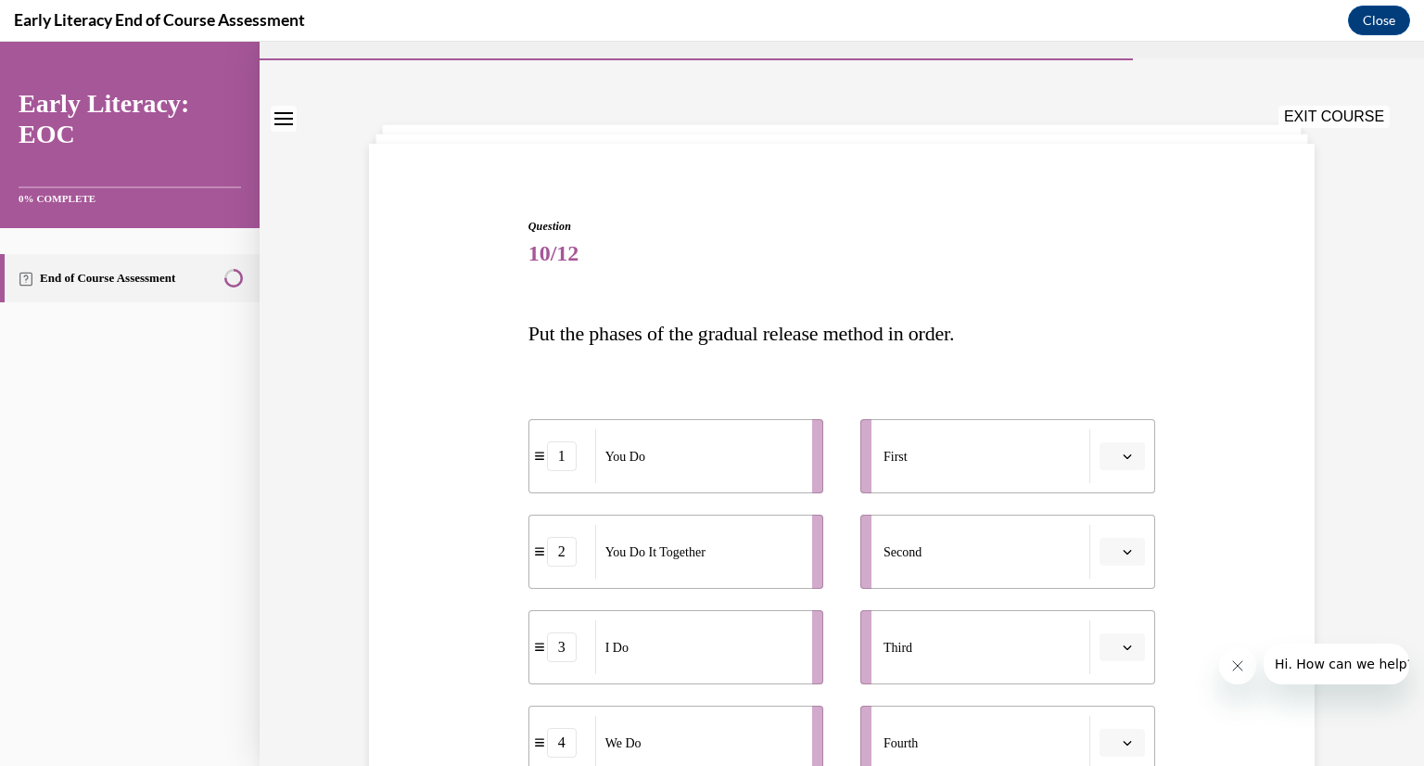
scroll to position [47, 0]
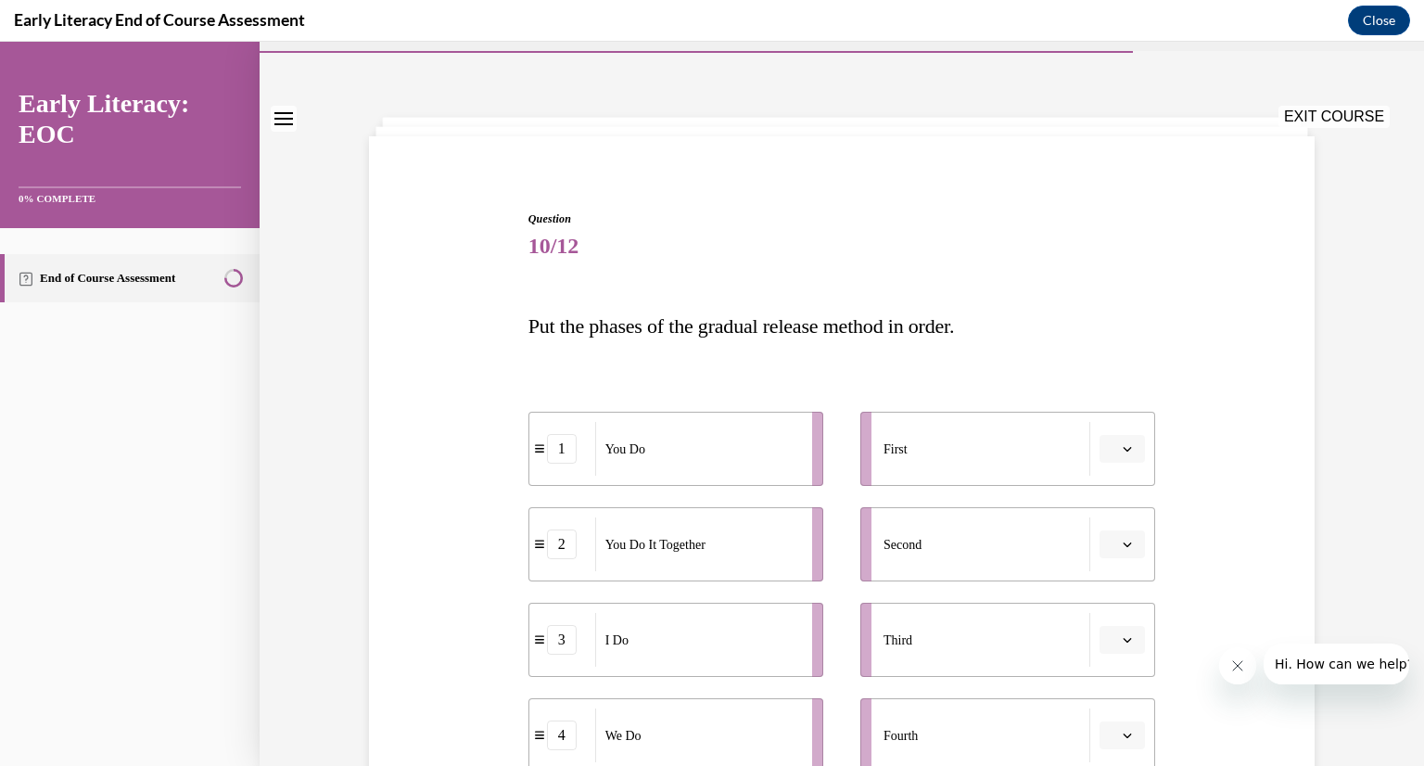
click at [1127, 452] on icon "button" at bounding box center [1127, 448] width 9 height 9
click at [1110, 595] on div "3" at bounding box center [1121, 600] width 46 height 37
click at [1134, 538] on span "button" at bounding box center [1127, 544] width 13 height 13
click at [1118, 729] on span "4" at bounding box center [1115, 733] width 6 height 15
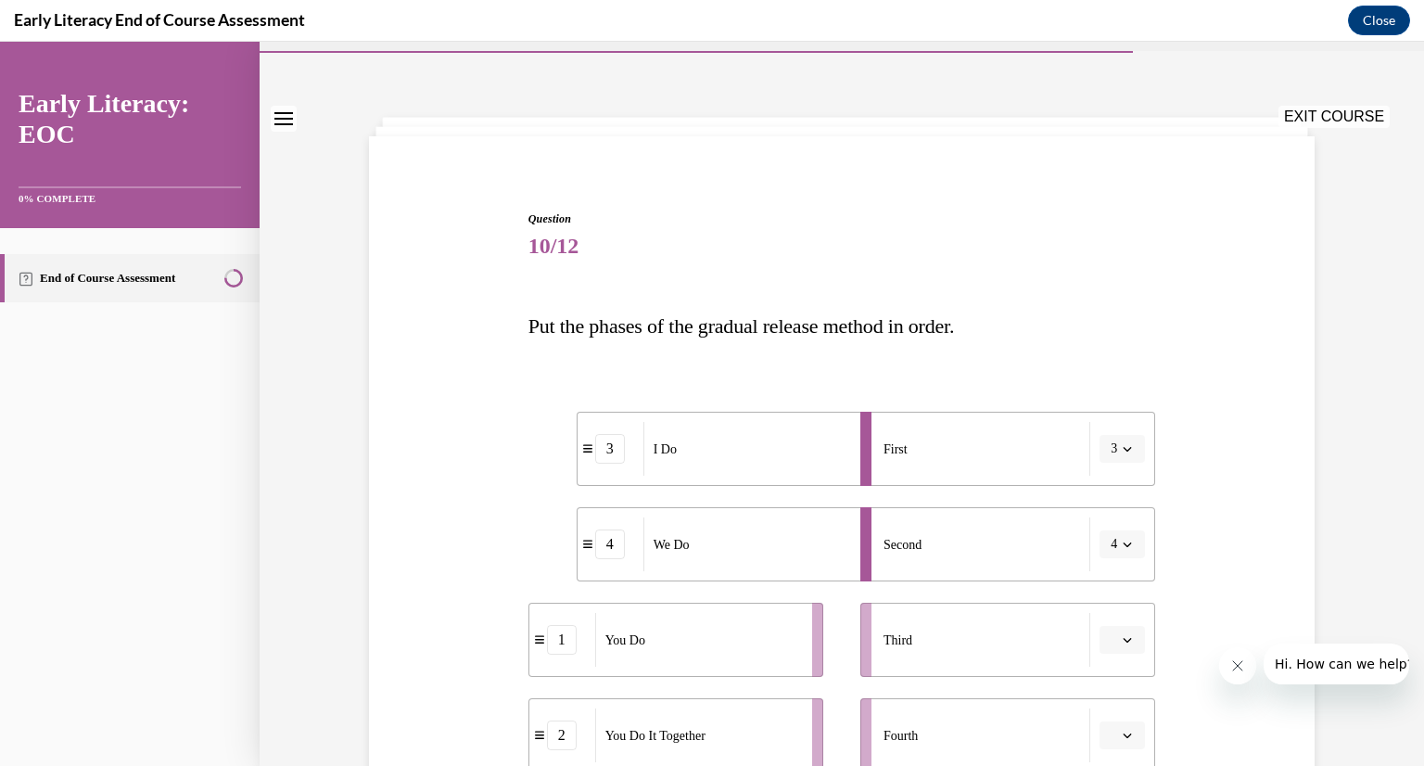
click at [1128, 642] on icon "button" at bounding box center [1127, 639] width 9 height 9
click at [1123, 528] on div "2" at bounding box center [1121, 523] width 46 height 37
click at [1129, 740] on span "button" at bounding box center [1127, 735] width 13 height 13
click at [1116, 589] on span "1" at bounding box center [1115, 582] width 6 height 15
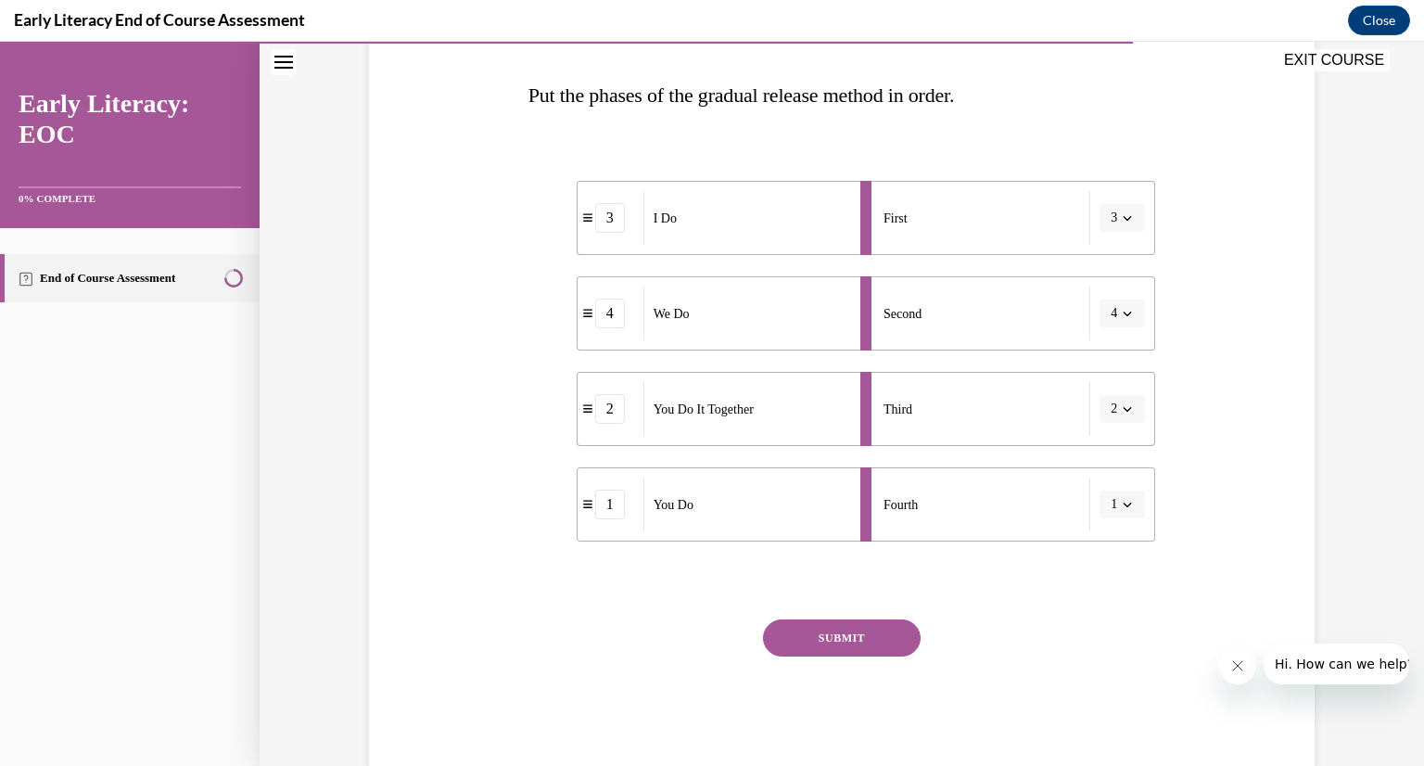
scroll to position [281, 0]
click at [794, 626] on button "SUBMIT" at bounding box center [842, 634] width 158 height 37
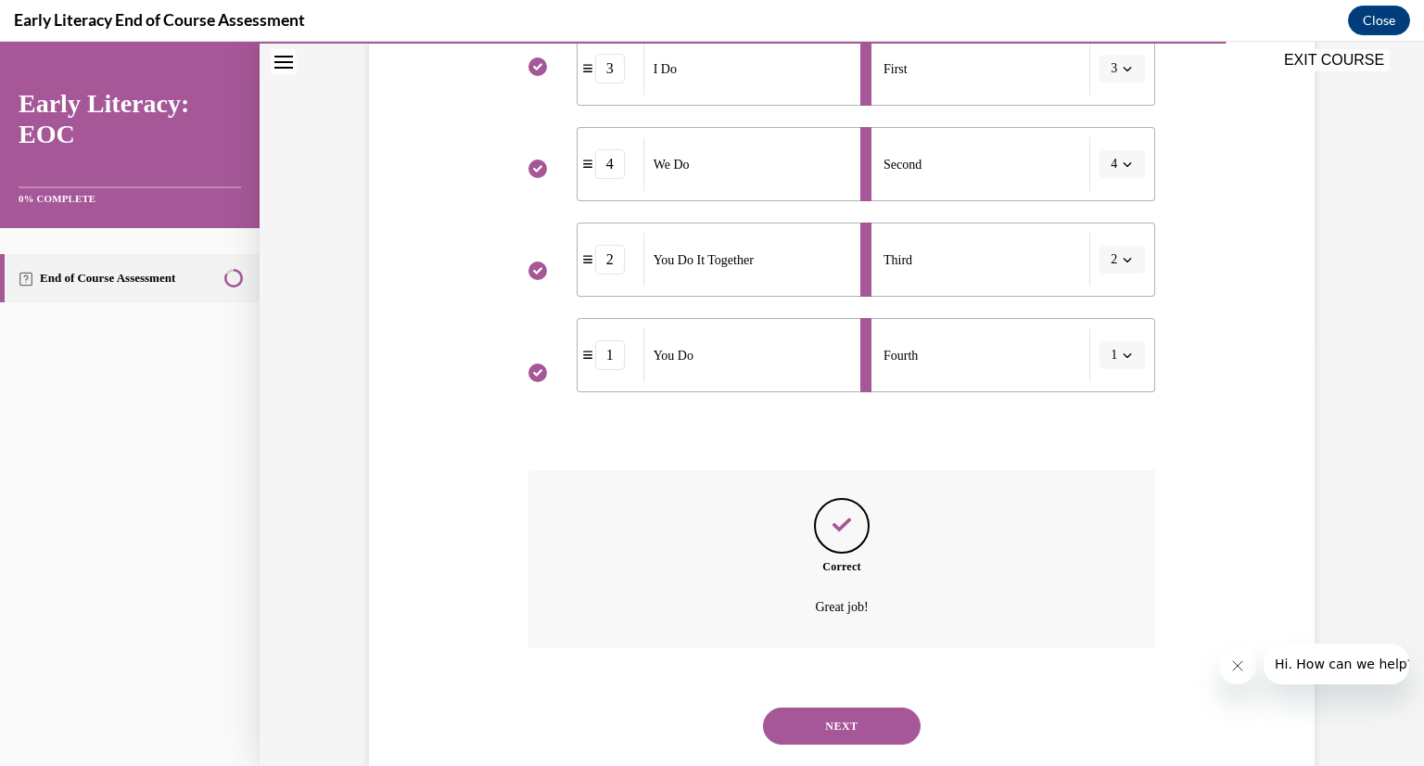
scroll to position [471, 0]
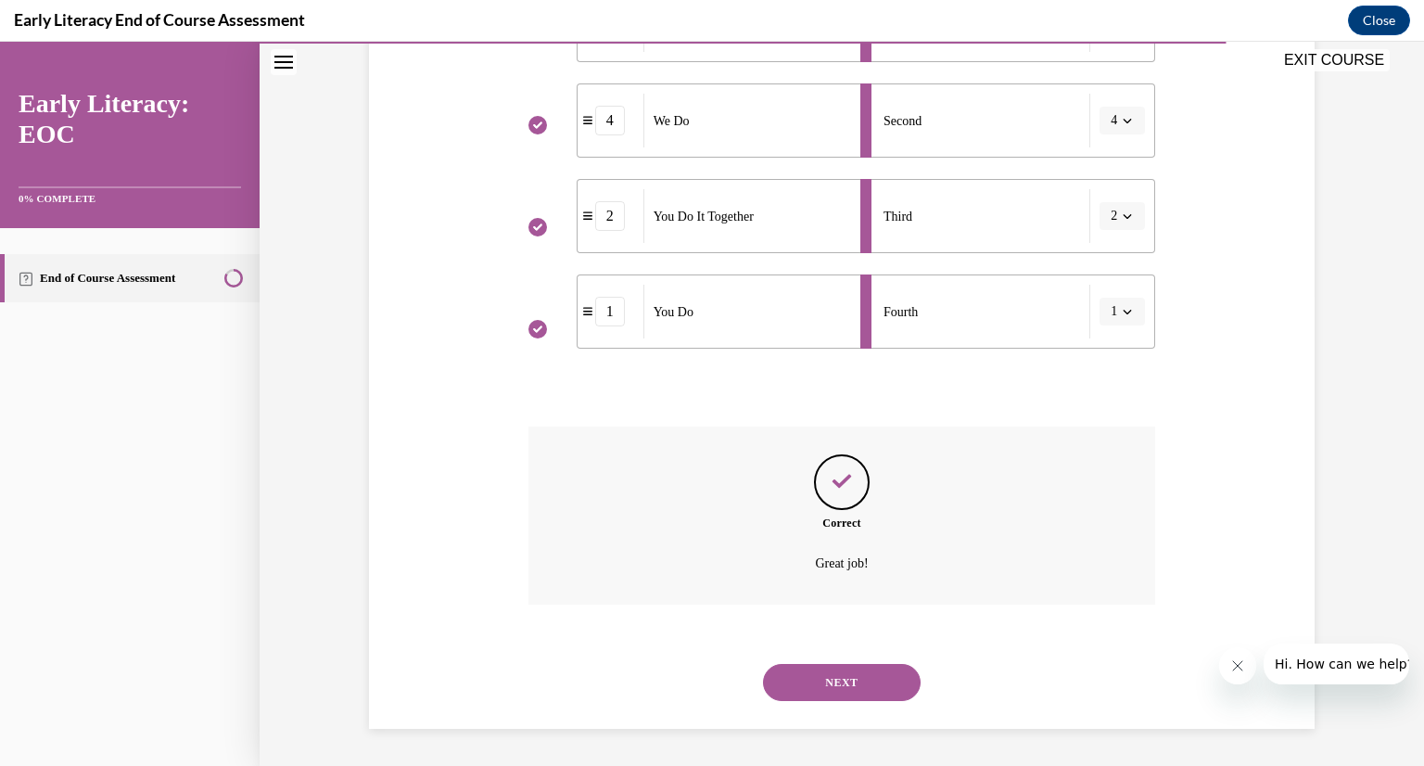
click at [836, 690] on button "NEXT" at bounding box center [842, 682] width 158 height 37
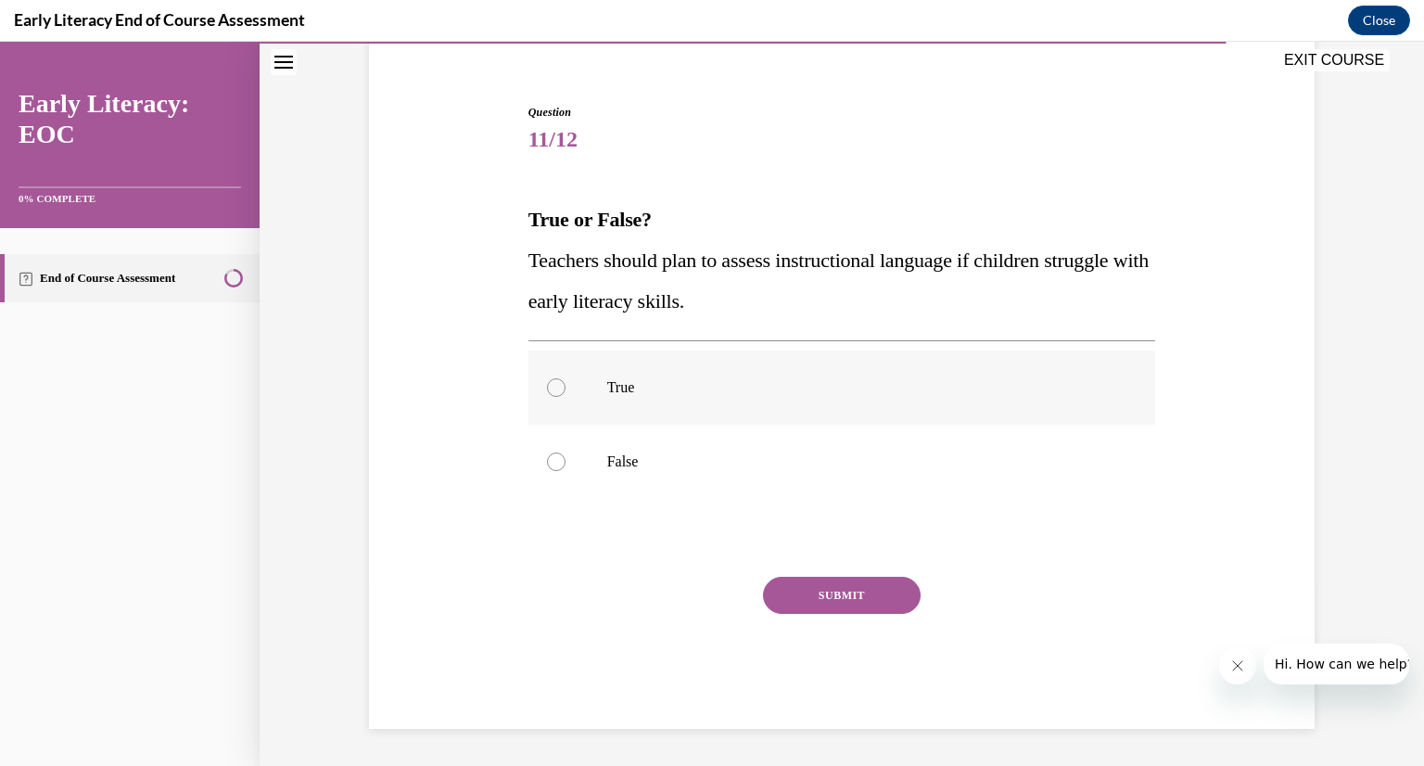
click at [601, 390] on div at bounding box center [842, 387] width 628 height 74
click at [818, 589] on button "SUBMIT" at bounding box center [842, 595] width 158 height 37
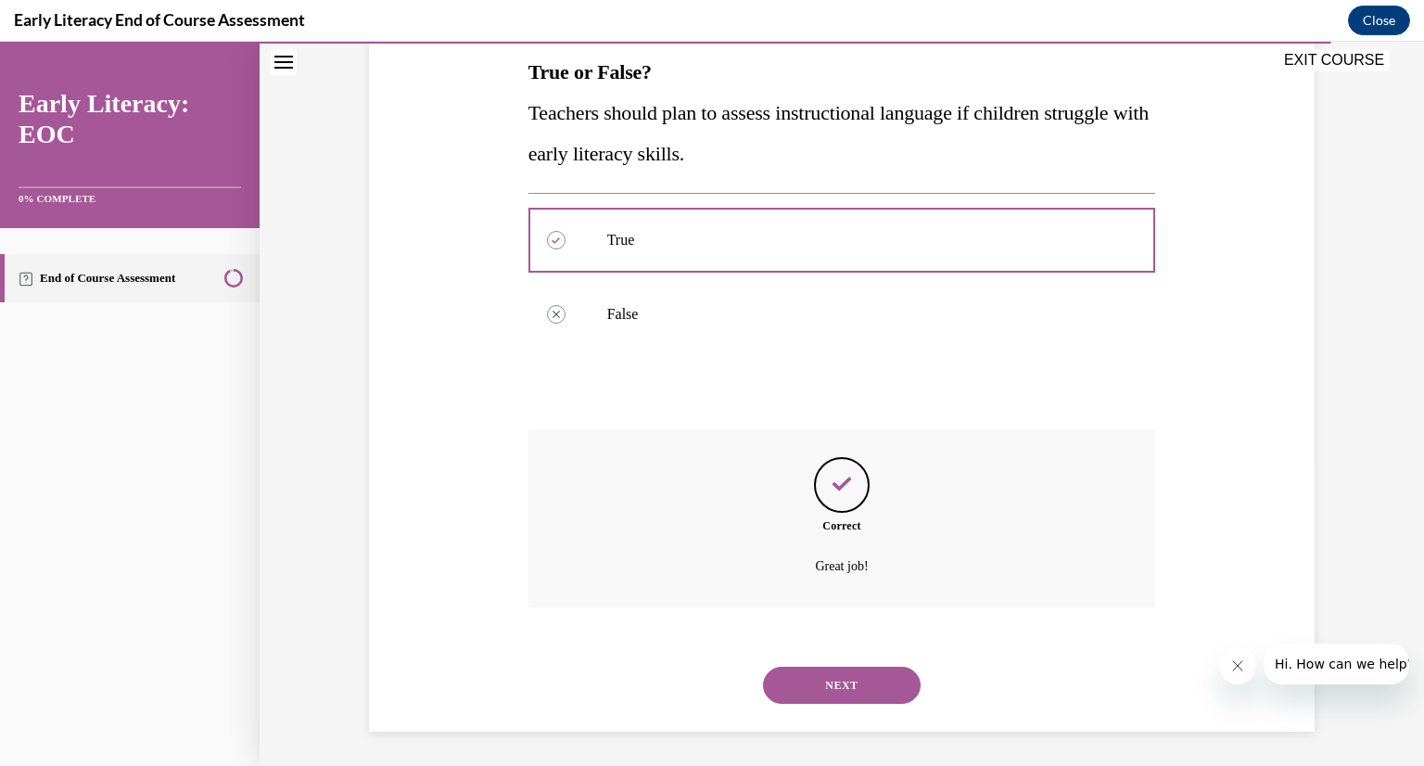
scroll to position [304, 0]
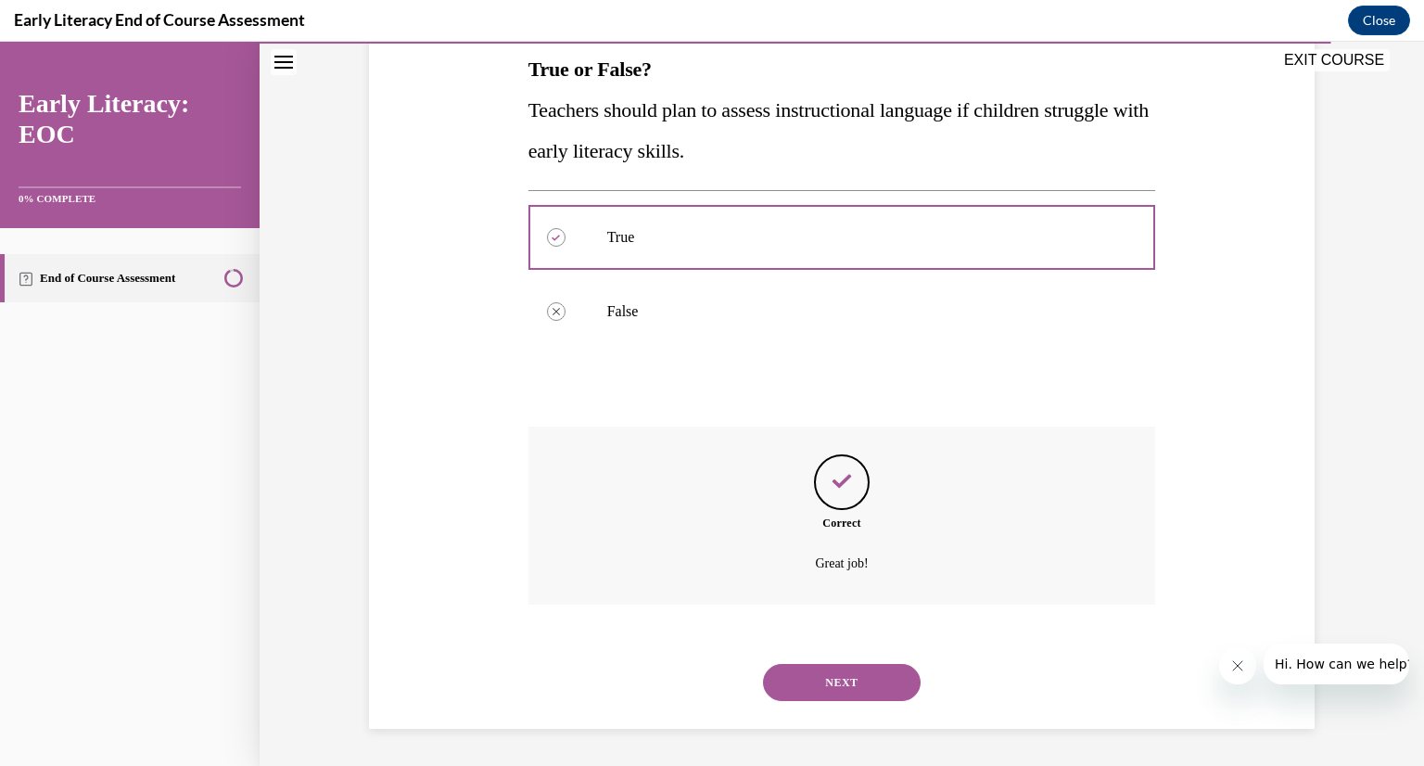
click at [838, 692] on button "NEXT" at bounding box center [842, 682] width 158 height 37
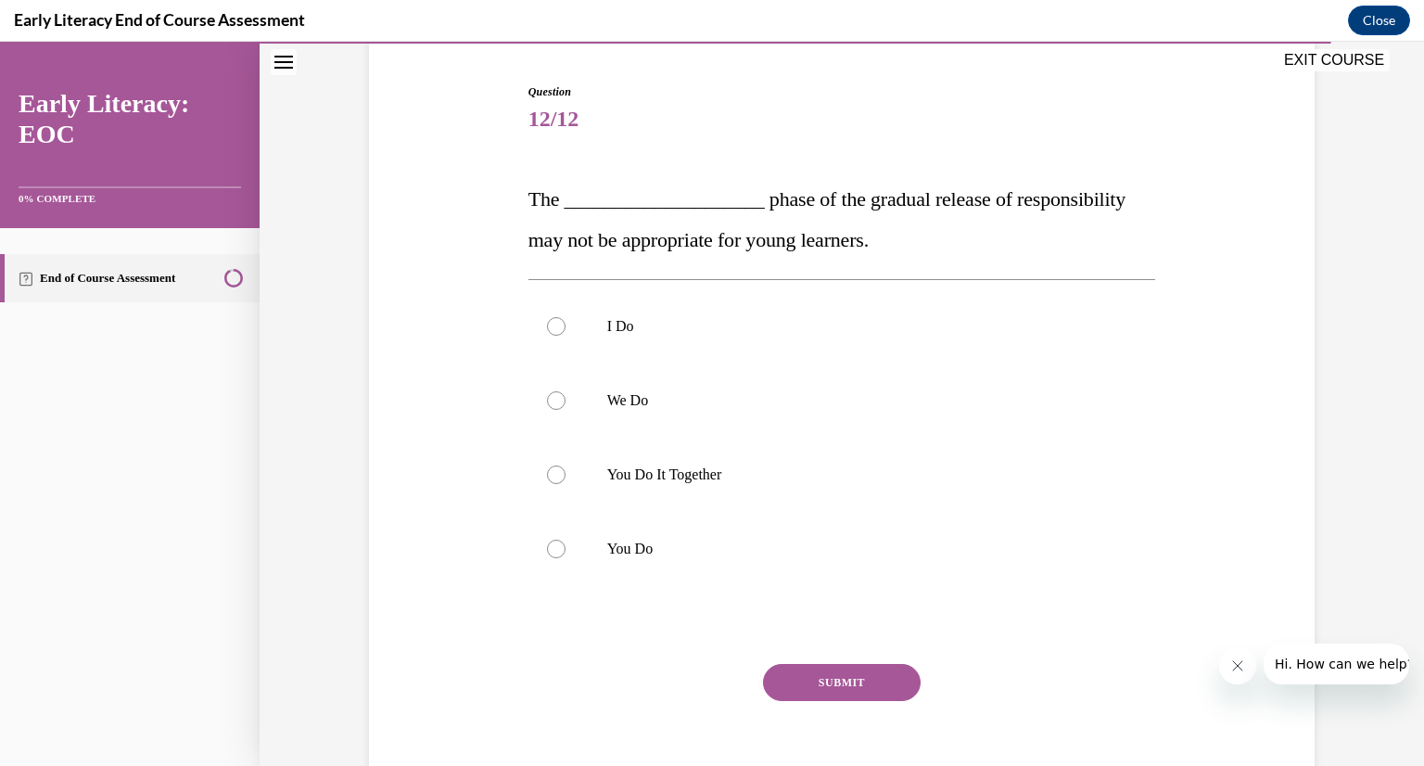
scroll to position [220, 0]
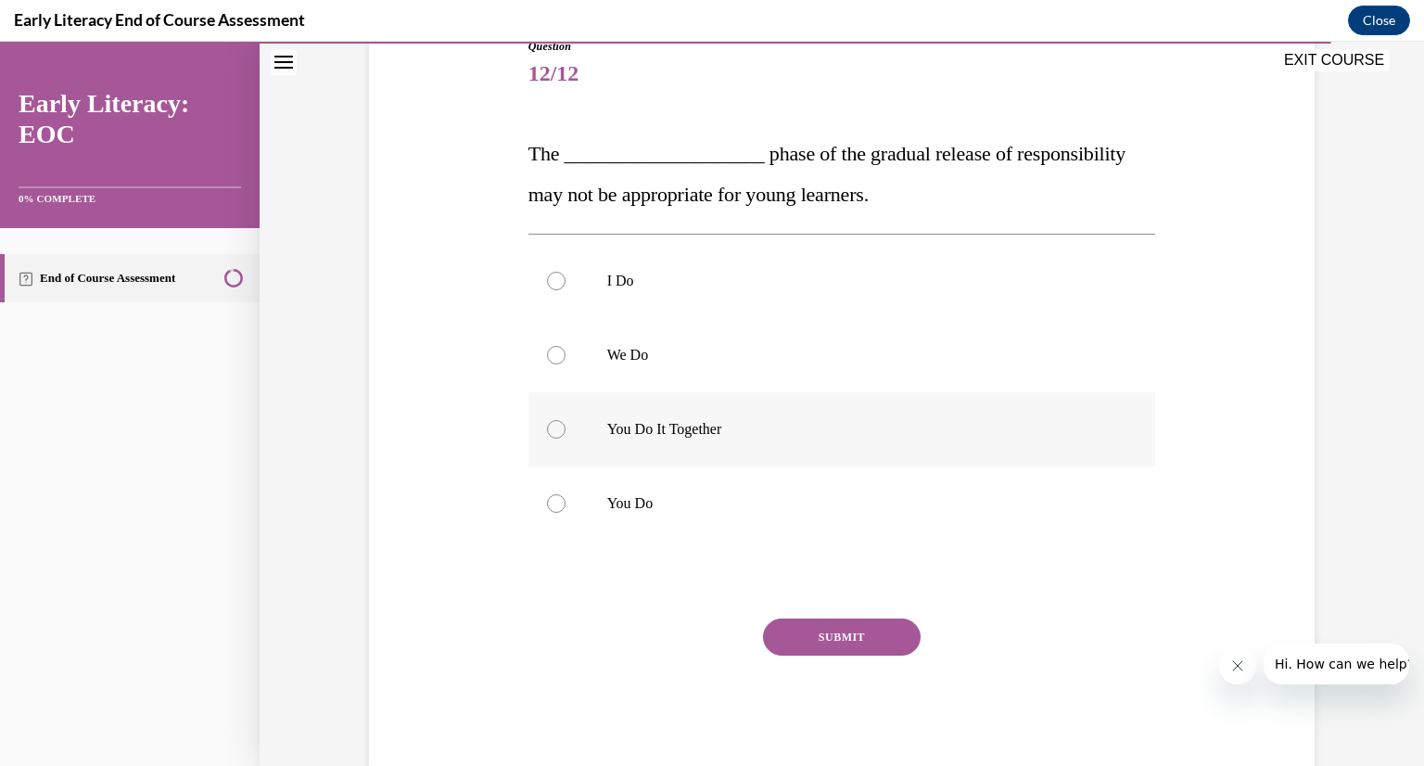
click at [770, 443] on div at bounding box center [842, 429] width 628 height 74
click at [834, 635] on button "SUBMIT" at bounding box center [842, 636] width 158 height 37
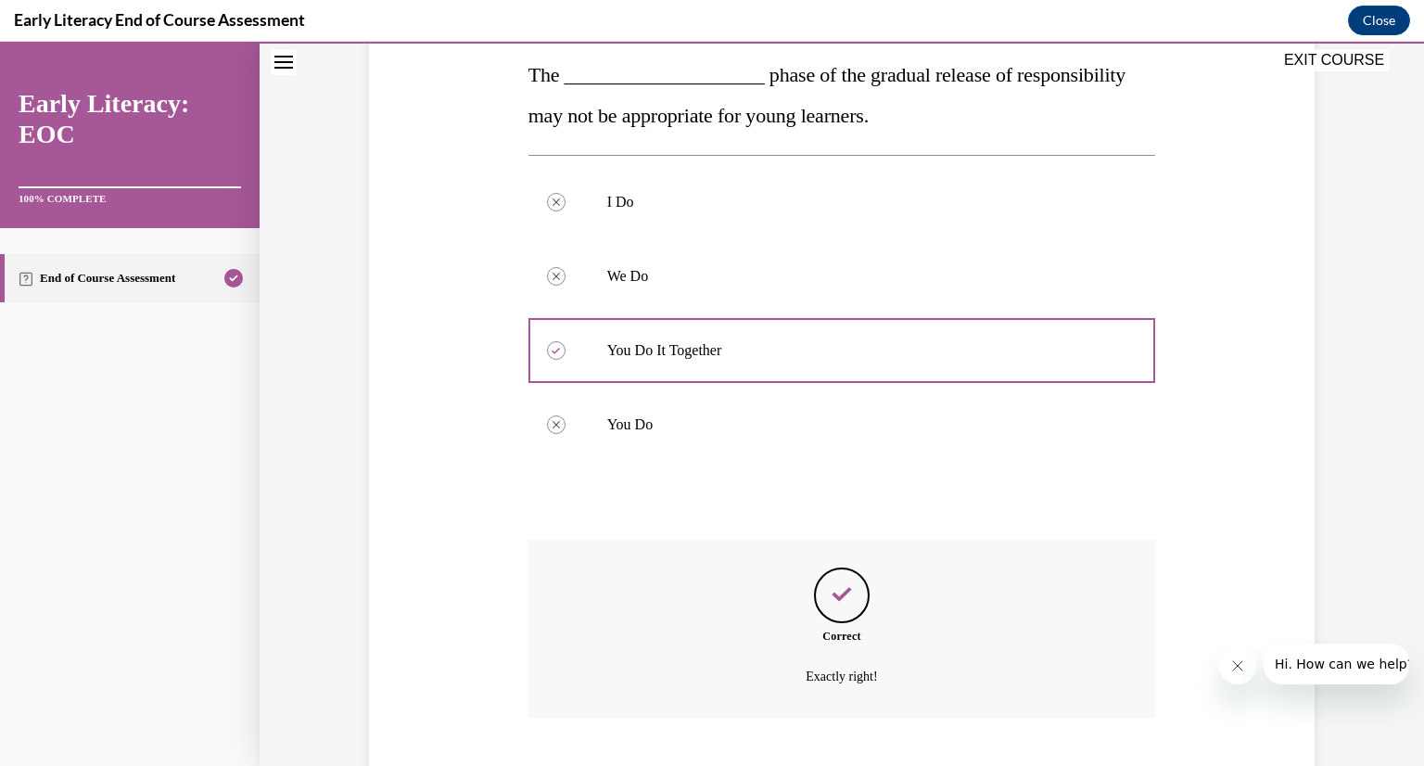
scroll to position [412, 0]
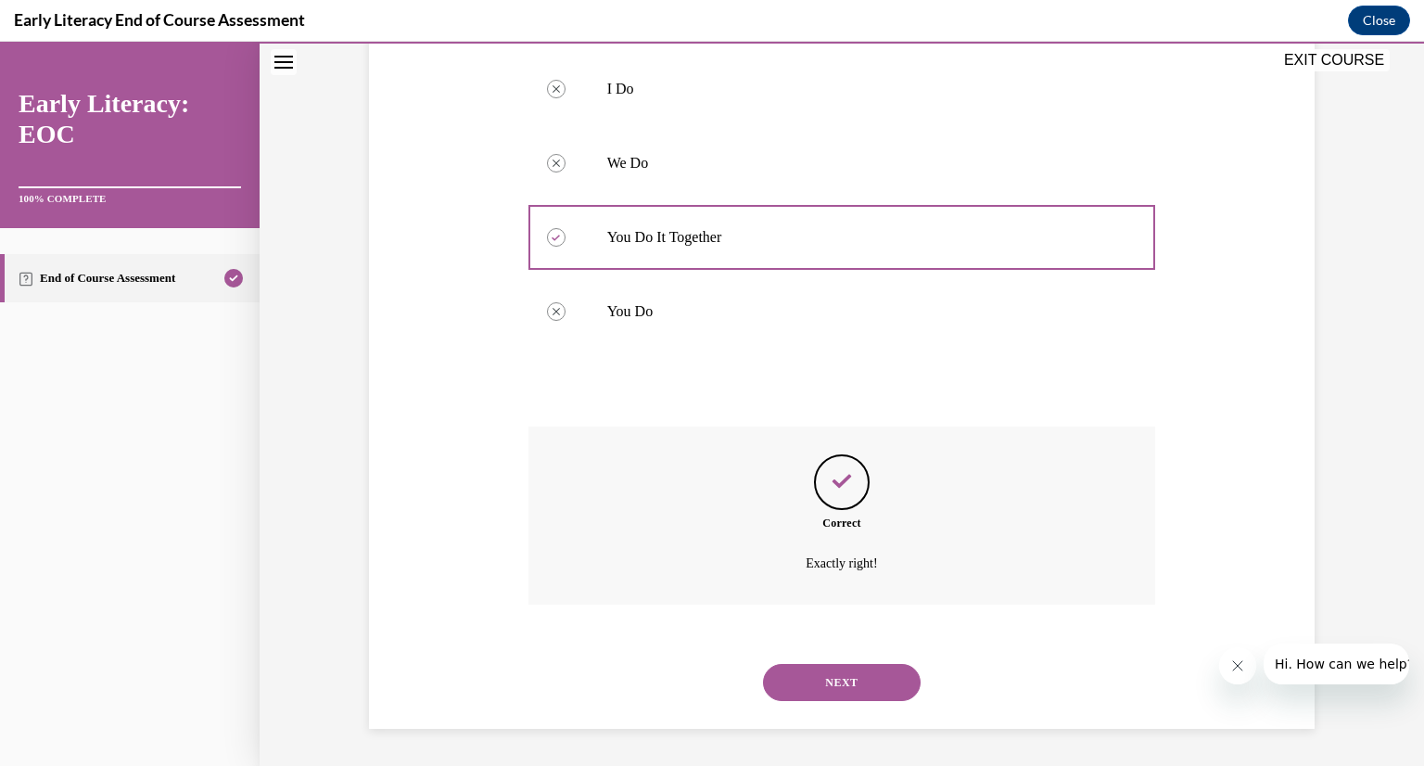
click at [819, 695] on button "NEXT" at bounding box center [842, 682] width 158 height 37
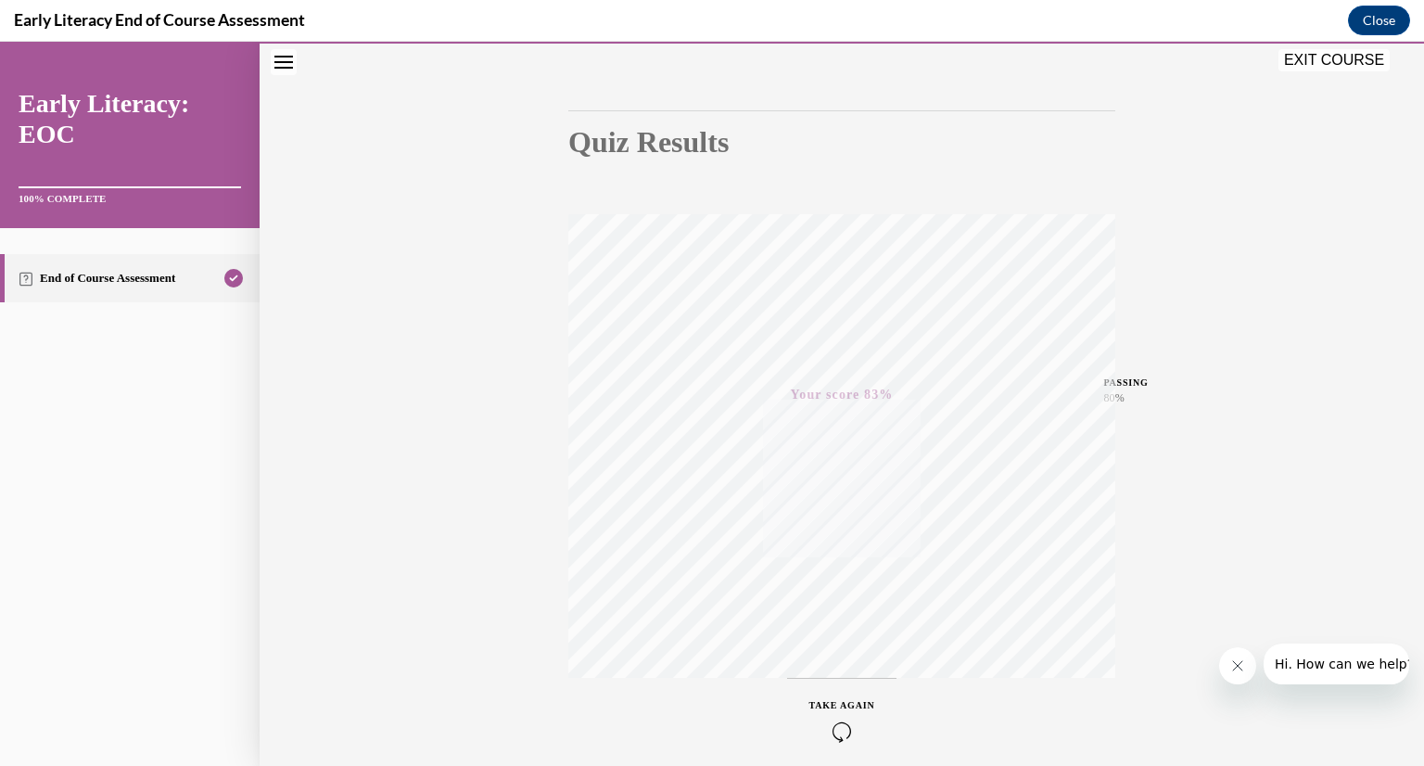
scroll to position [0, 0]
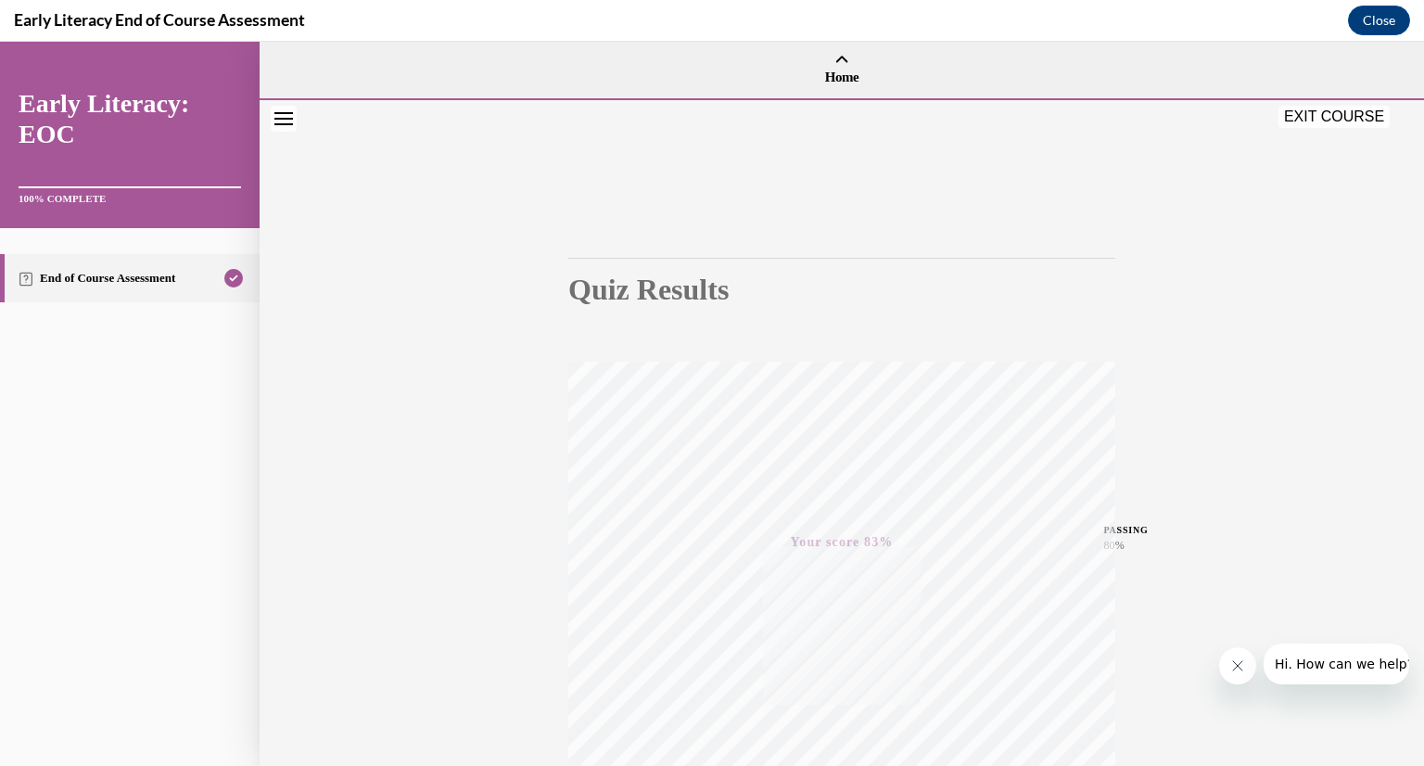
click at [1330, 123] on button "EXIT COURSE" at bounding box center [1333, 117] width 111 height 22
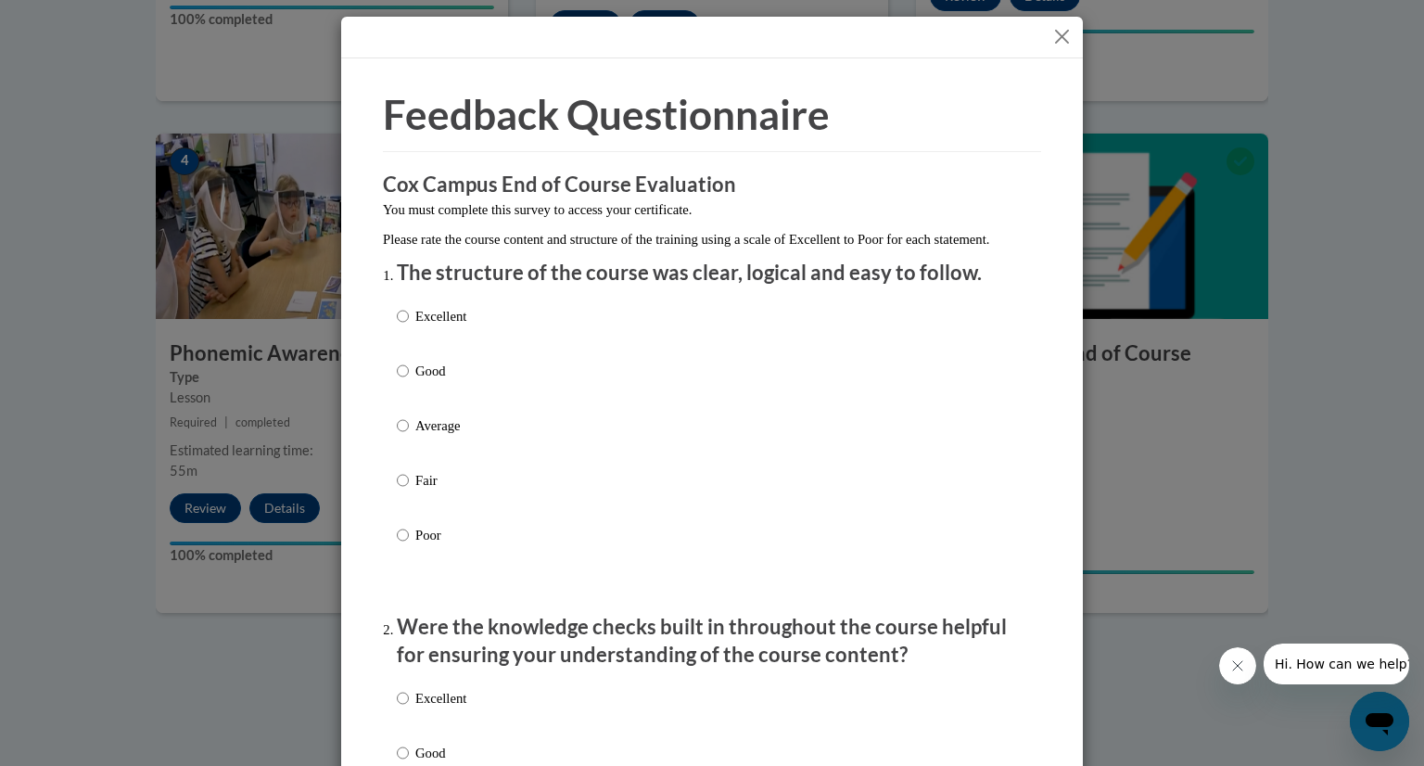
click at [430, 381] on p "Good" at bounding box center [440, 371] width 51 height 20
click at [409, 381] on input "Good" at bounding box center [403, 371] width 12 height 20
radio input "true"
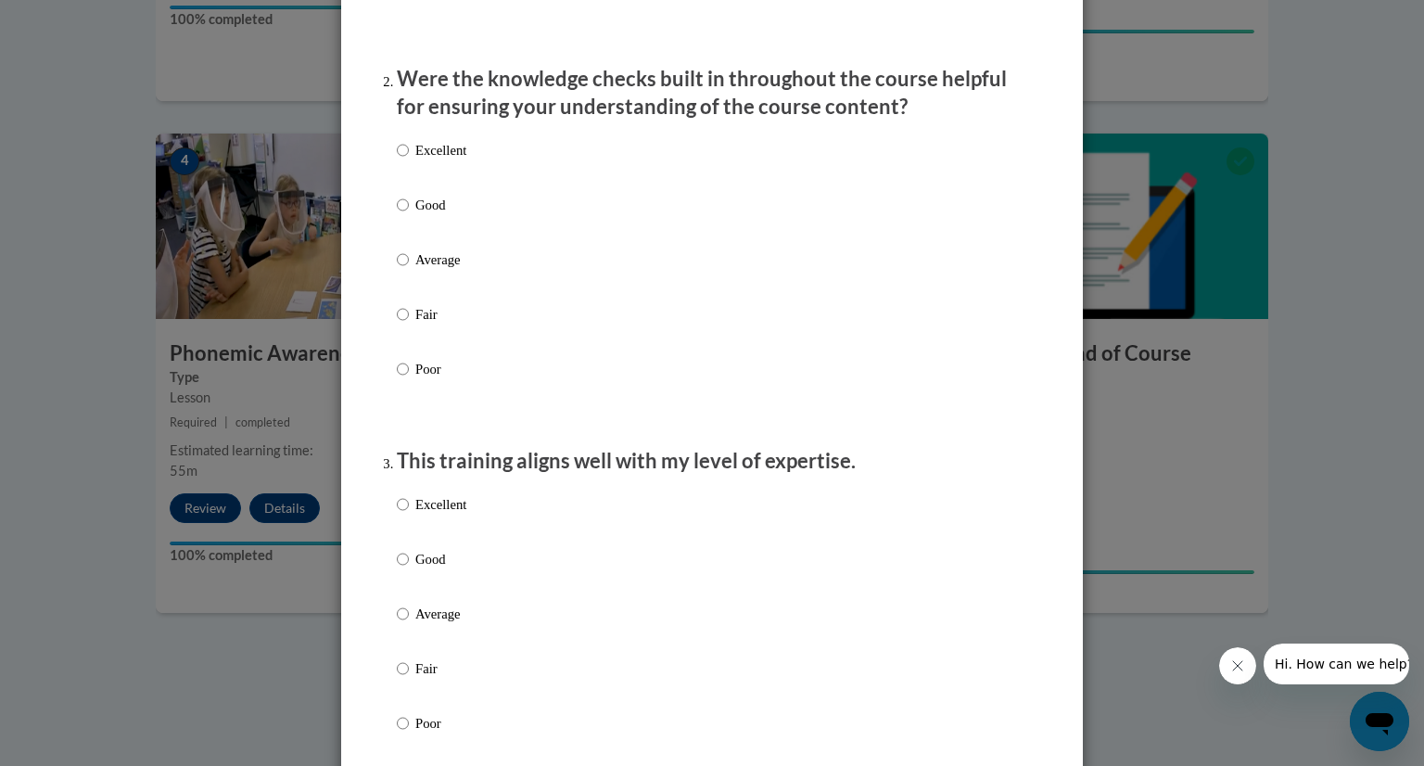
scroll to position [552, 0]
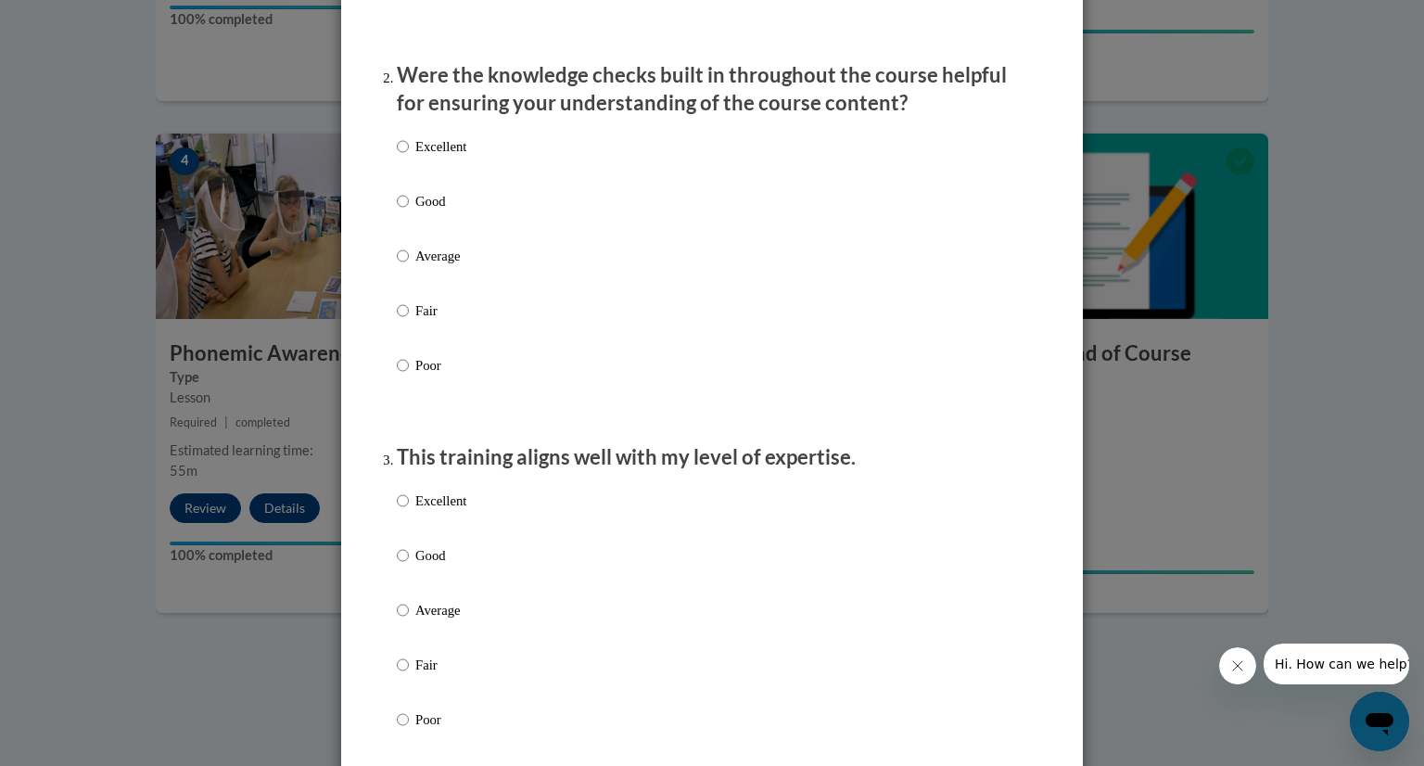
click at [426, 211] on p "Good" at bounding box center [440, 201] width 51 height 20
click at [409, 211] on input "Good" at bounding box center [403, 201] width 12 height 20
radio input "true"
click at [426, 565] on p "Good" at bounding box center [440, 555] width 51 height 20
click at [409, 565] on input "Good" at bounding box center [403, 555] width 12 height 20
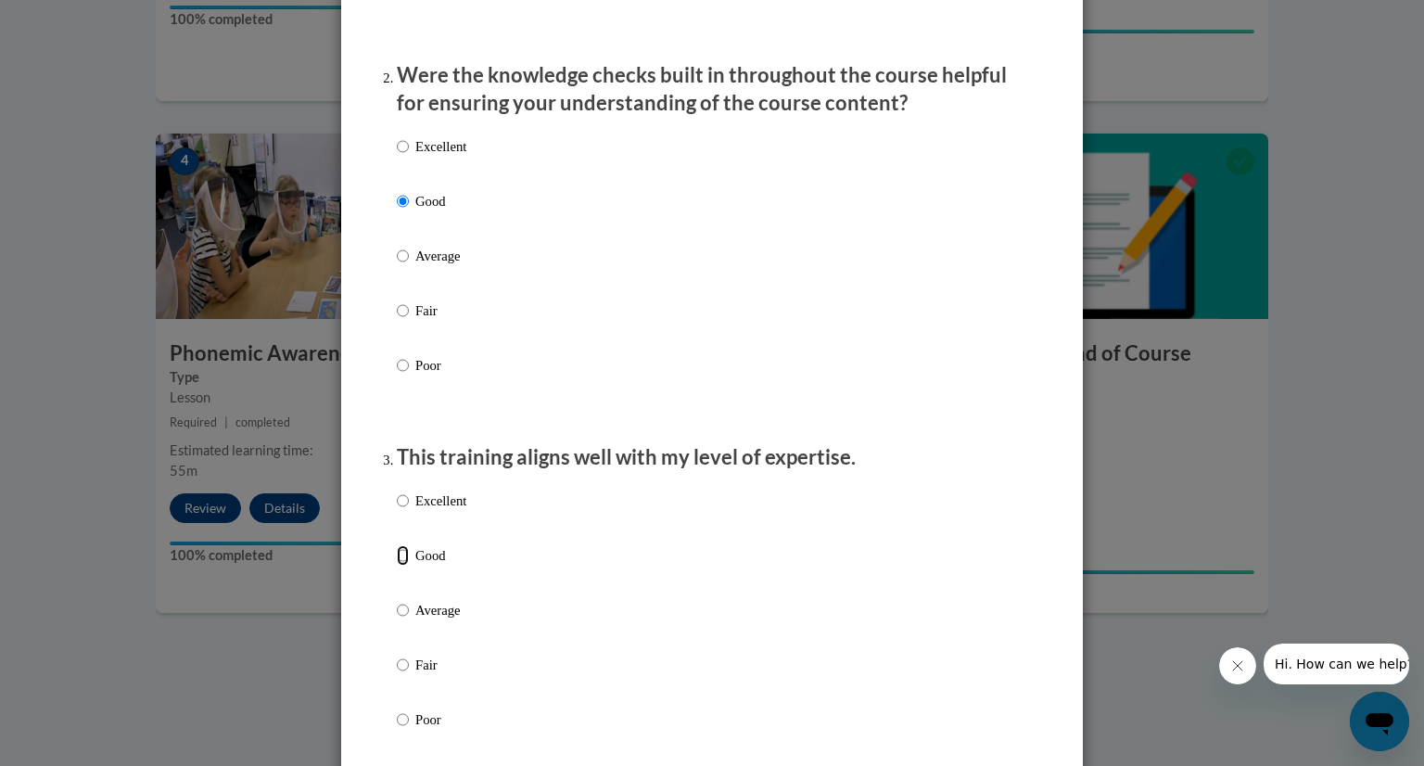
radio input "true"
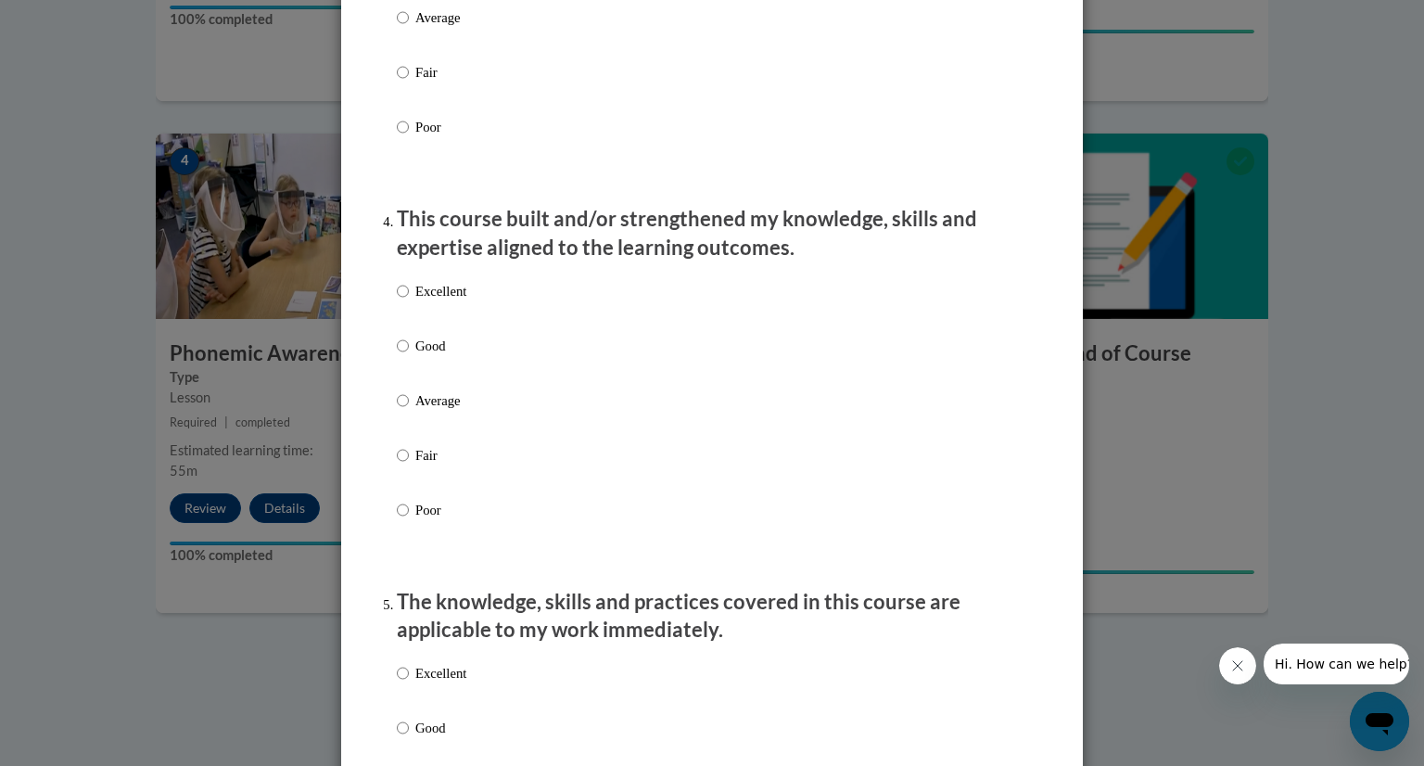
scroll to position [1148, 0]
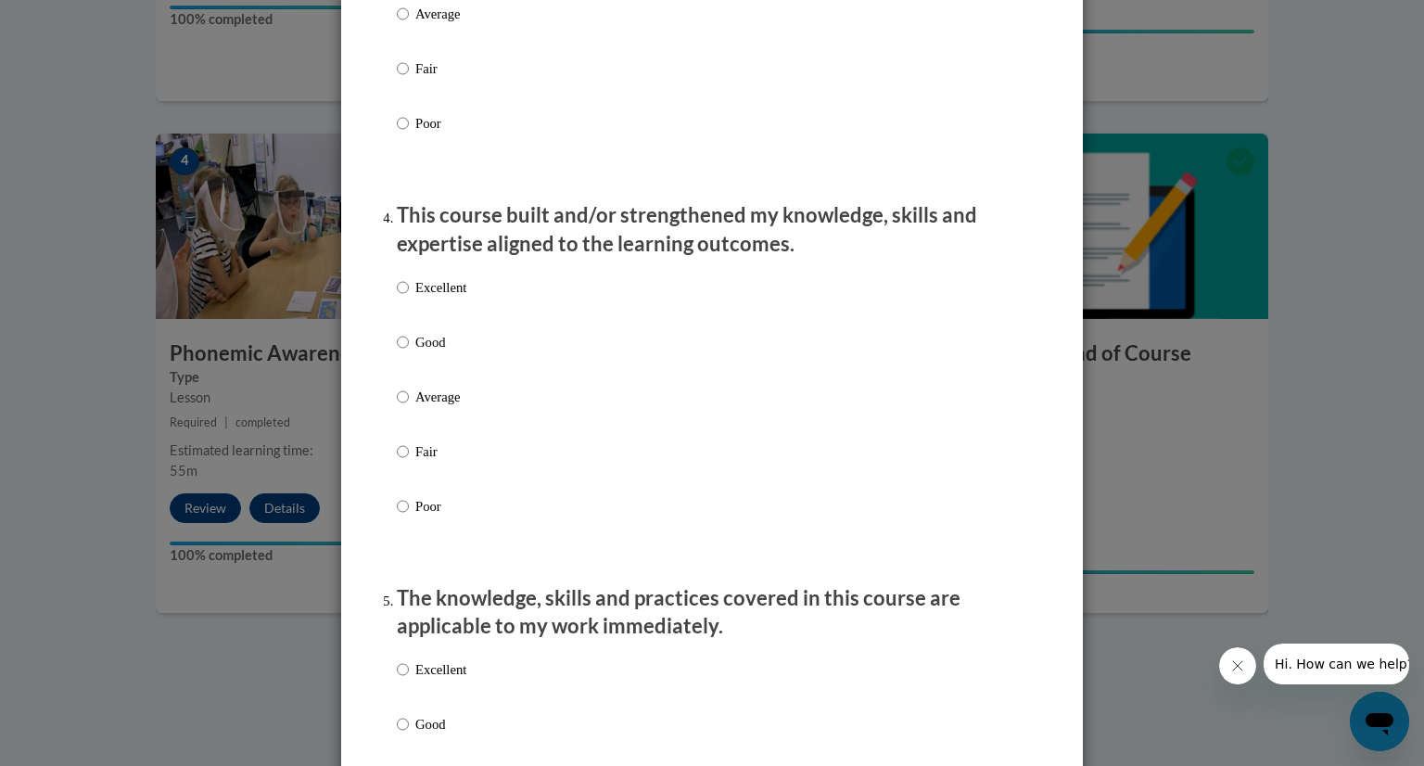
click at [443, 352] on p "Good" at bounding box center [440, 342] width 51 height 20
click at [409, 352] on input "Good" at bounding box center [403, 342] width 12 height 20
radio input "true"
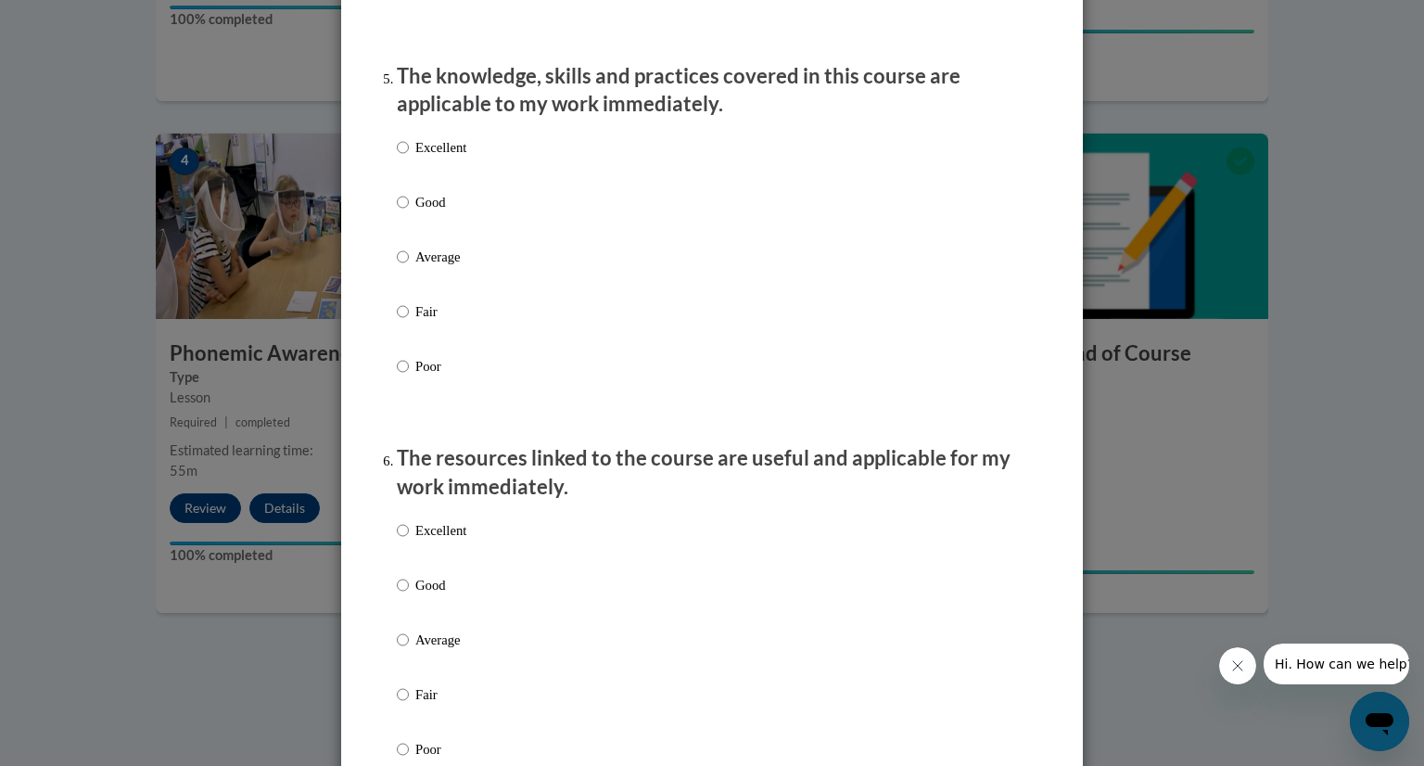
scroll to position [1704, 0]
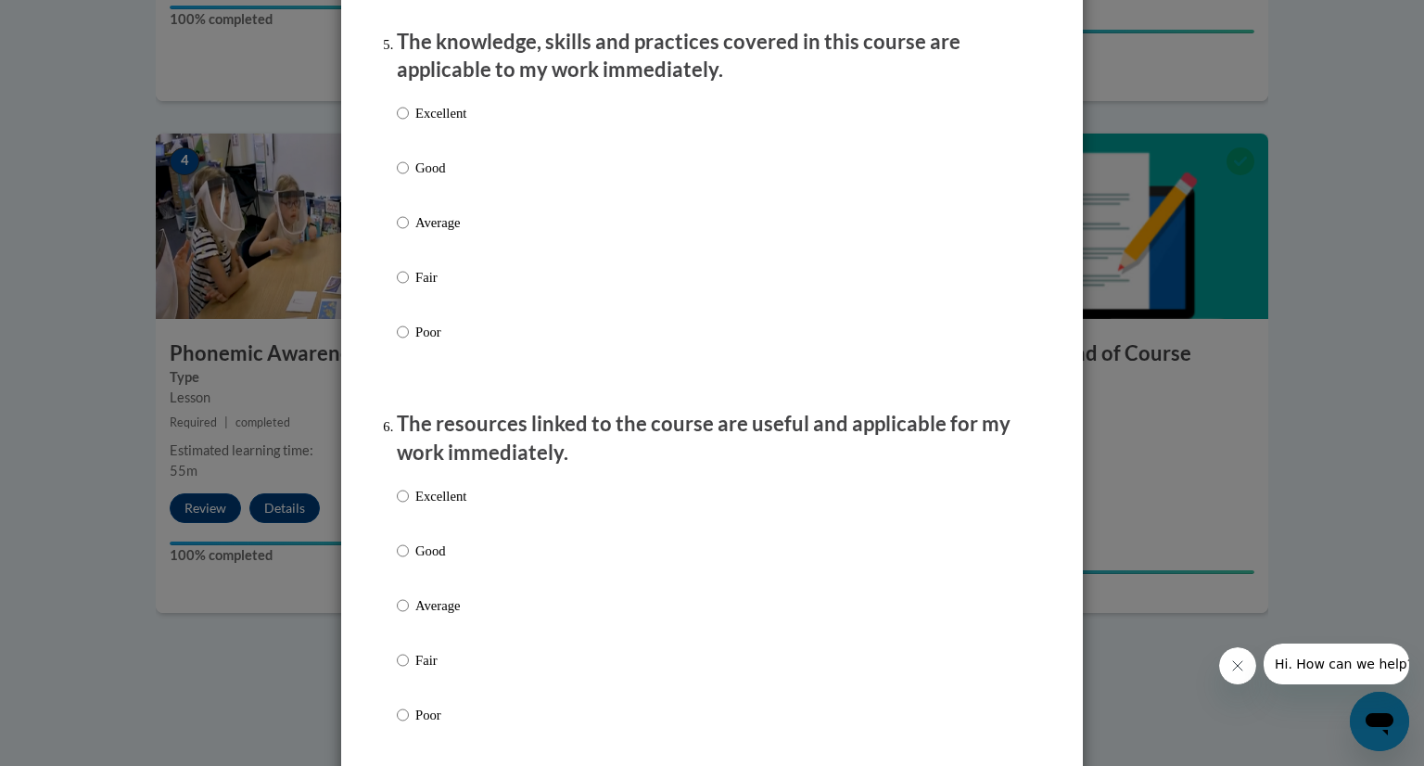
click at [429, 178] on p "Good" at bounding box center [440, 168] width 51 height 20
click at [409, 178] on input "Good" at bounding box center [403, 168] width 12 height 20
radio input "true"
click at [437, 123] on p "Excellent" at bounding box center [440, 113] width 51 height 20
click at [409, 123] on input "Excellent" at bounding box center [403, 113] width 12 height 20
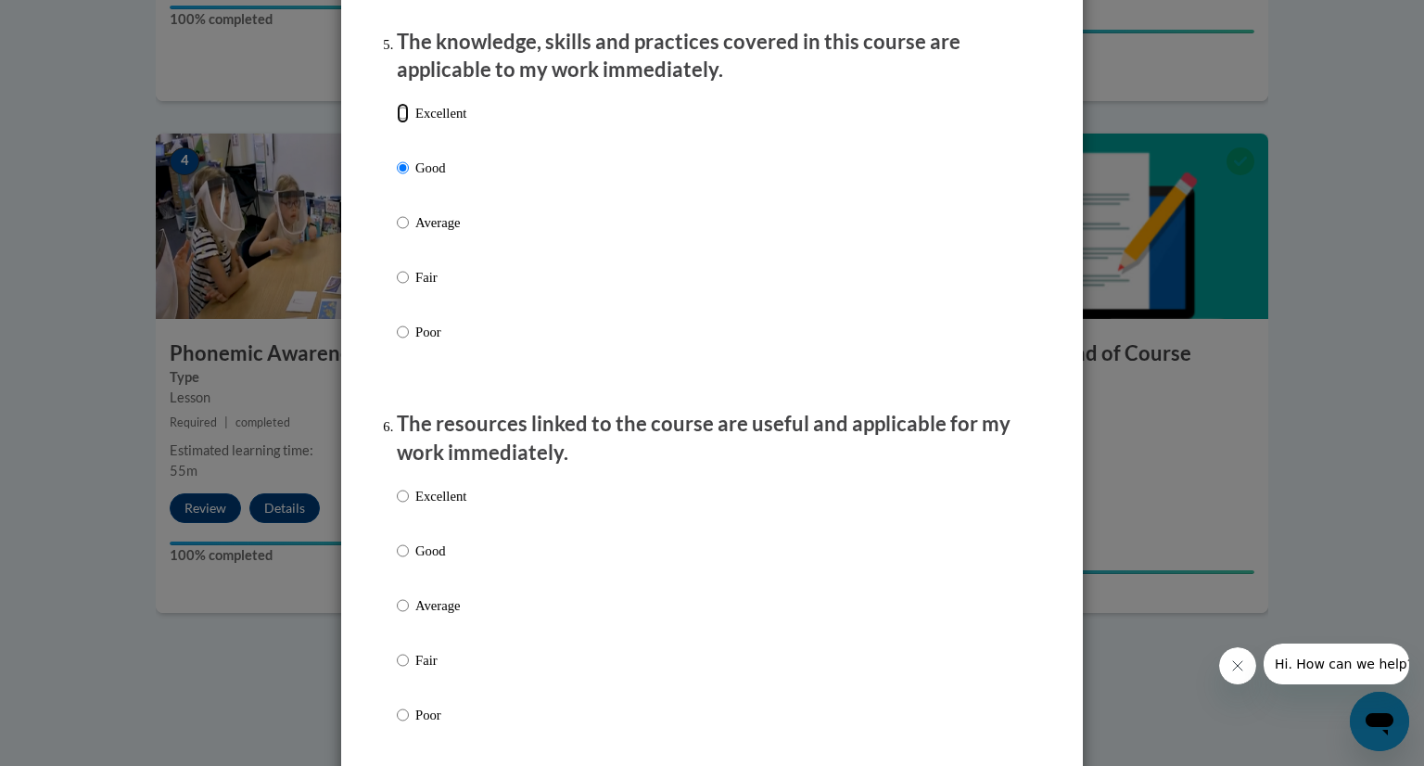
radio input "true"
click at [445, 561] on p "Good" at bounding box center [440, 550] width 51 height 20
click at [409, 561] on input "Good" at bounding box center [403, 550] width 12 height 20
radio input "true"
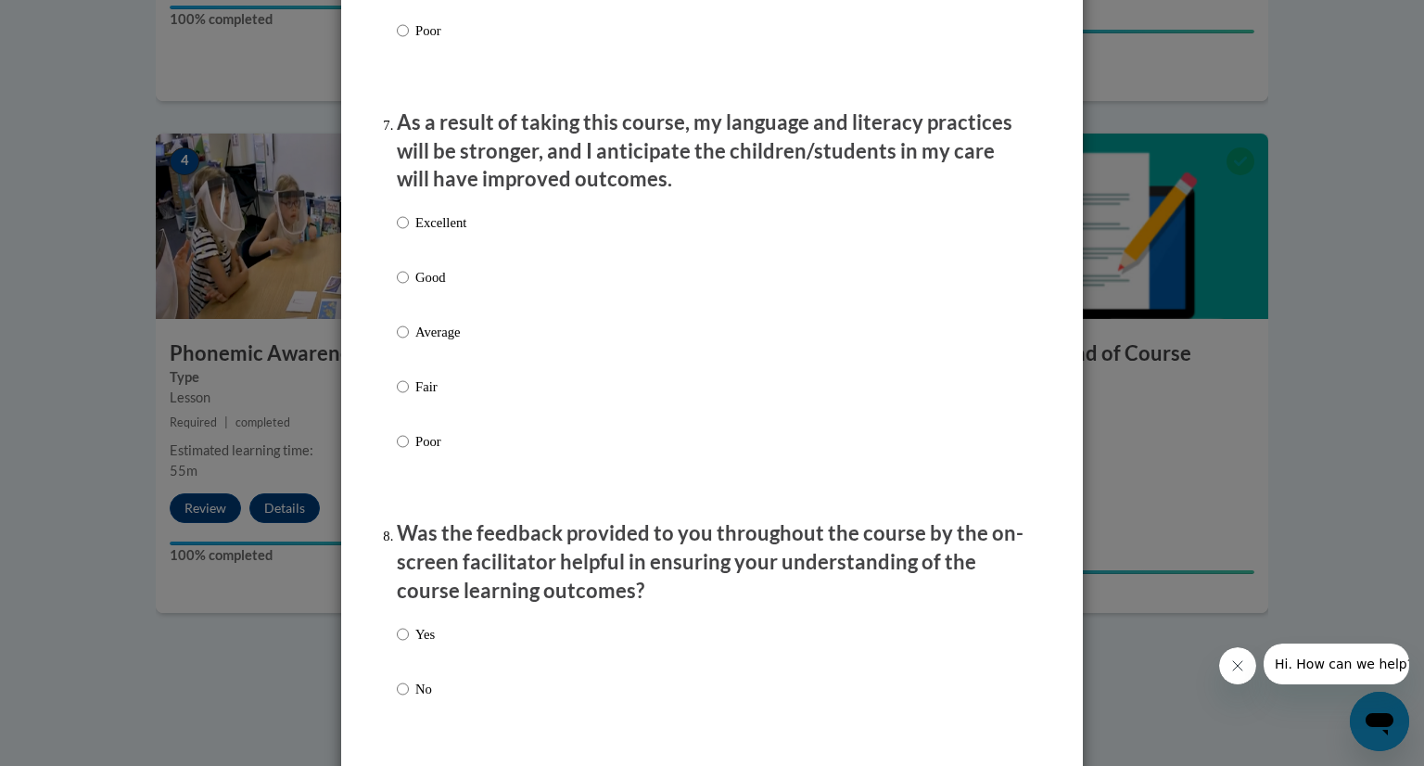
scroll to position [2392, 0]
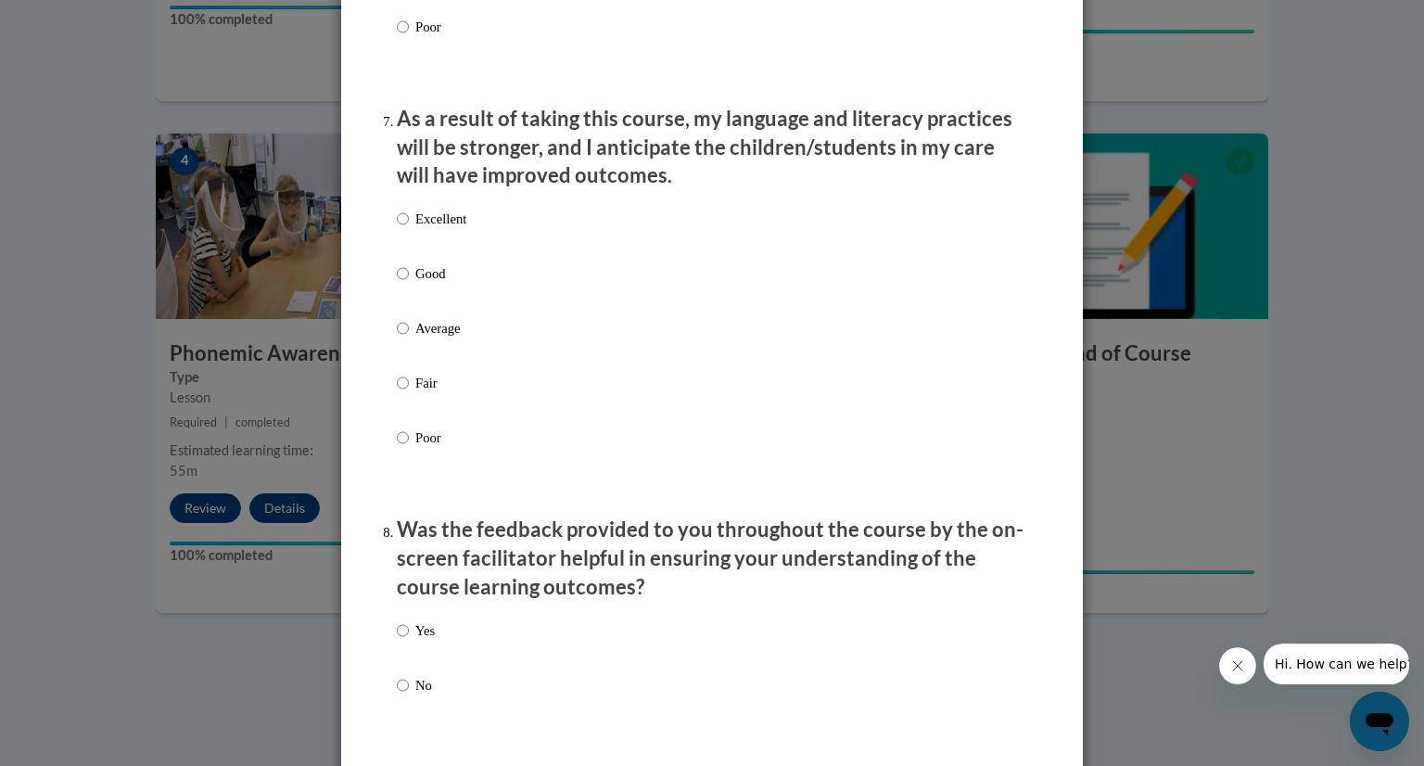
click at [431, 284] on p "Good" at bounding box center [440, 273] width 51 height 20
click at [409, 284] on input "Good" at bounding box center [403, 273] width 12 height 20
radio input "true"
click at [413, 649] on label "Yes" at bounding box center [416, 645] width 38 height 50
click at [409, 641] on input "Yes" at bounding box center [403, 630] width 12 height 20
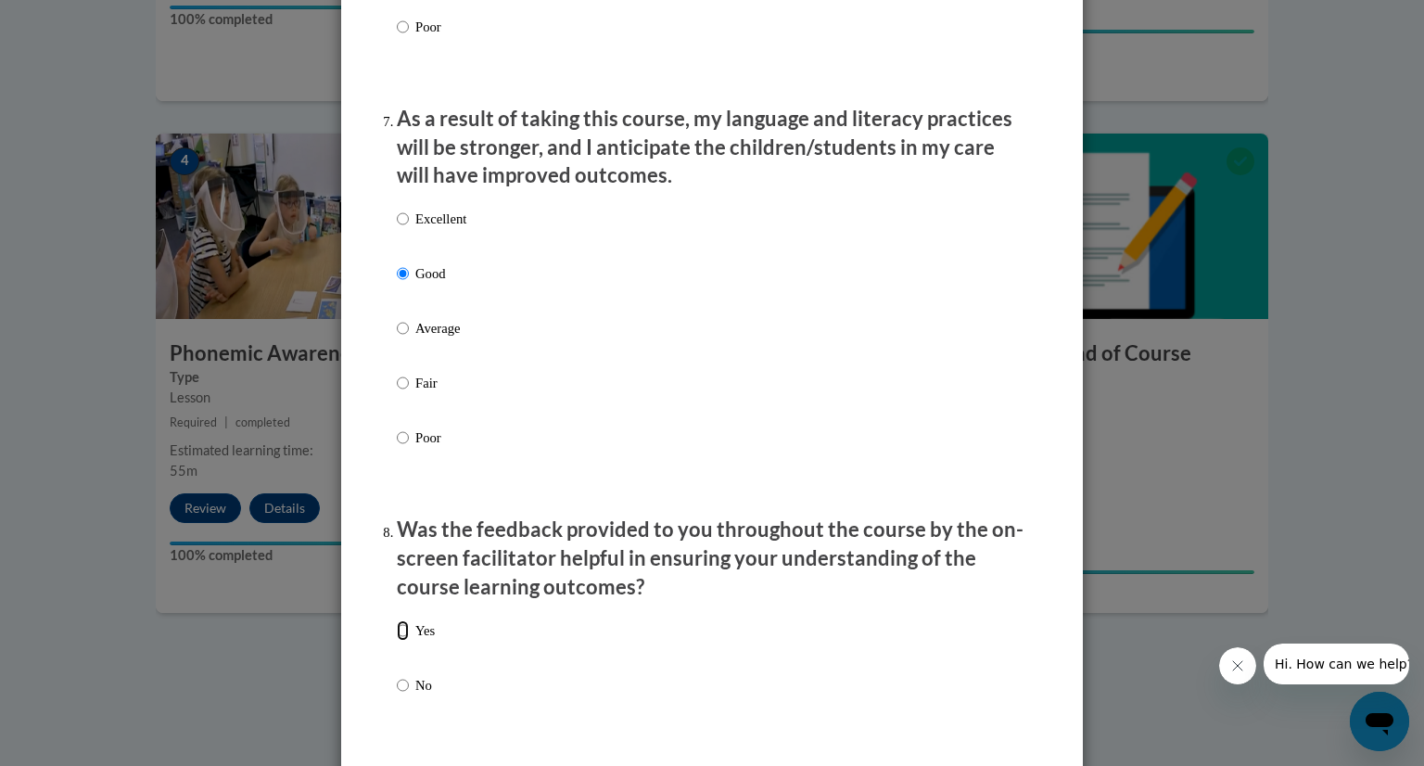
radio input "true"
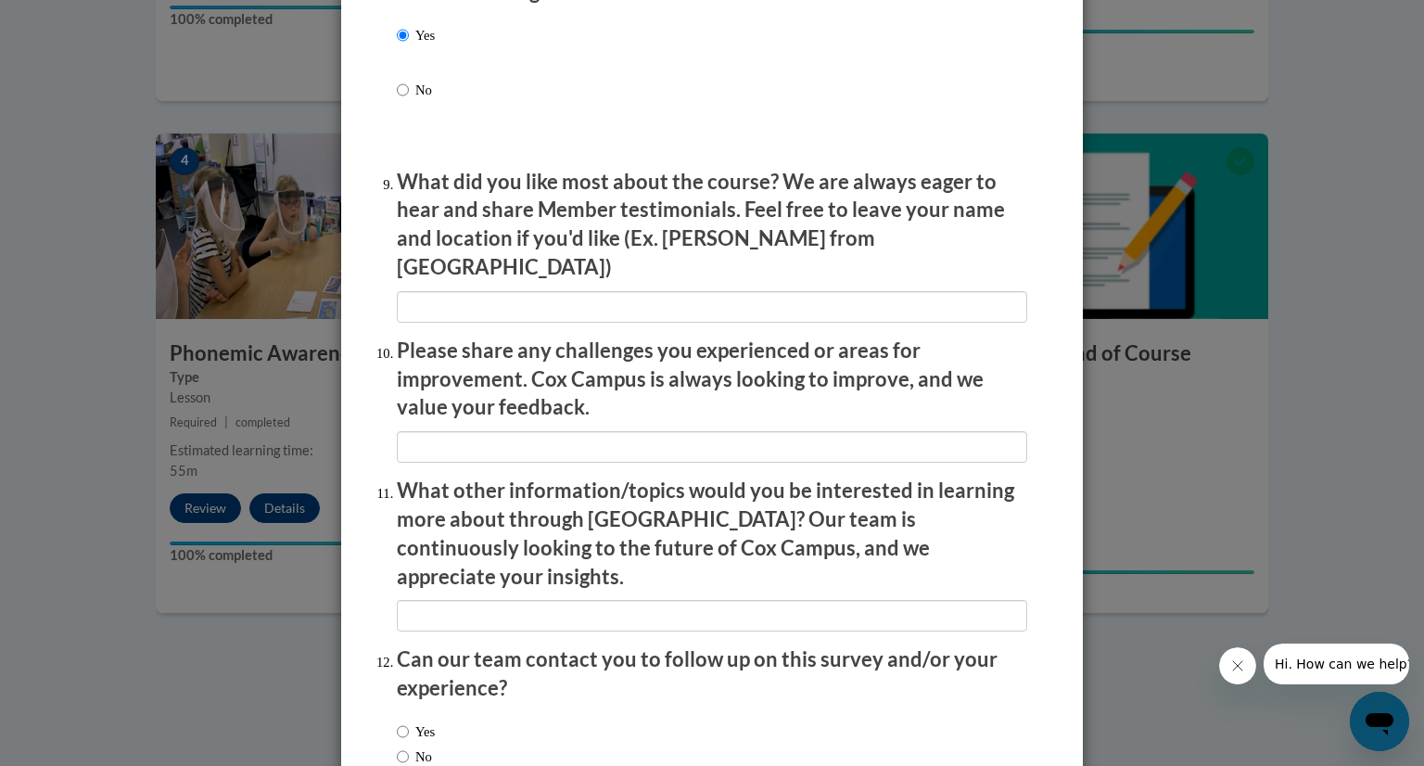
scroll to position [2994, 0]
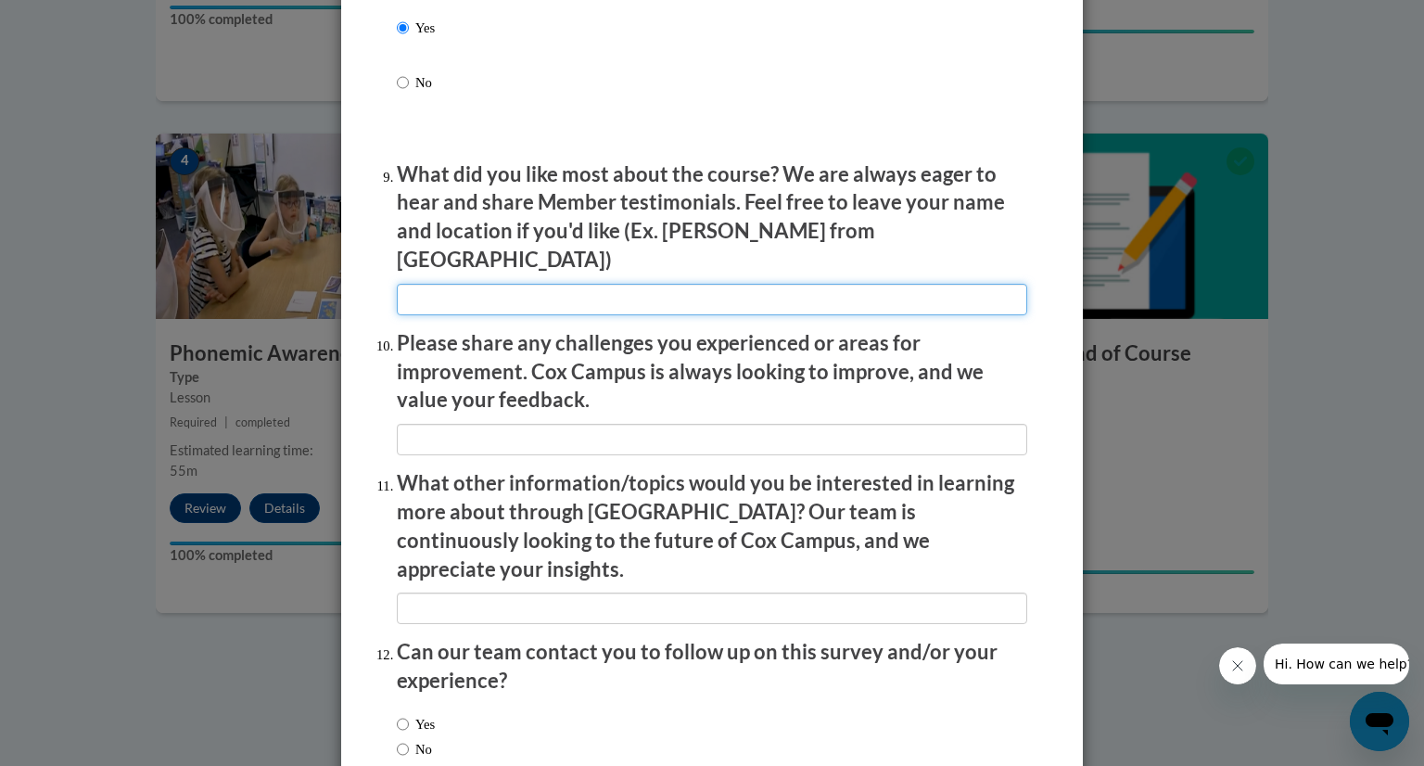
click at [484, 295] on input "textbox" at bounding box center [712, 300] width 630 height 32
click at [490, 292] on input "textbox" at bounding box center [712, 300] width 630 height 32
click at [501, 291] on input "textbox" at bounding box center [712, 300] width 630 height 32
click at [488, 291] on input "textbox" at bounding box center [712, 300] width 630 height 32
click at [519, 286] on input "textbox" at bounding box center [712, 300] width 630 height 32
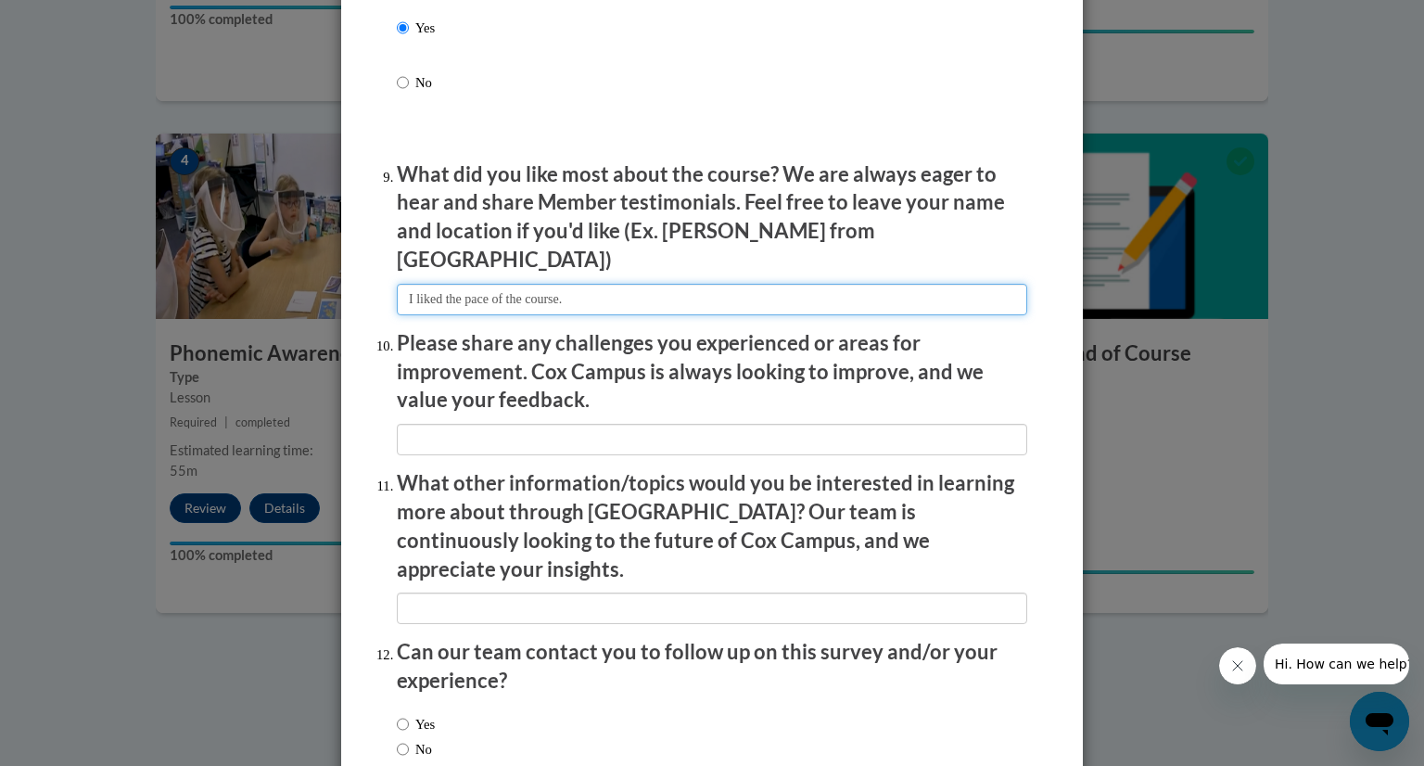
type input "I liked the pace of the course."
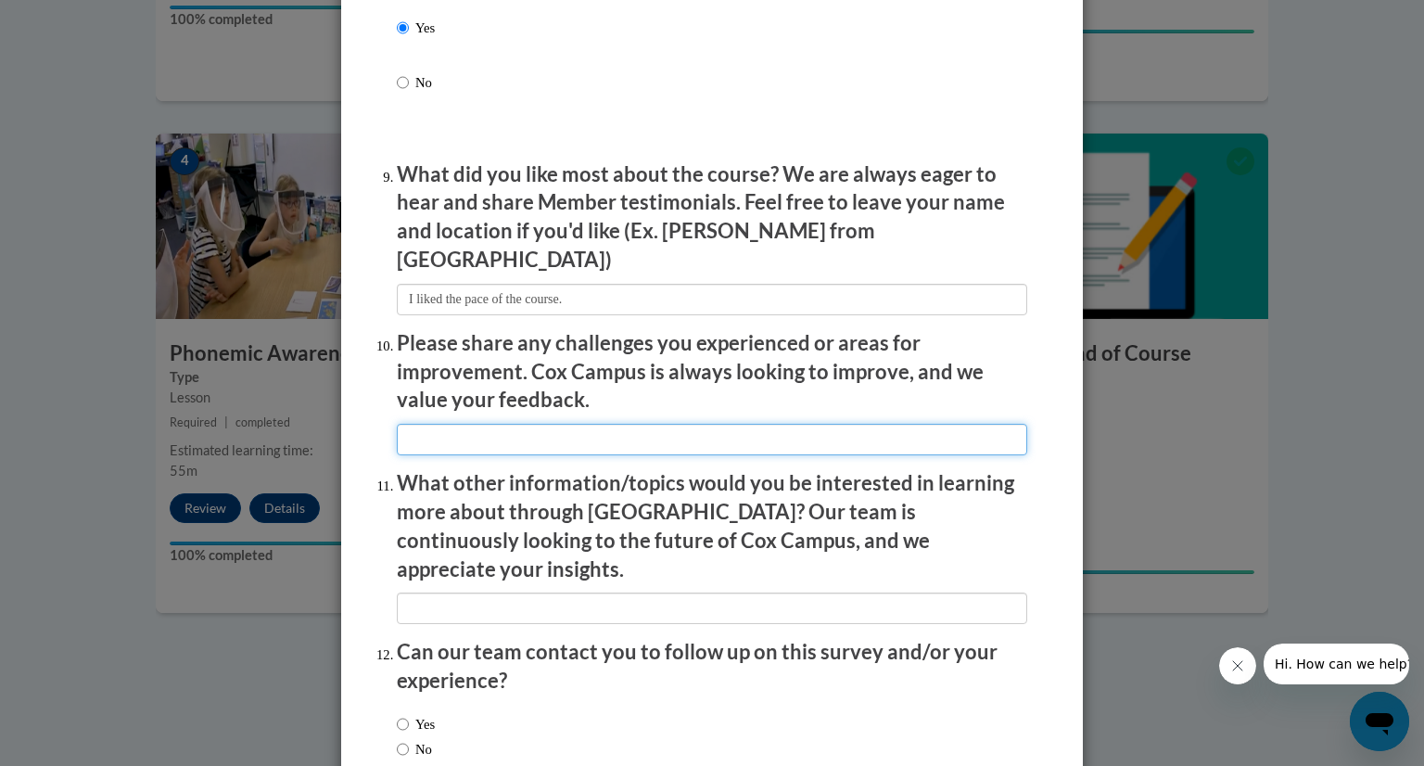
click at [641, 434] on input "textbox" at bounding box center [712, 440] width 630 height 32
type input "No challenges at this time."
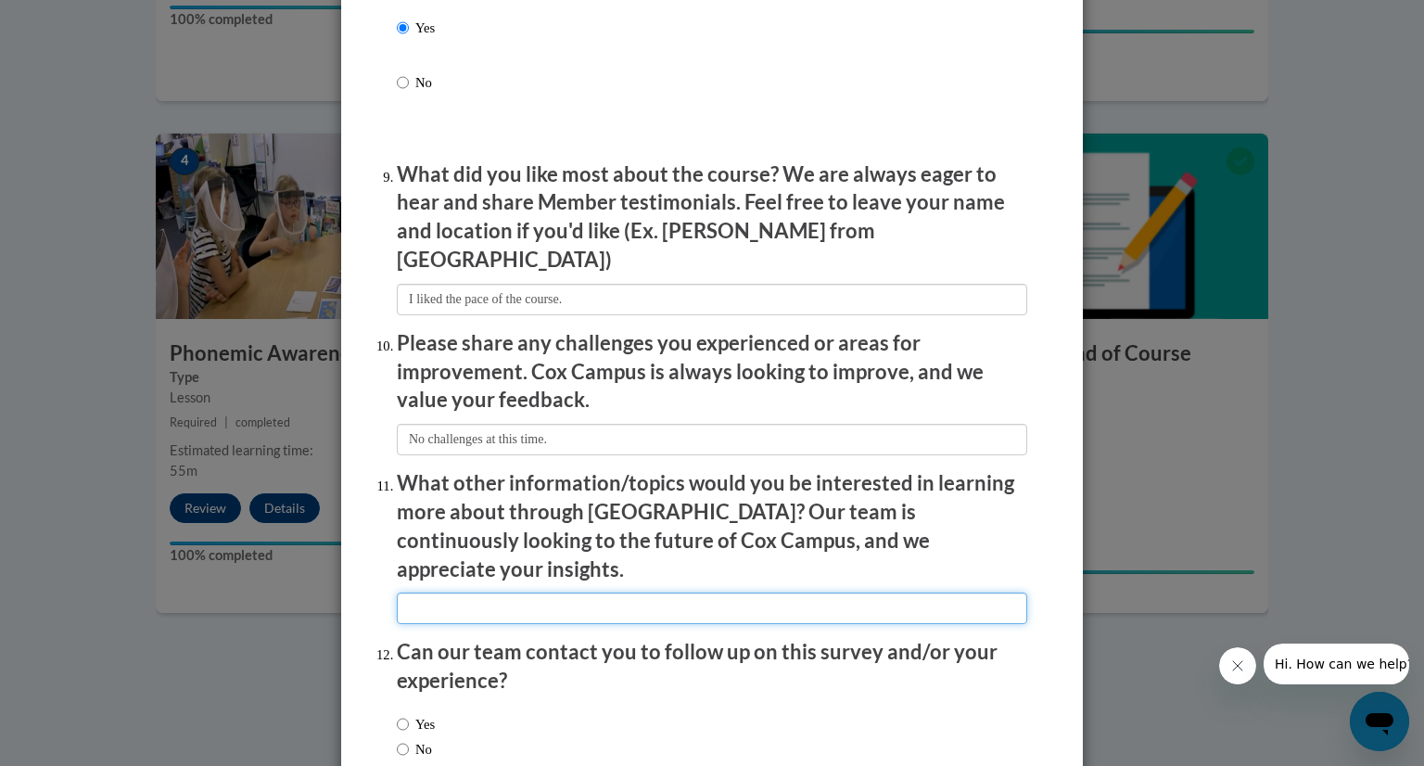
click at [451, 592] on input "textbox" at bounding box center [712, 608] width 630 height 32
type input "I am doing required learning."
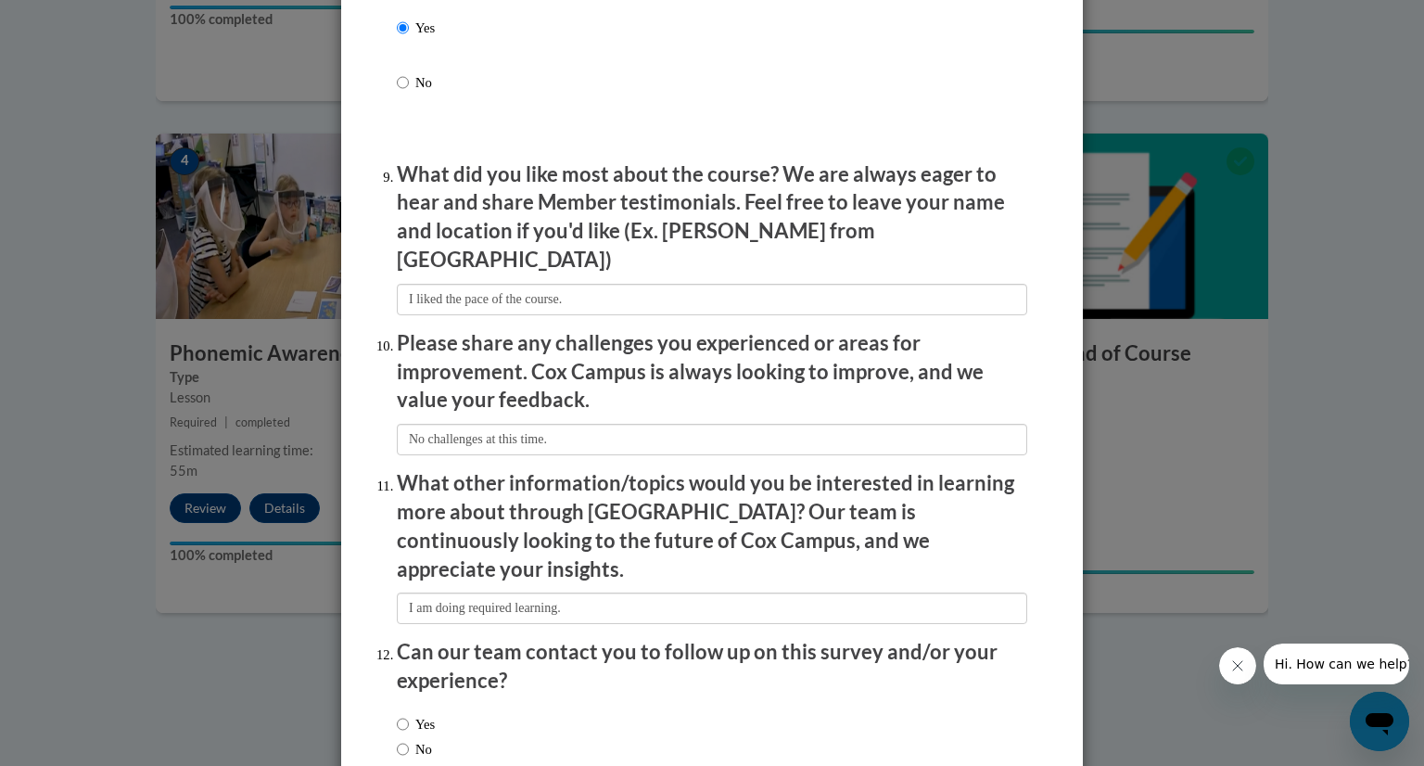
click at [421, 739] on label "No" at bounding box center [414, 749] width 35 height 20
click at [409, 739] on input "No" at bounding box center [403, 749] width 12 height 20
radio input "true"
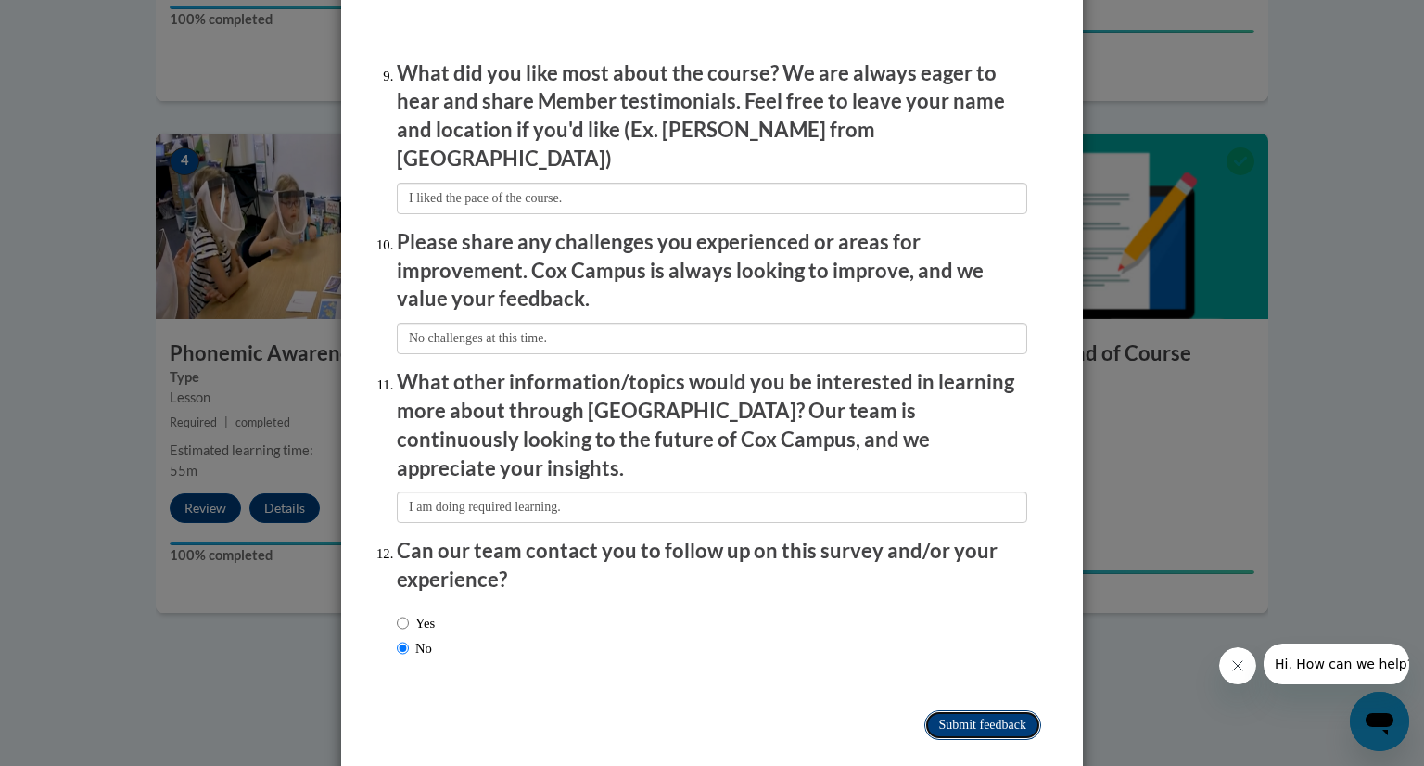
click at [967, 710] on input "Submit feedback" at bounding box center [982, 725] width 117 height 30
